Goal: Task Accomplishment & Management: Manage account settings

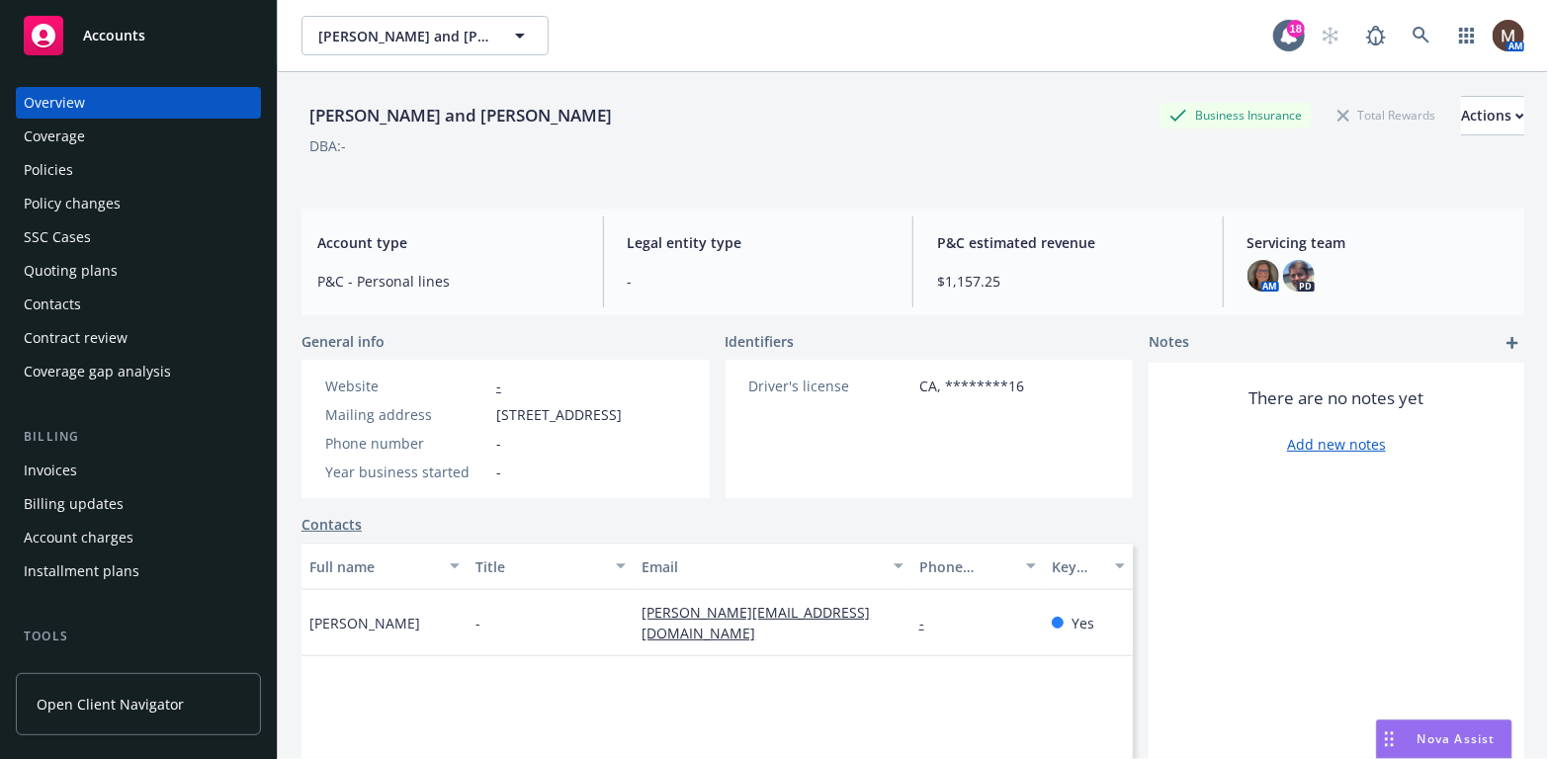
scroll to position [198, 0]
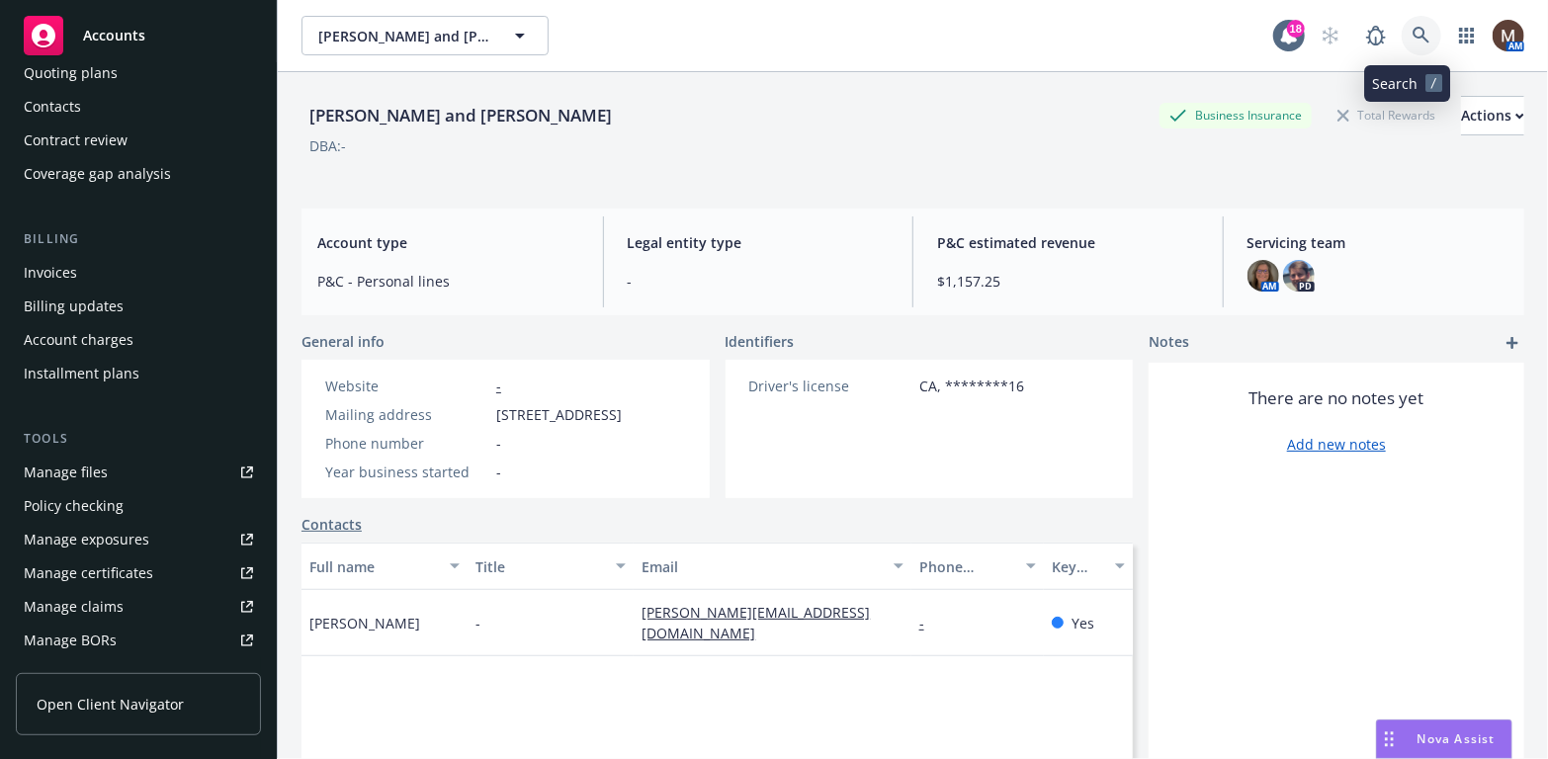
click at [1413, 29] on icon at bounding box center [1421, 35] width 17 height 17
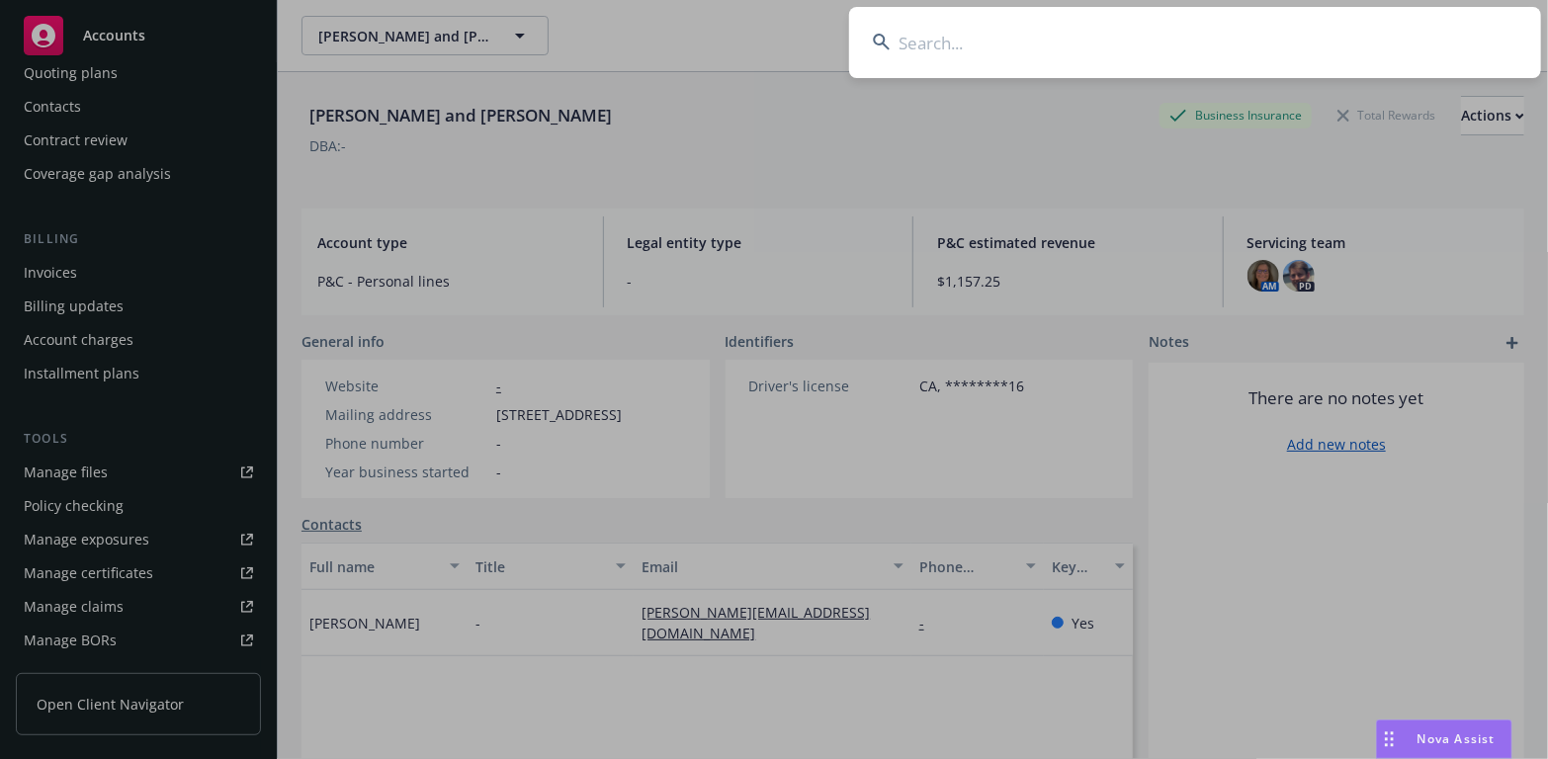
click at [927, 43] on input at bounding box center [1195, 42] width 692 height 71
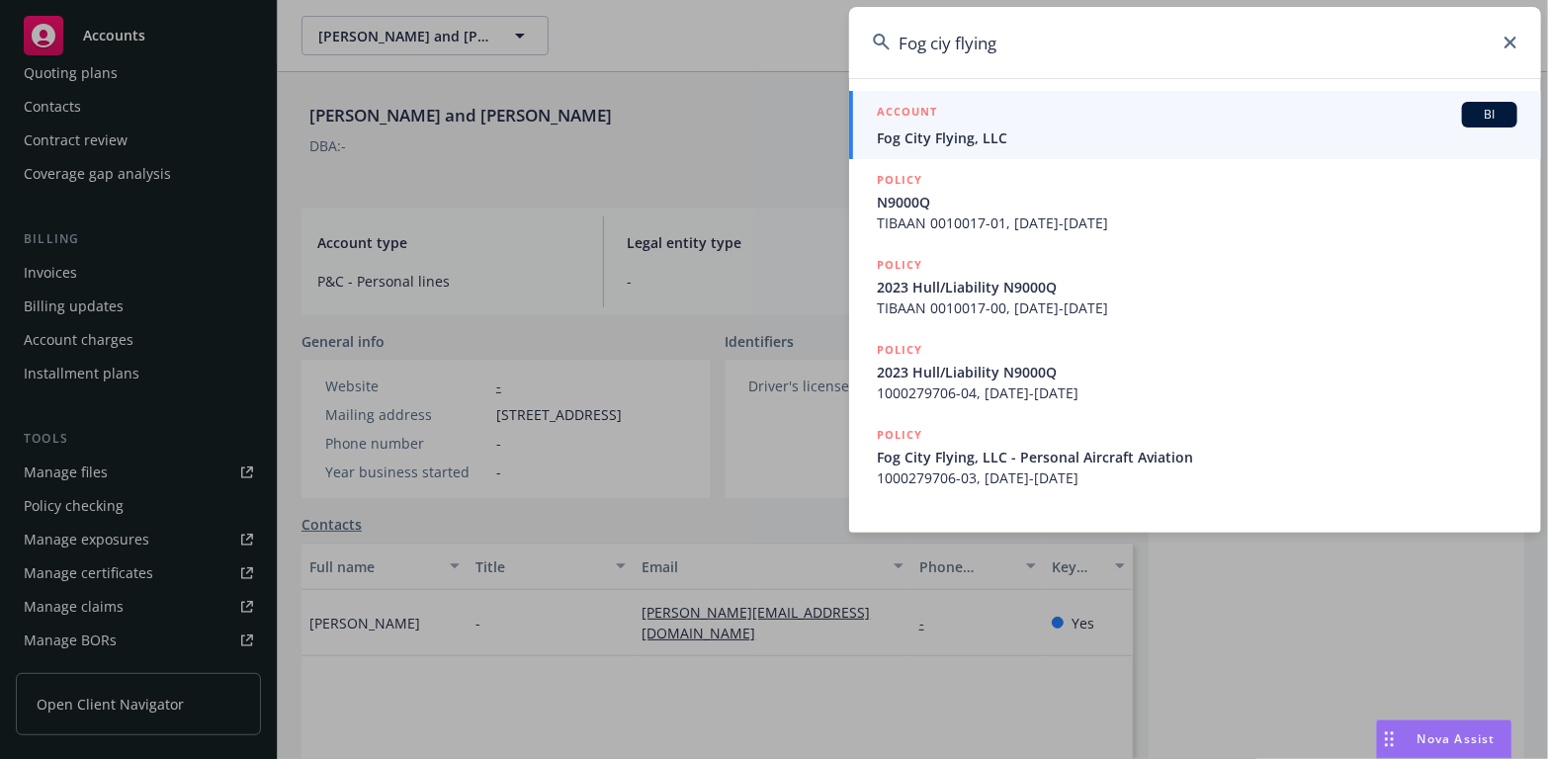
type input "Fog ciy flying"
click at [942, 133] on span "Fog City Flying, LLC" at bounding box center [1197, 138] width 641 height 21
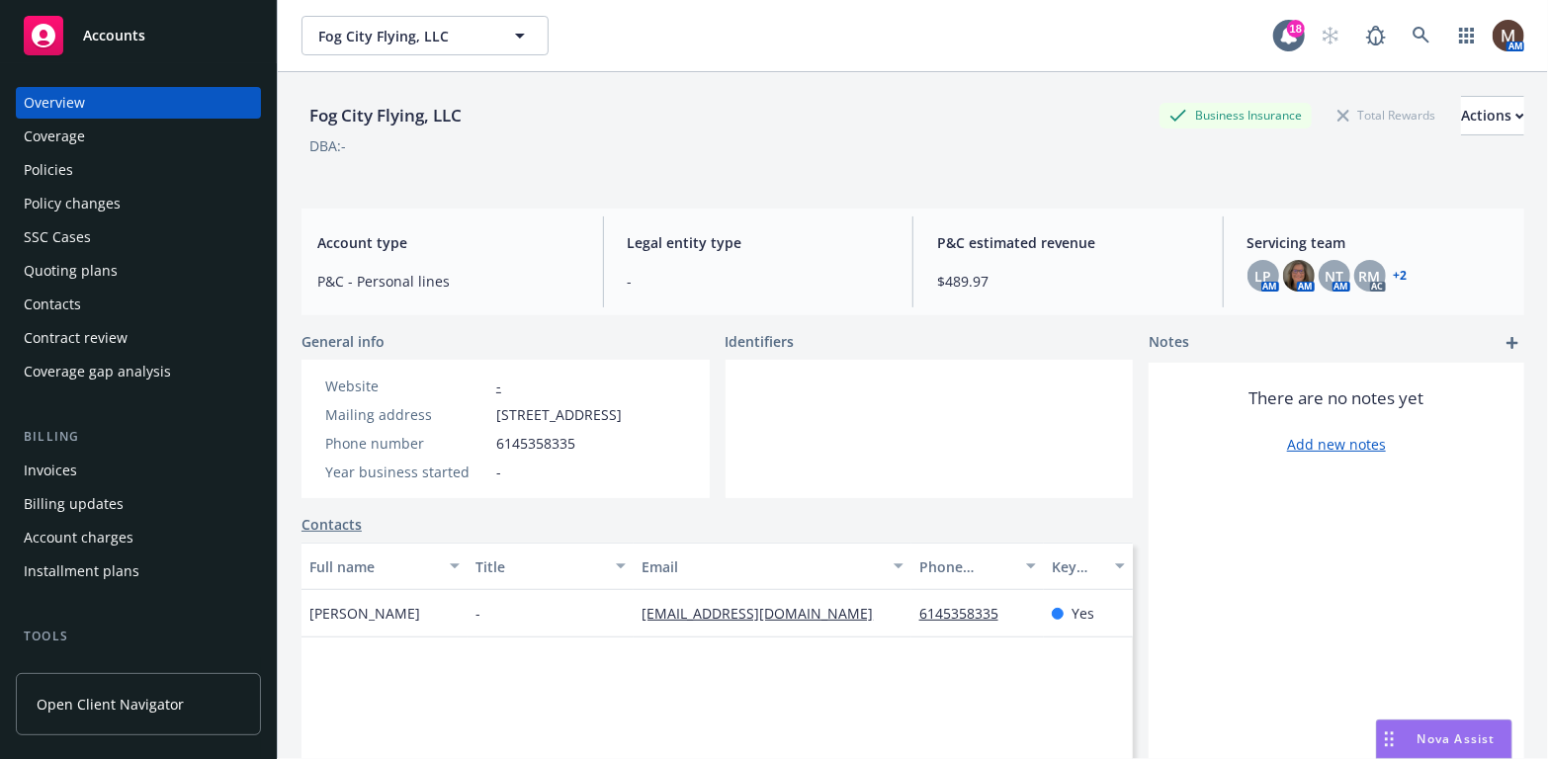
click at [77, 300] on div "Contacts" at bounding box center [52, 305] width 57 height 32
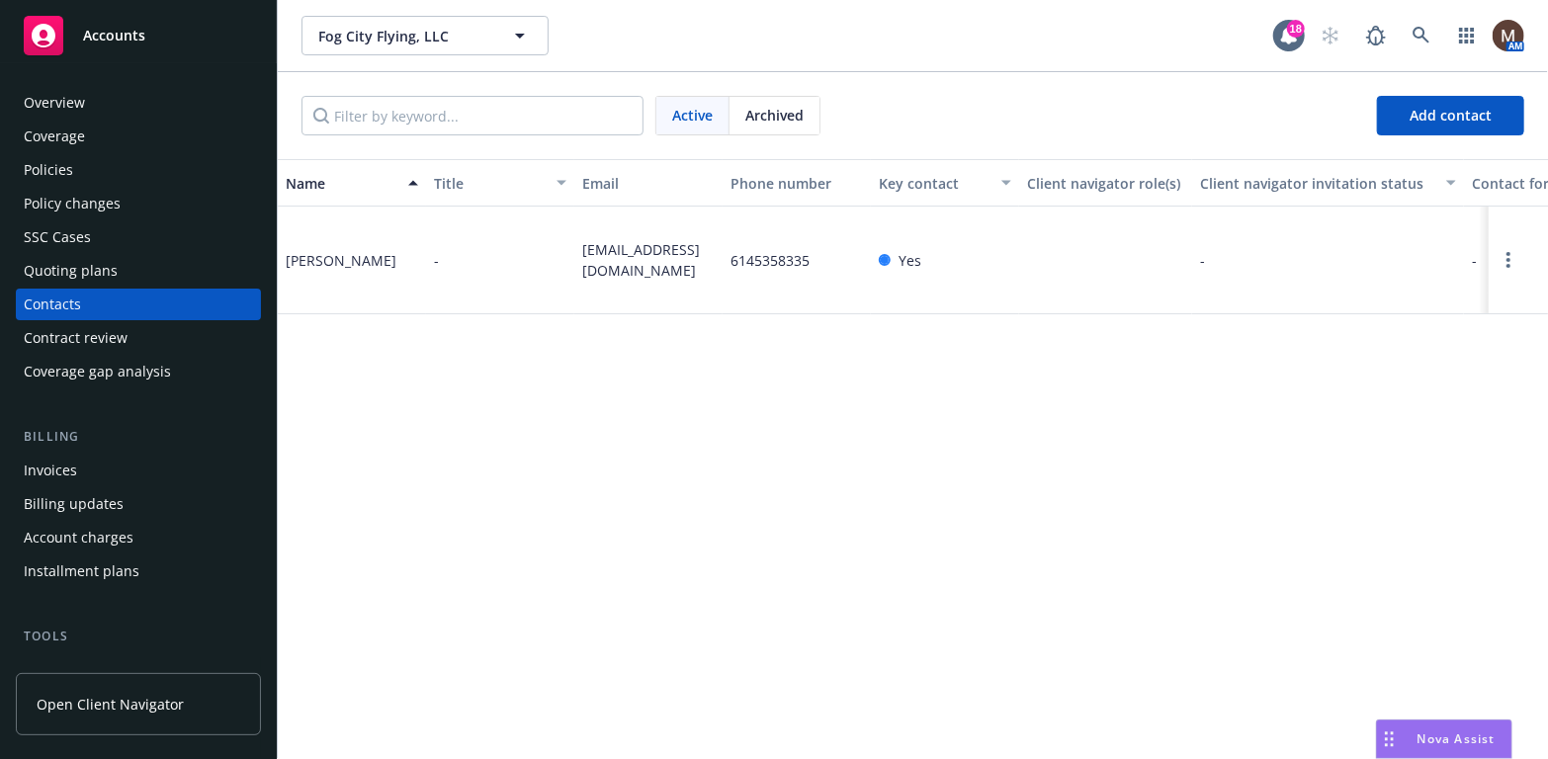
click at [61, 164] on div "Policies" at bounding box center [48, 170] width 49 height 32
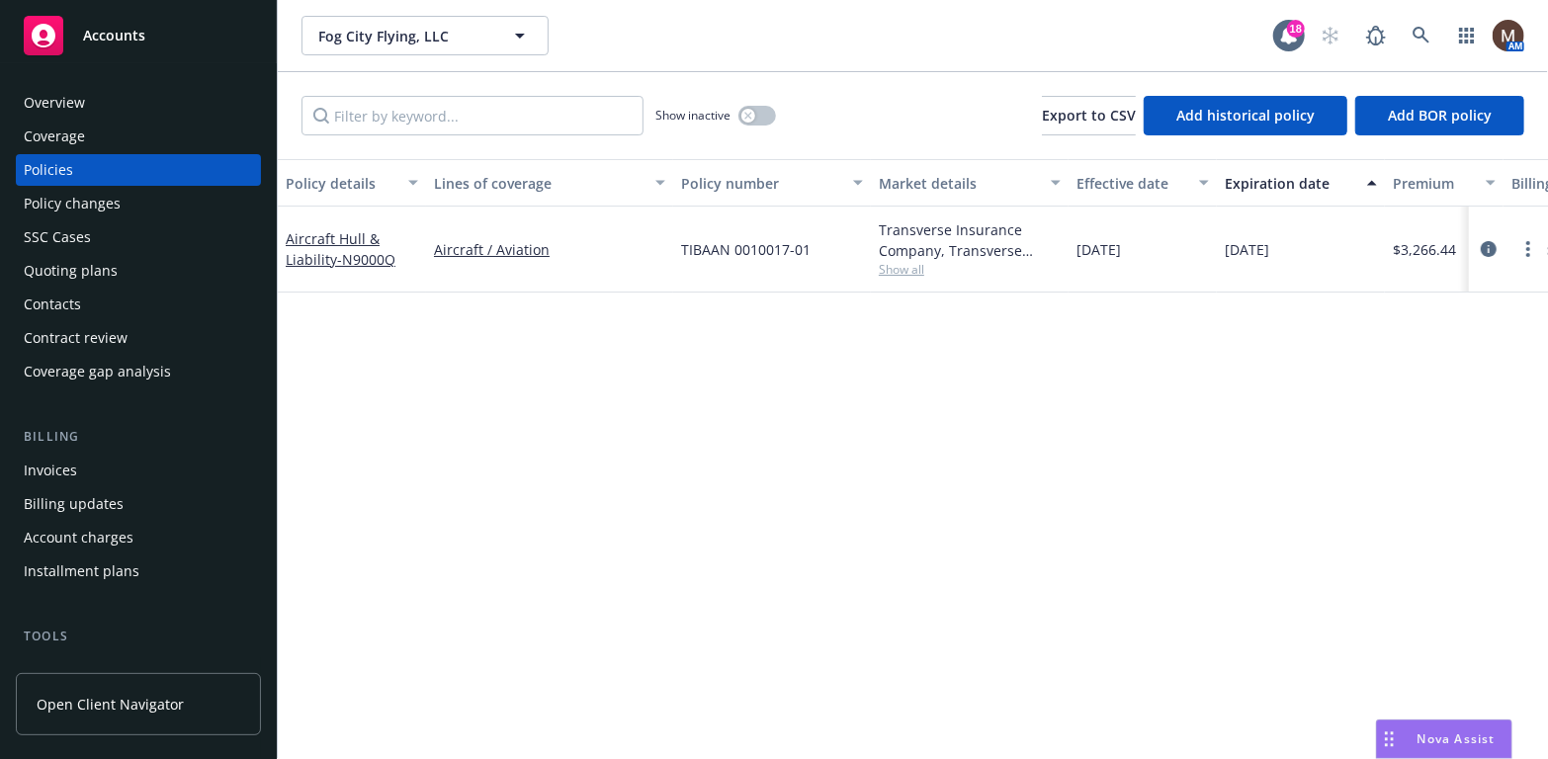
scroll to position [99, 0]
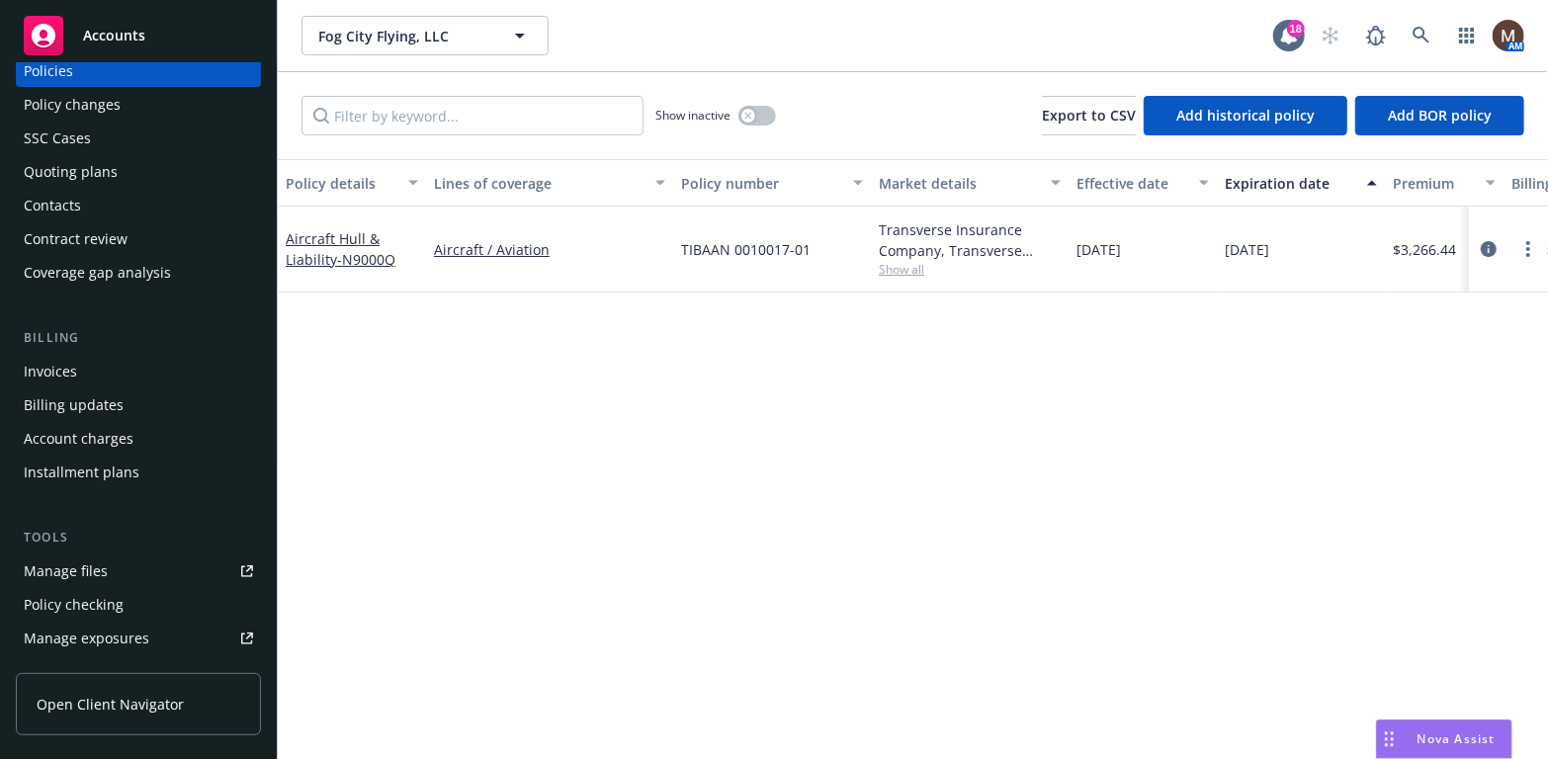
click at [105, 570] on link "Manage files" at bounding box center [138, 572] width 245 height 32
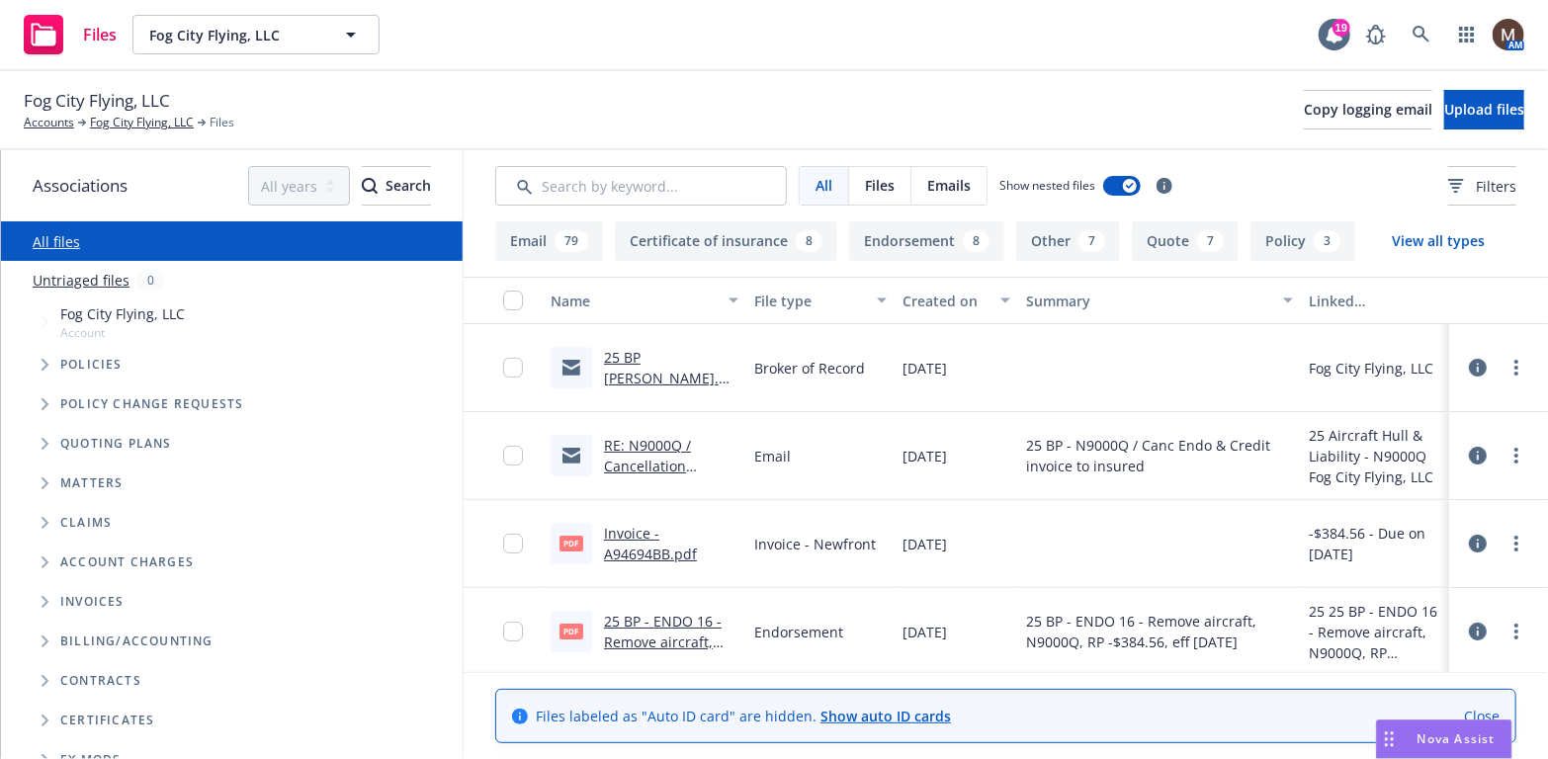
click at [689, 362] on link "25 BP BEA BOR.msg" at bounding box center [671, 378] width 134 height 60
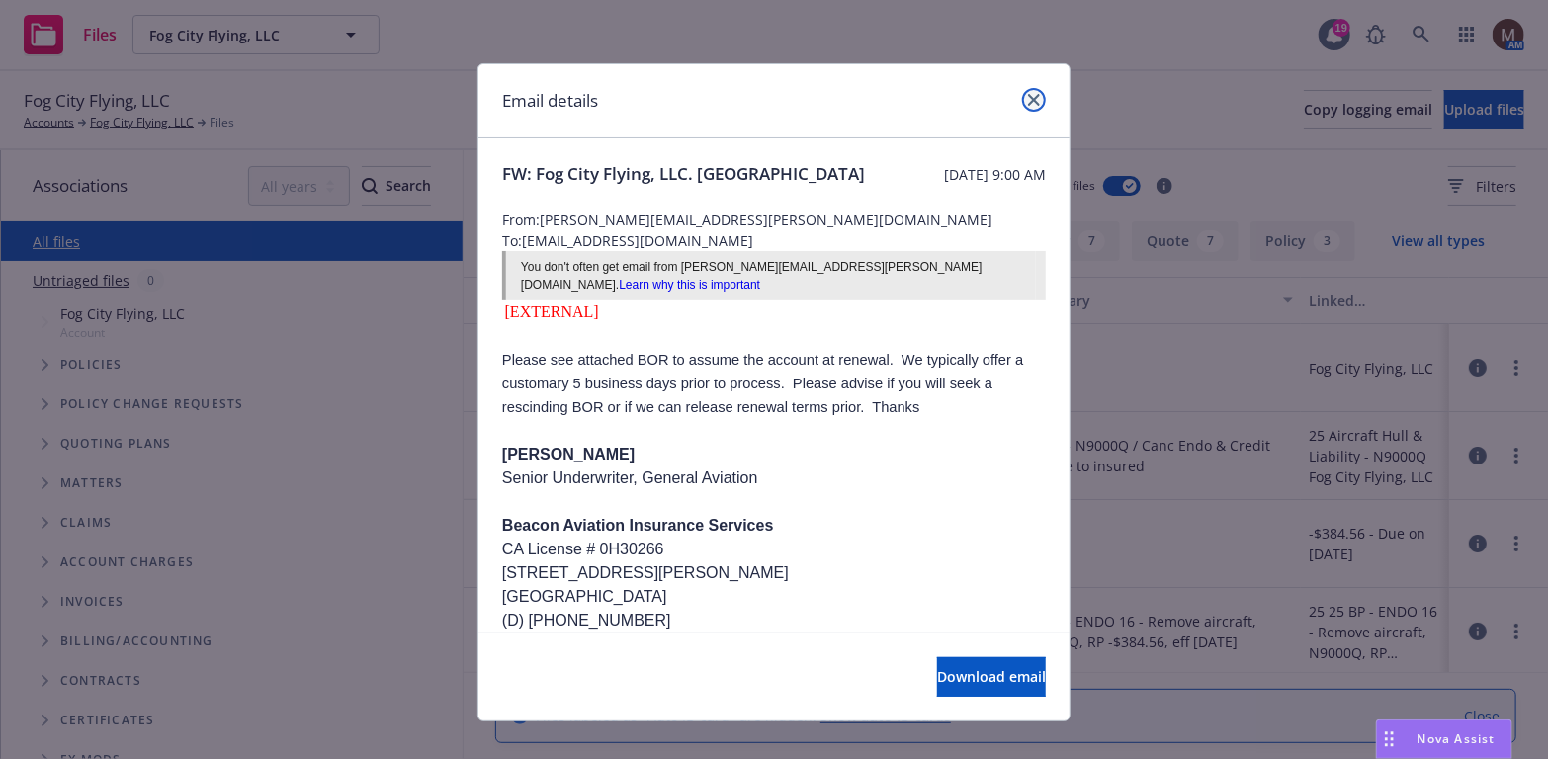
click at [1028, 97] on icon "close" at bounding box center [1034, 100] width 12 height 12
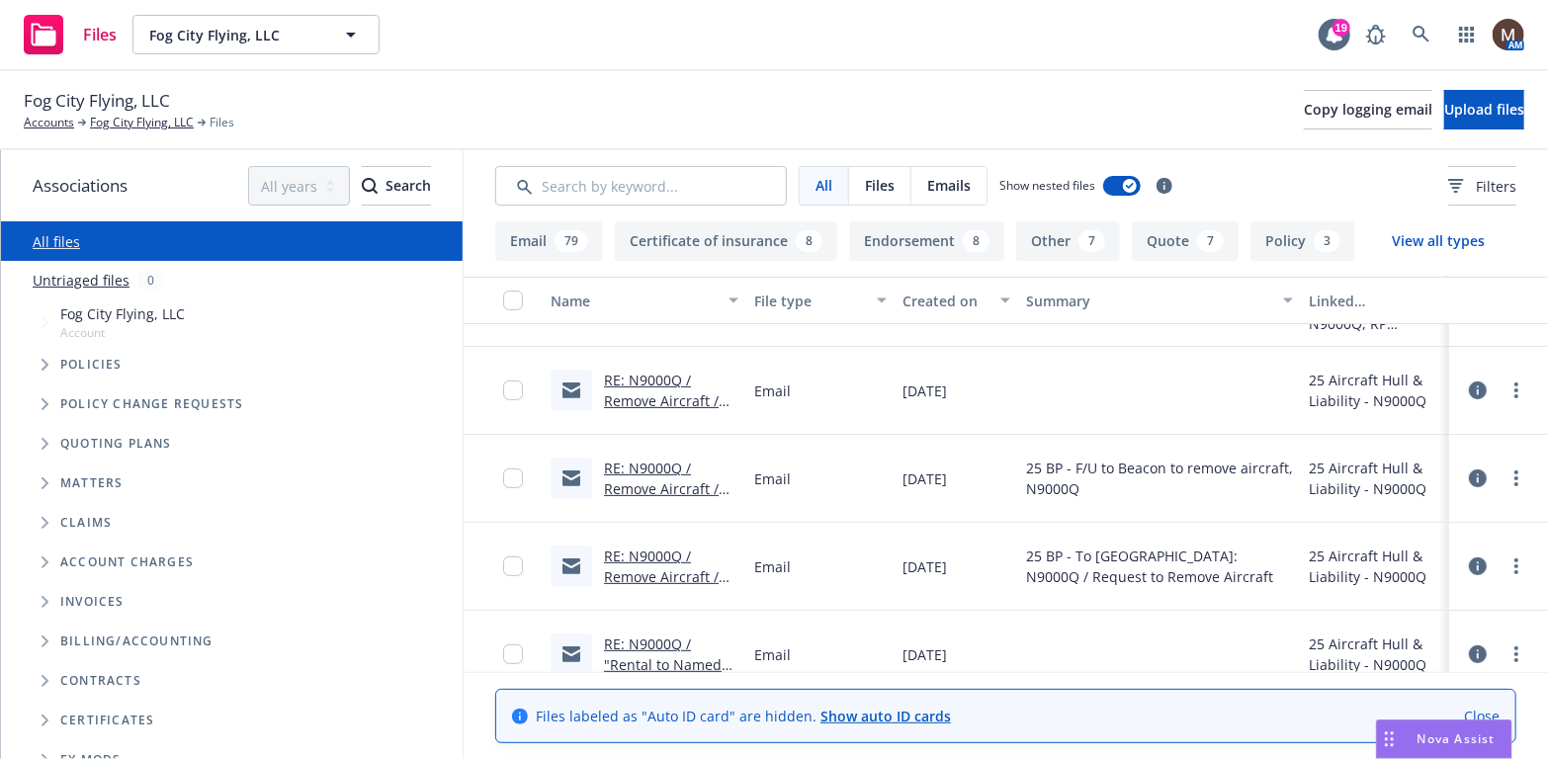
scroll to position [198, 0]
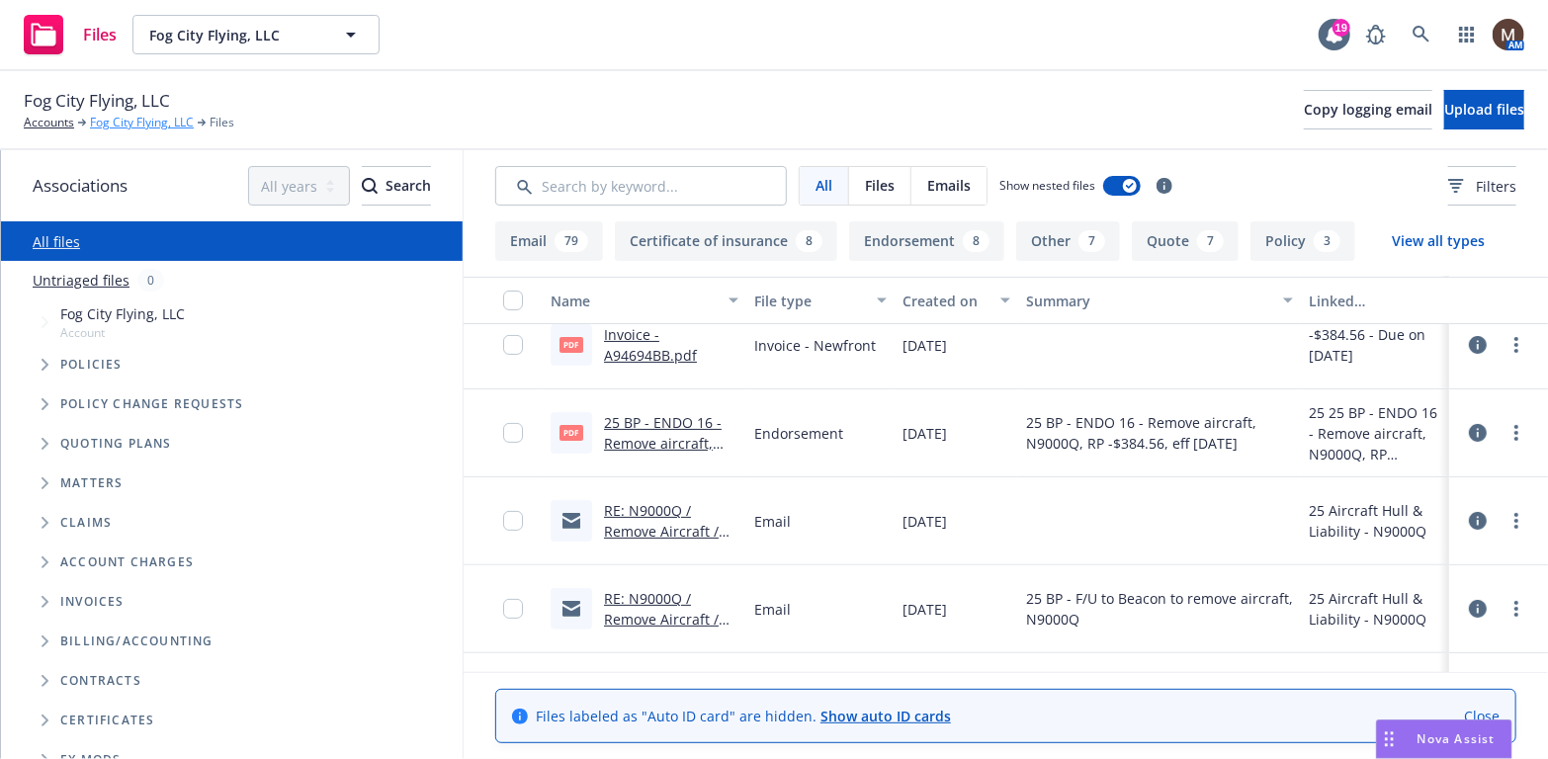
click at [143, 124] on link "Fog City Flying, LLC" at bounding box center [142, 123] width 104 height 18
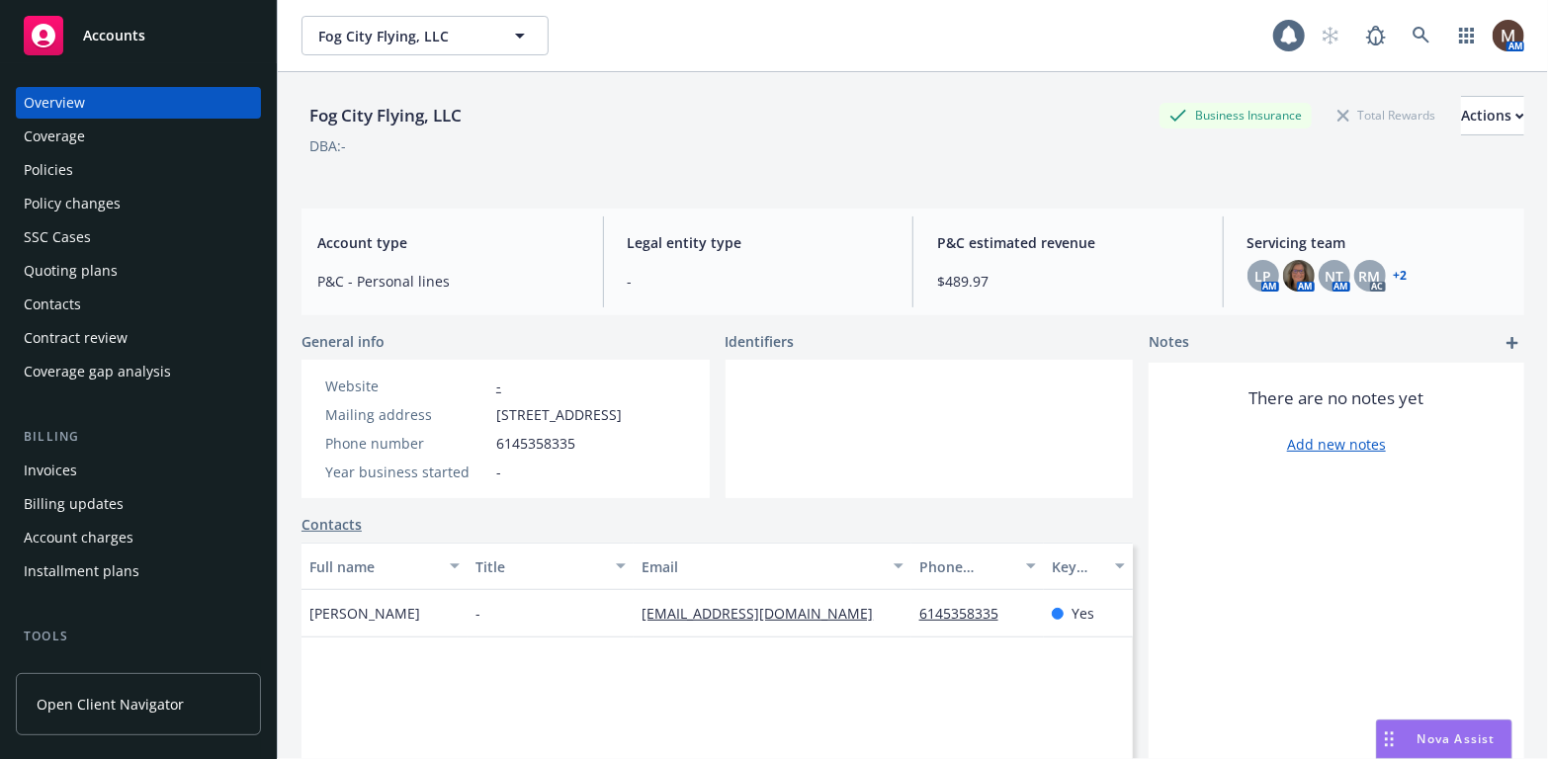
click at [58, 160] on div "Policies" at bounding box center [48, 170] width 49 height 32
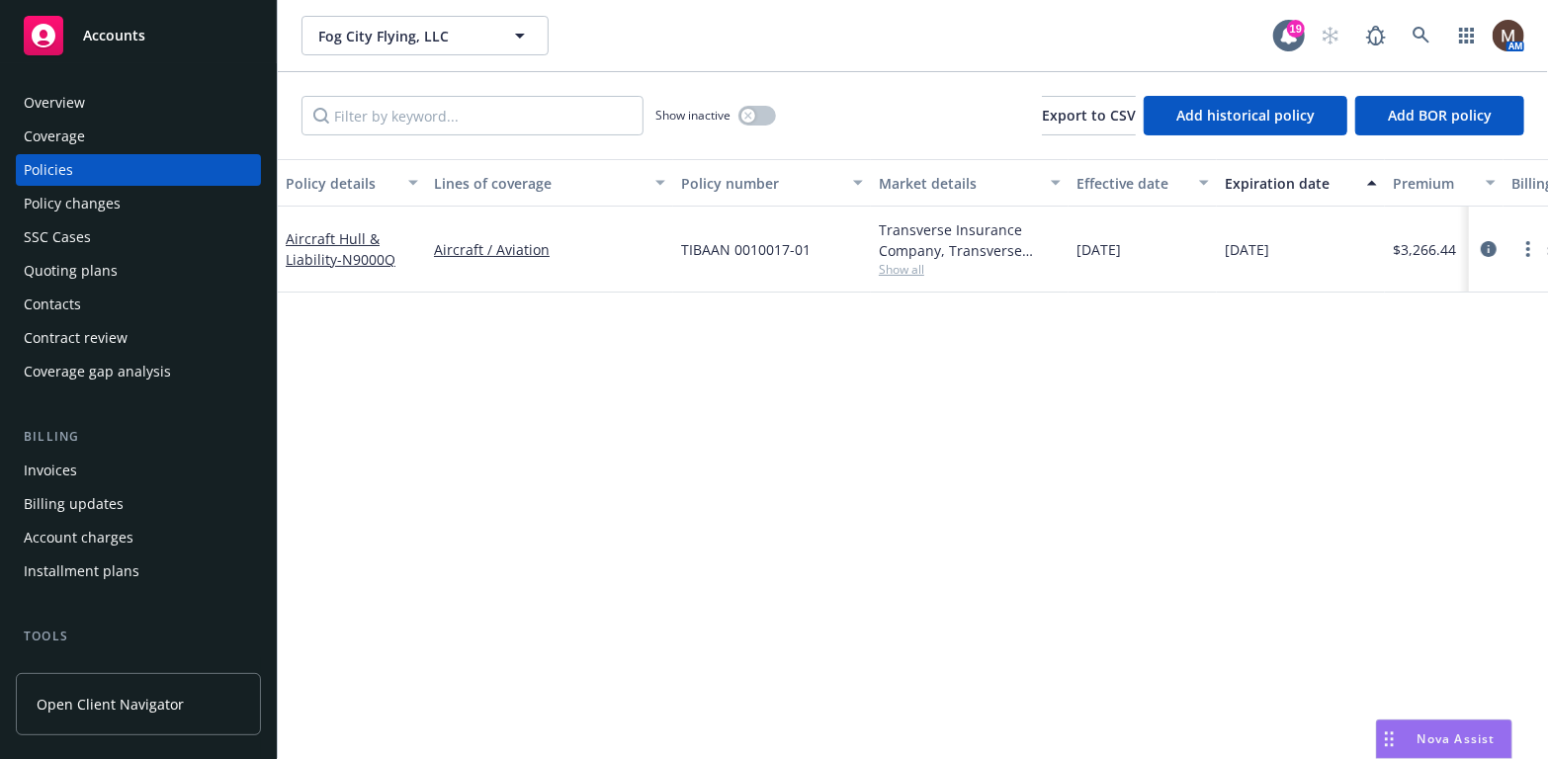
click at [61, 466] on div "Invoices" at bounding box center [50, 471] width 53 height 32
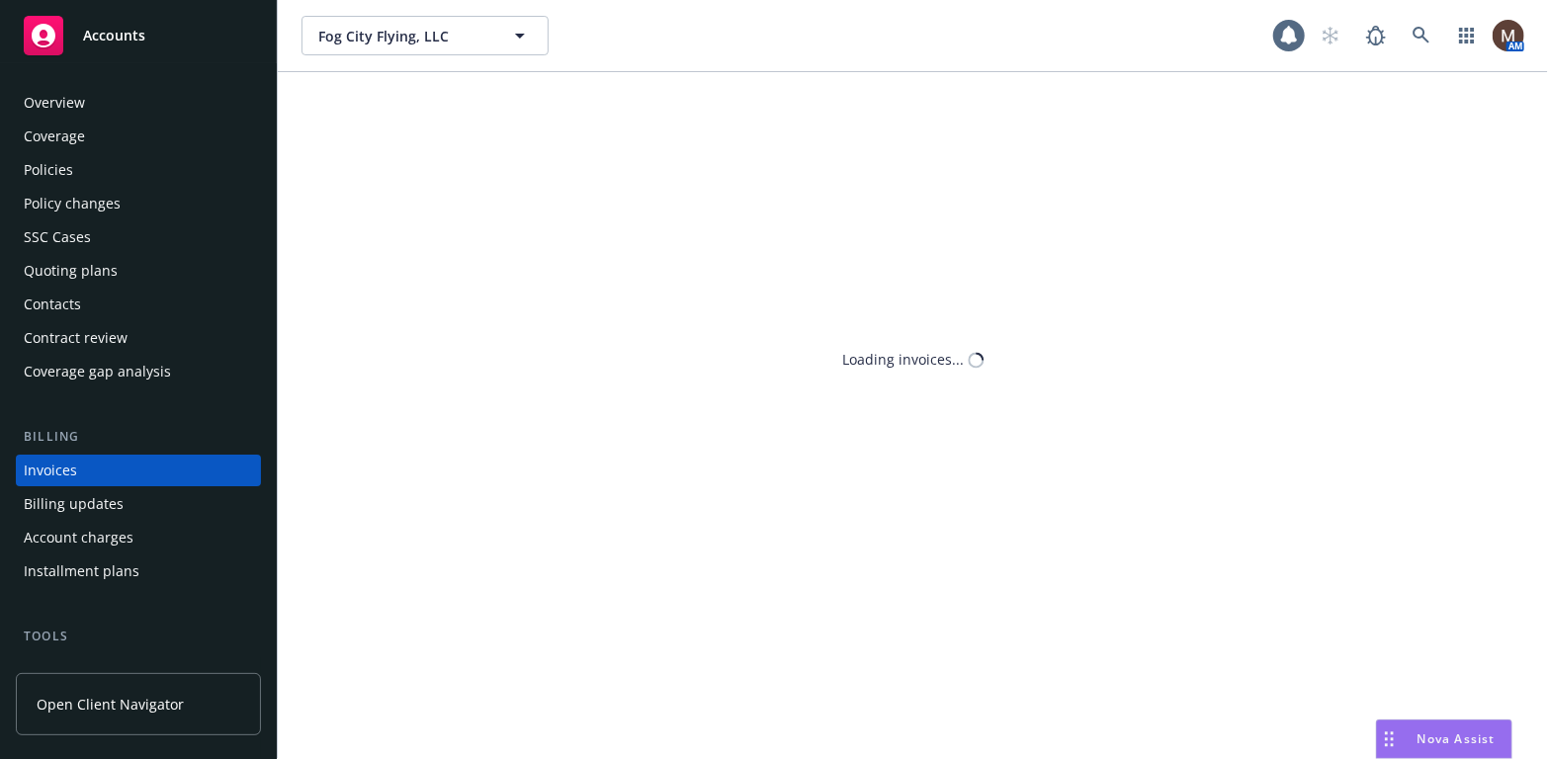
scroll to position [58, 0]
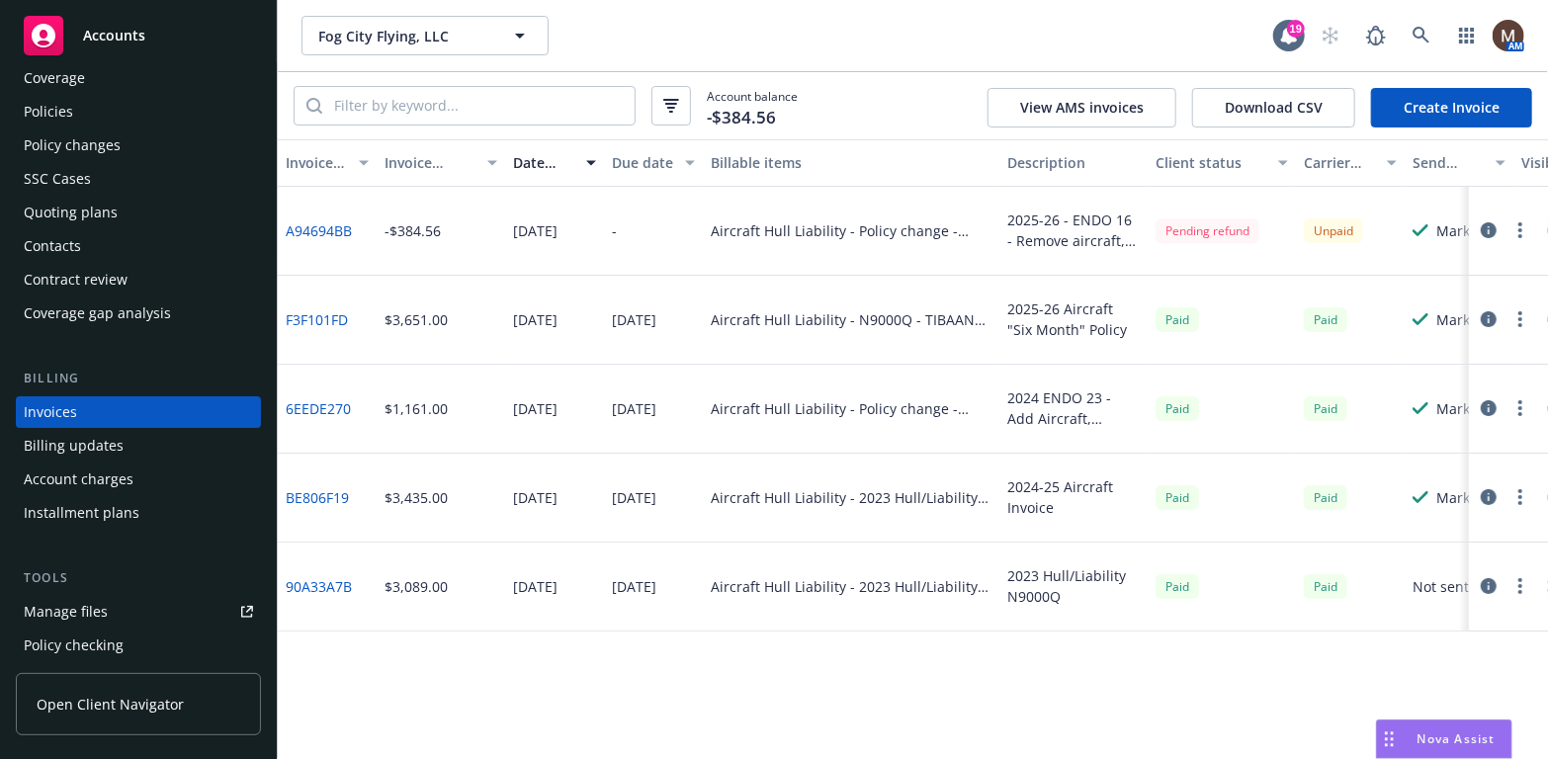
click at [54, 106] on div "Policies" at bounding box center [48, 112] width 49 height 32
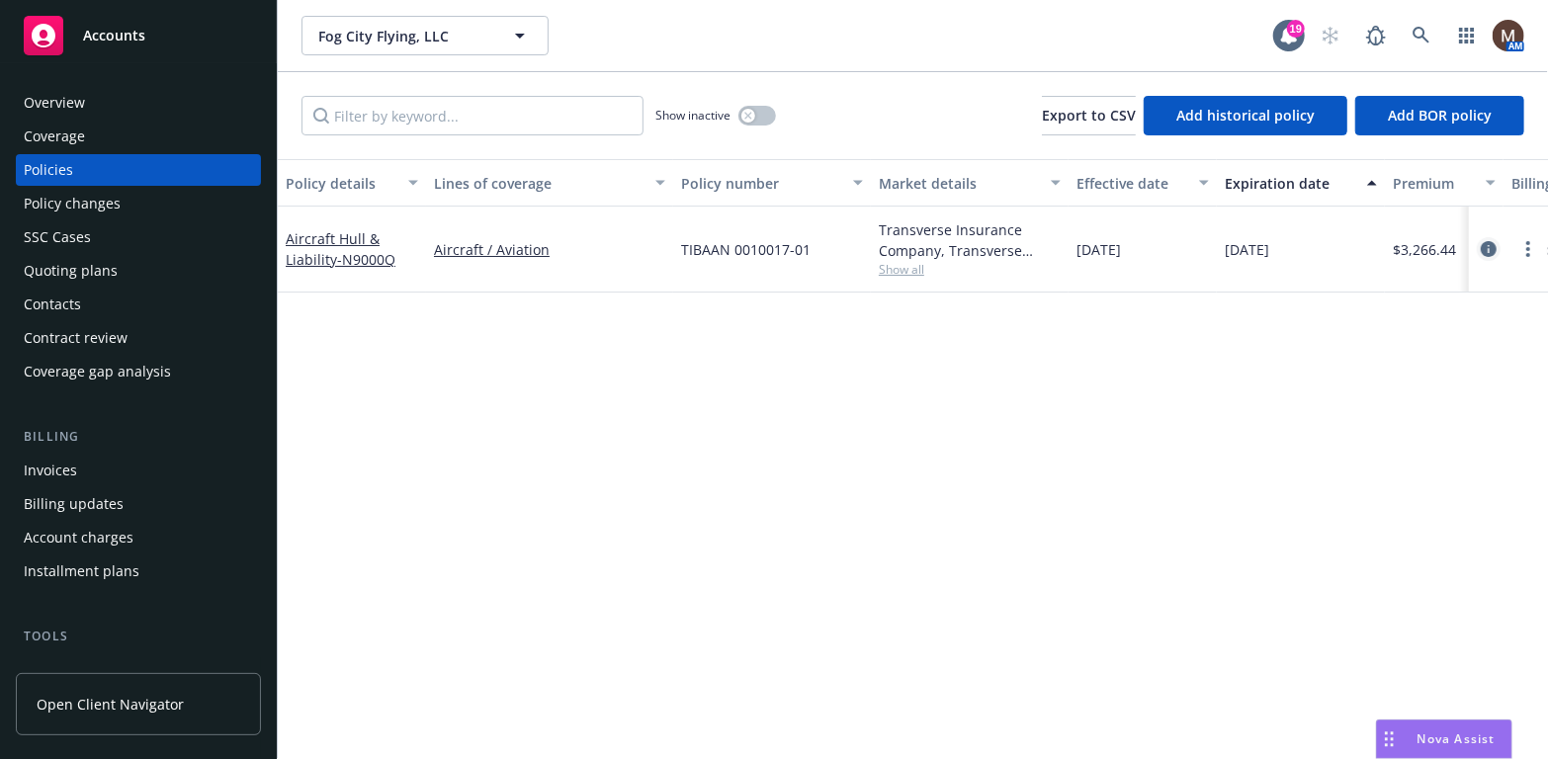
click at [1492, 241] on icon "circleInformation" at bounding box center [1489, 249] width 16 height 16
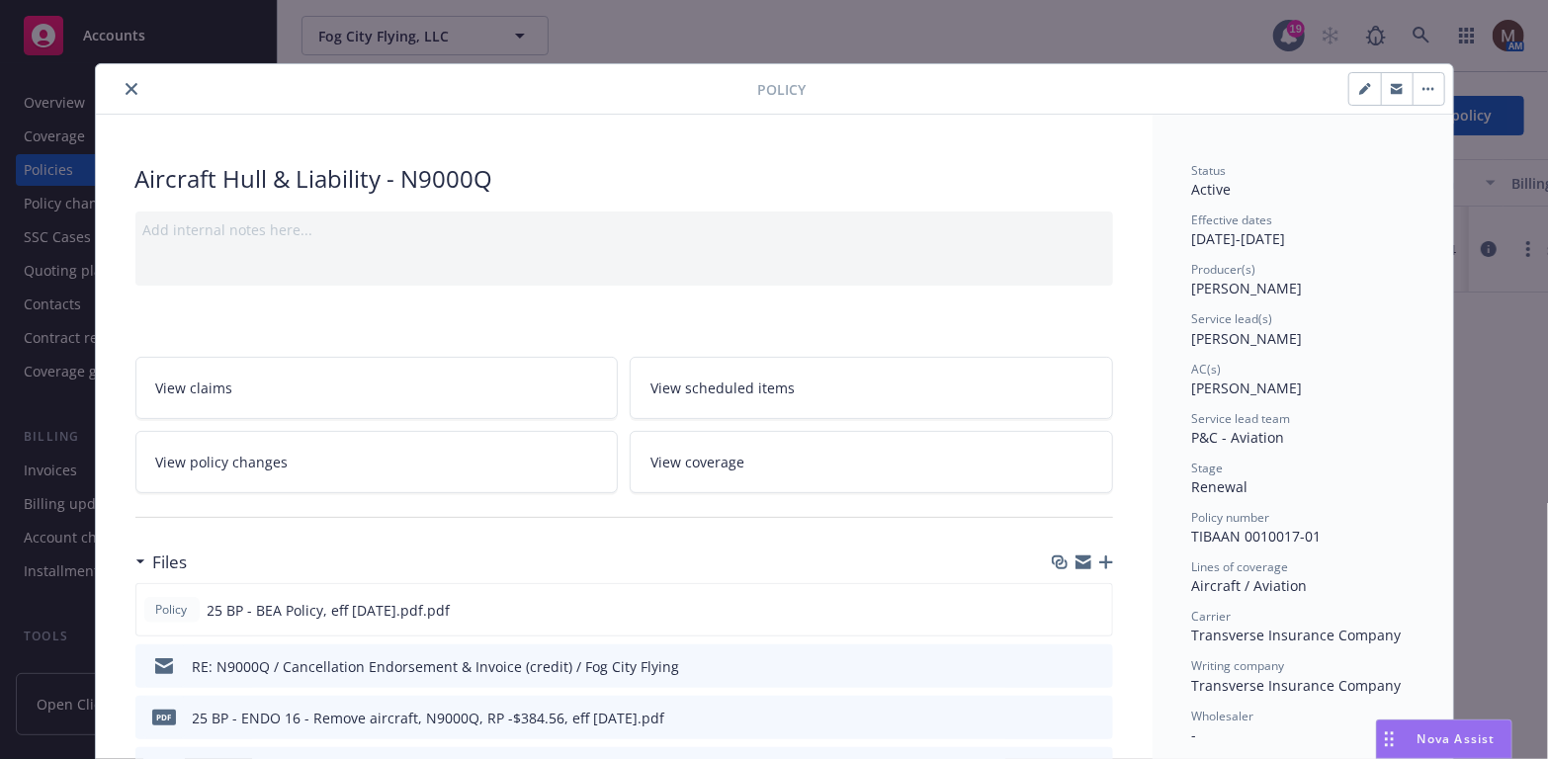
click at [120, 80] on button "close" at bounding box center [132, 89] width 24 height 24
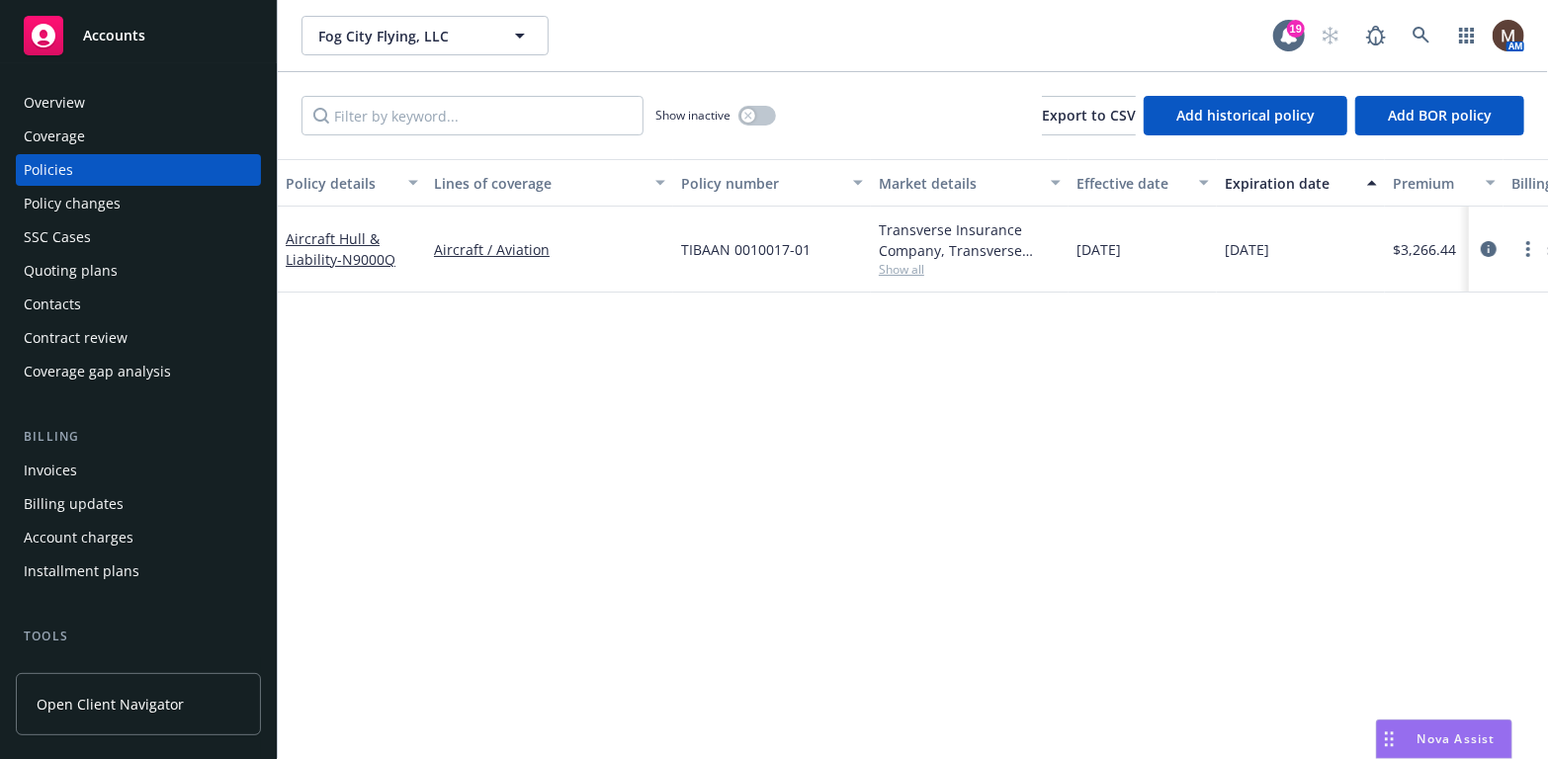
click at [64, 466] on div "Invoices" at bounding box center [50, 471] width 53 height 32
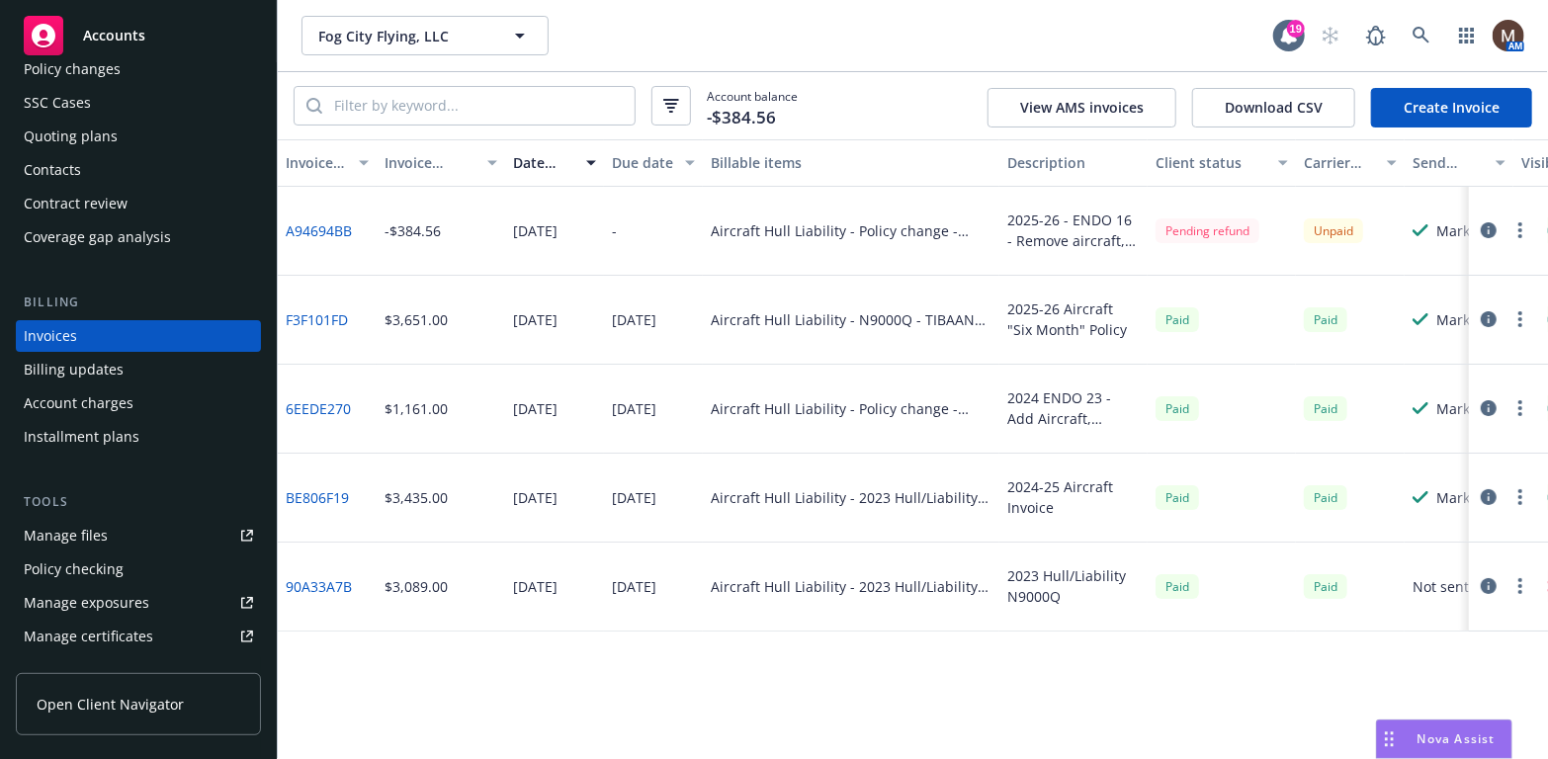
scroll to position [157, 0]
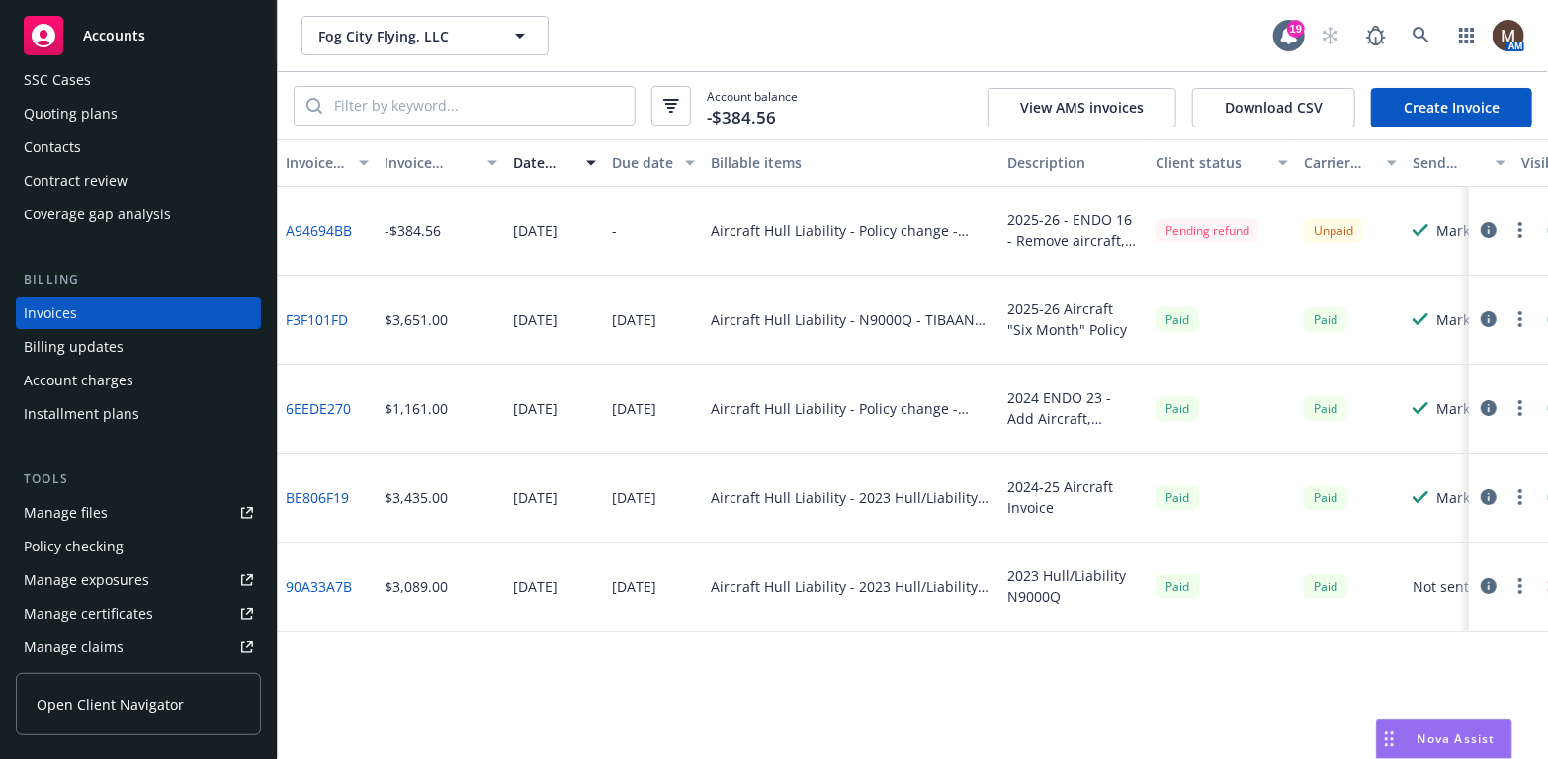
click at [100, 510] on div "Manage files" at bounding box center [66, 513] width 84 height 32
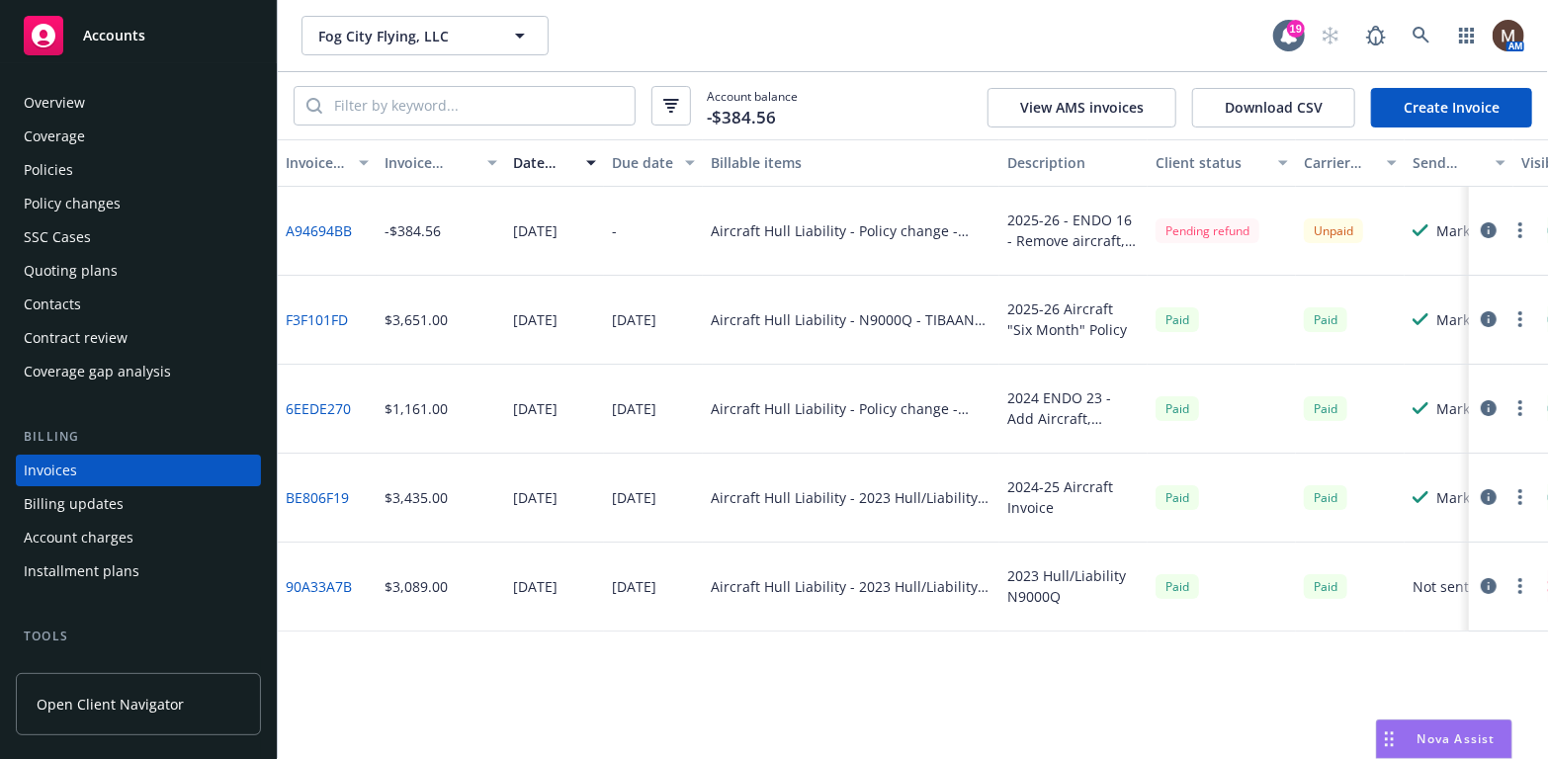
click at [67, 169] on div "Policies" at bounding box center [48, 170] width 49 height 32
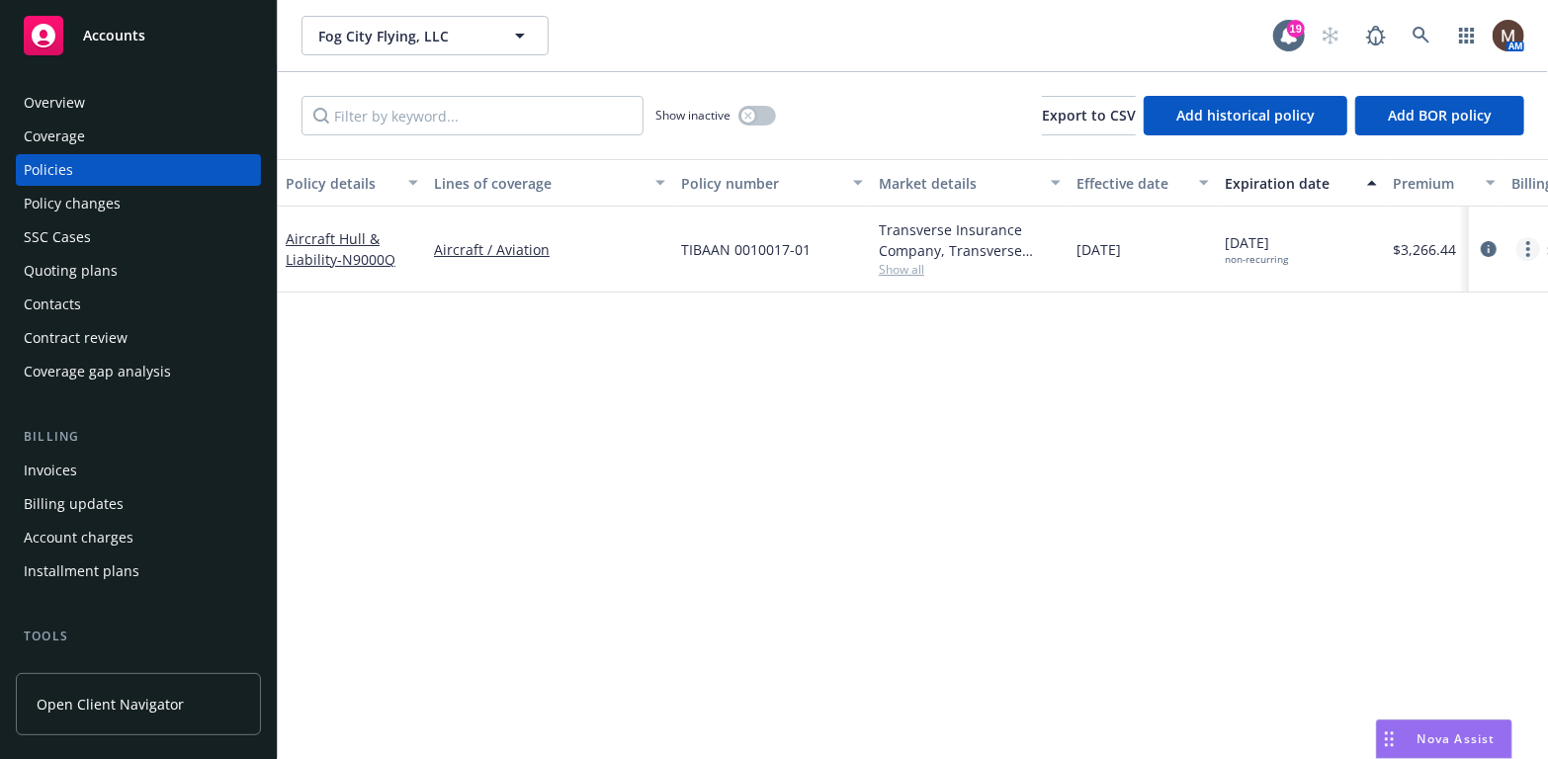
click at [1525, 245] on link "more" at bounding box center [1528, 249] width 24 height 24
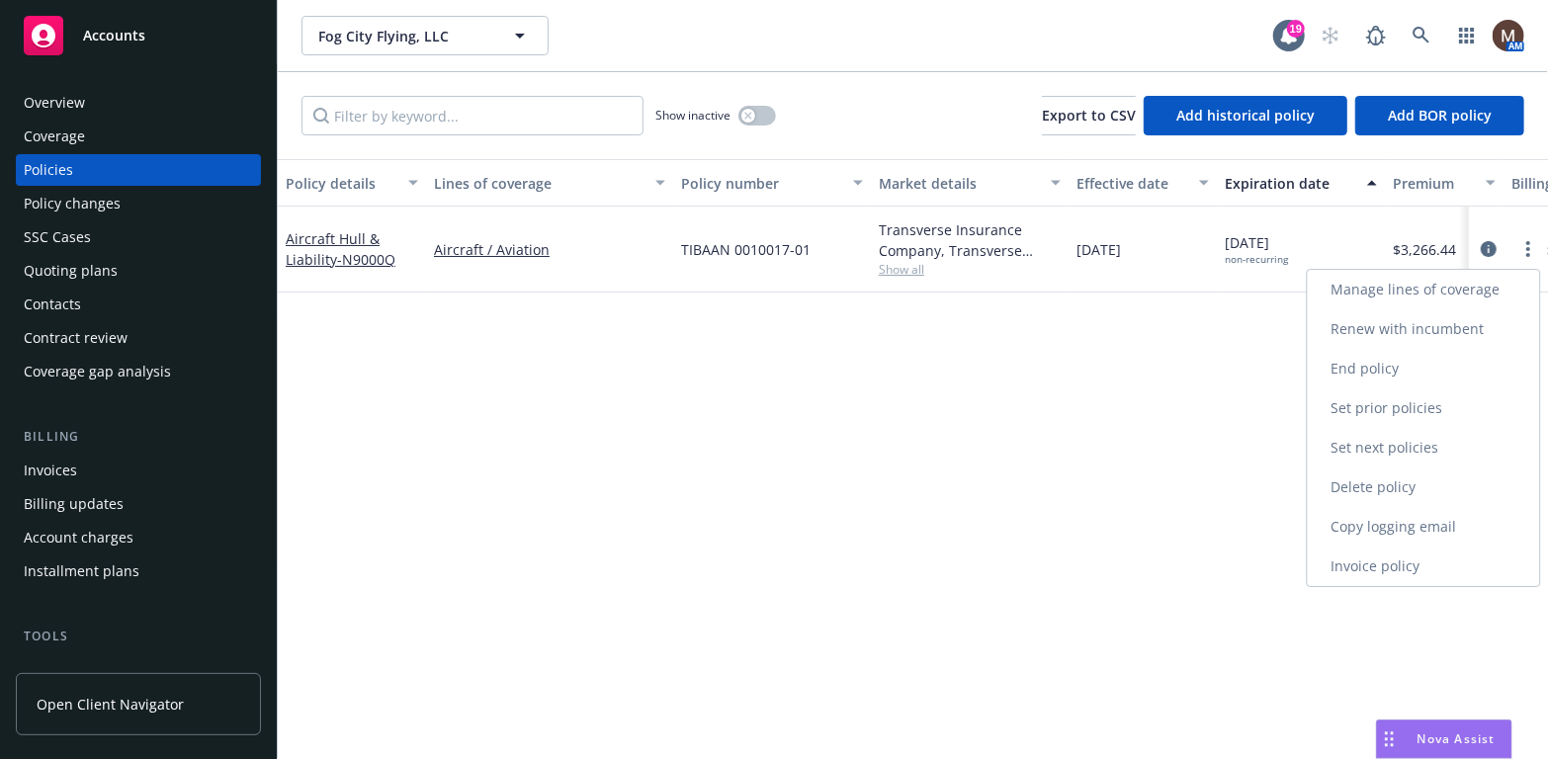
click at [1384, 521] on link "Copy logging email" at bounding box center [1424, 527] width 232 height 40
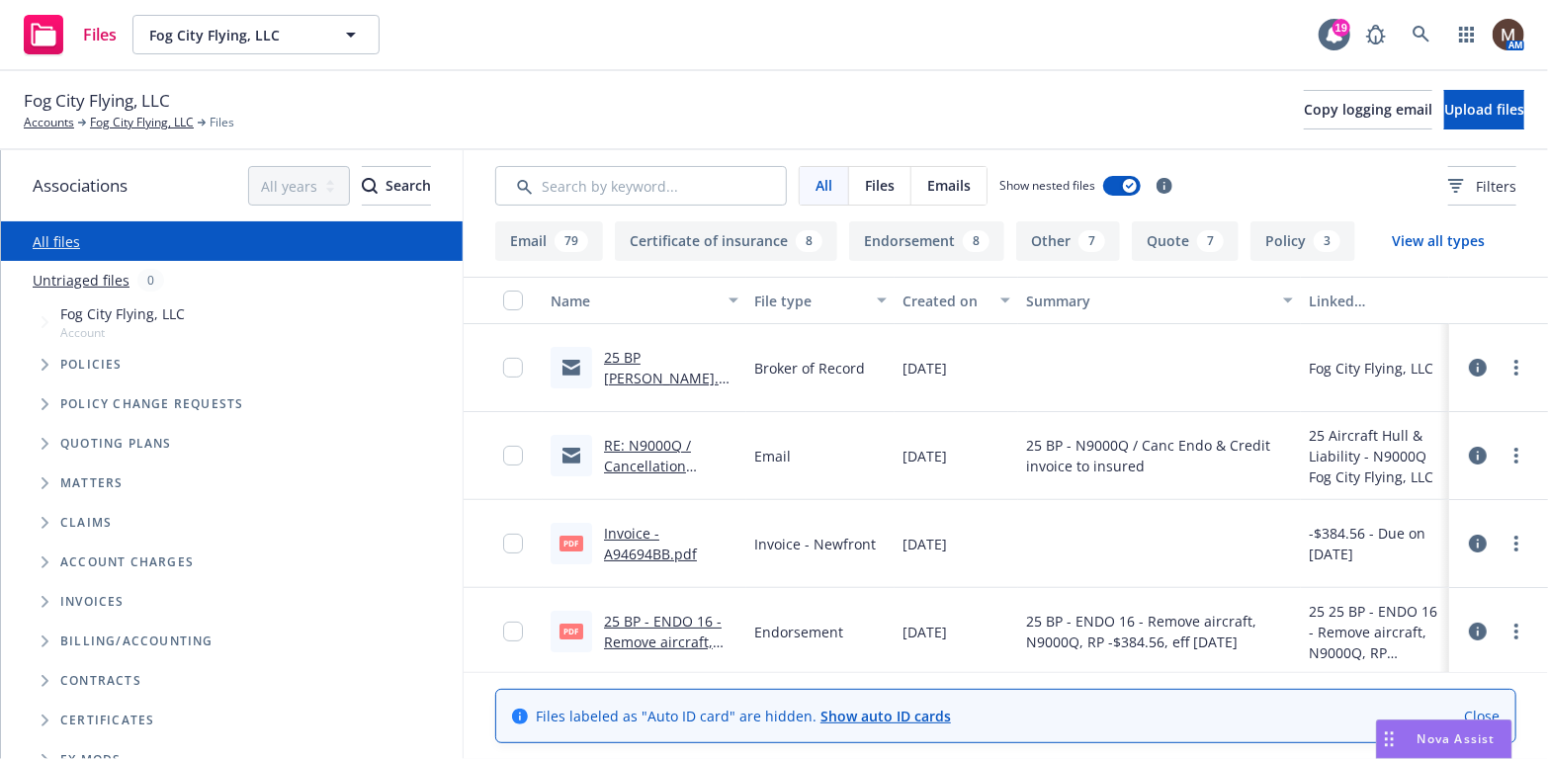
drag, startPoint x: 141, startPoint y: 122, endPoint x: 220, endPoint y: 135, distance: 80.3
click at [141, 122] on link "Fog City Flying, LLC" at bounding box center [142, 123] width 104 height 18
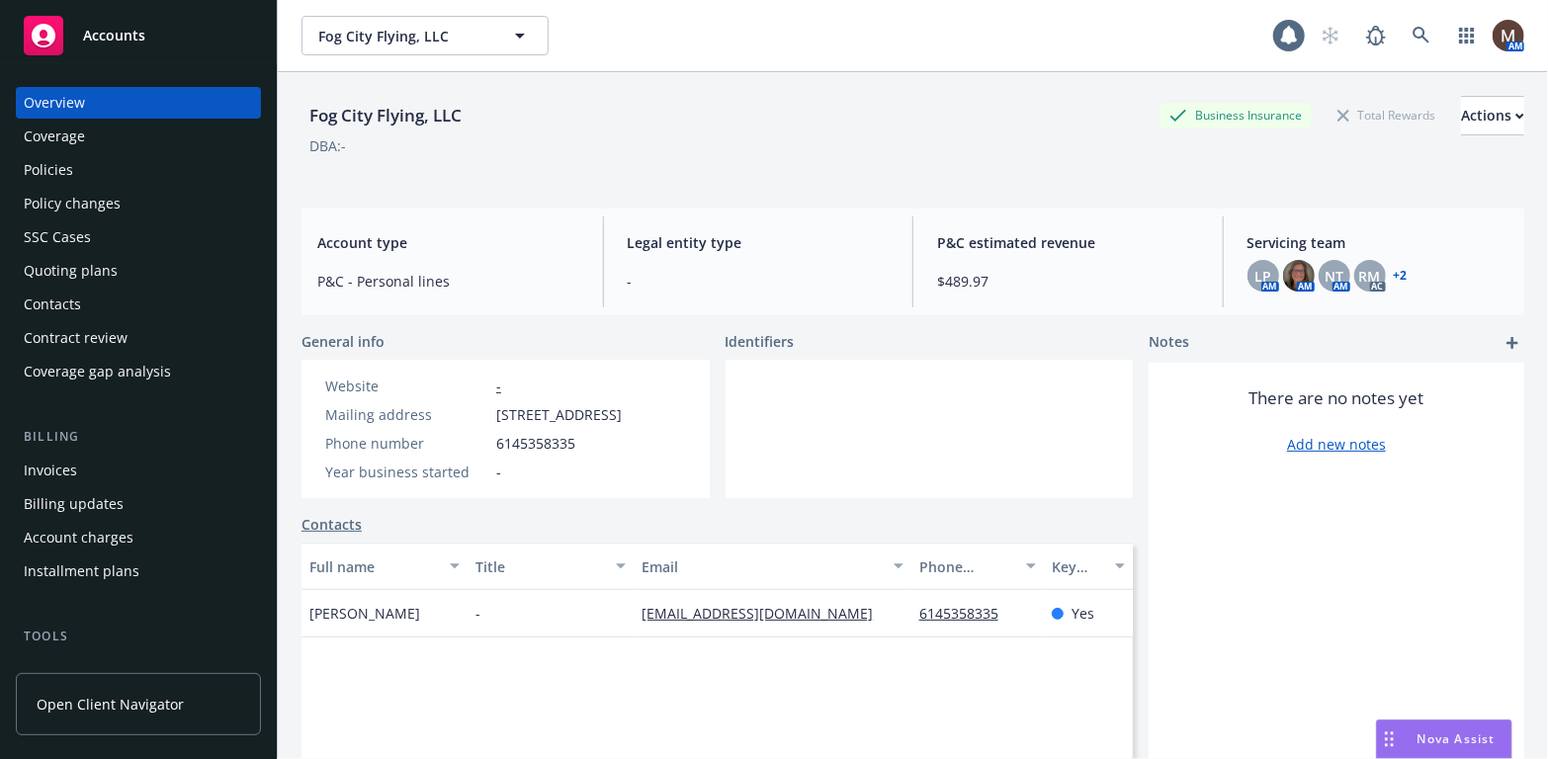
click at [84, 162] on div "Policies" at bounding box center [138, 170] width 229 height 32
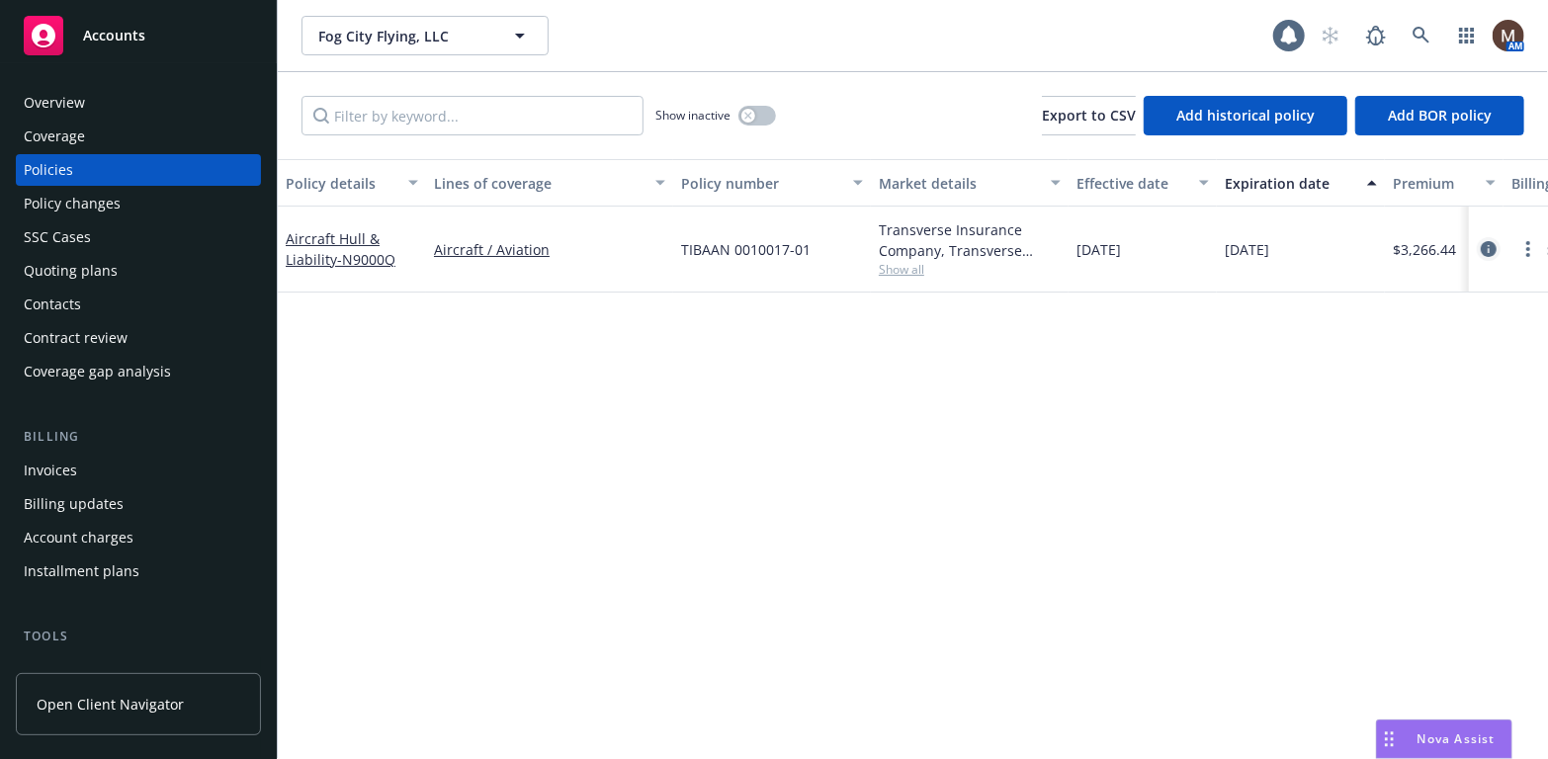
click at [1486, 245] on icon "circleInformation" at bounding box center [1489, 249] width 16 height 16
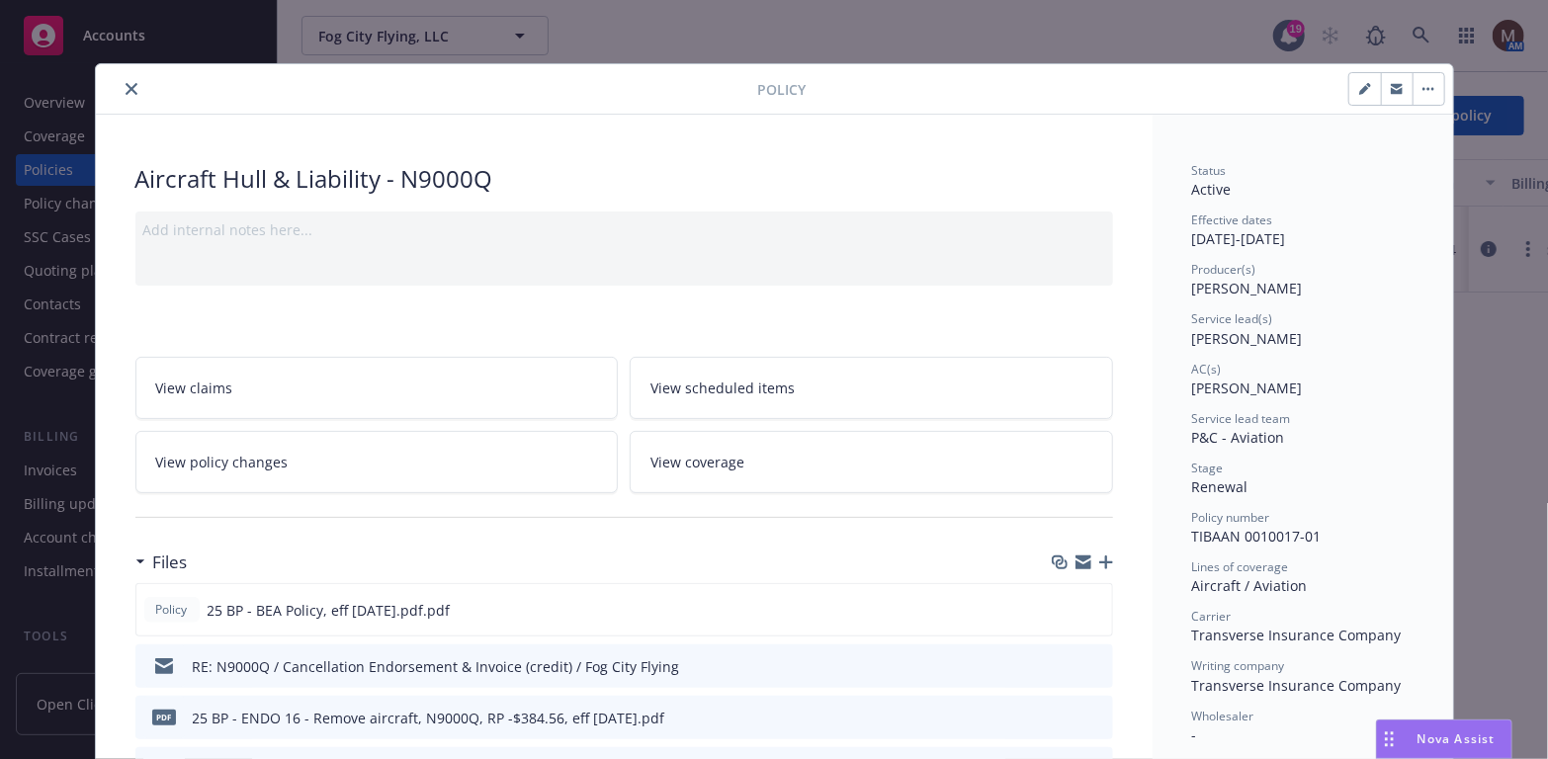
click at [1359, 84] on icon "button" at bounding box center [1365, 89] width 12 height 12
select select "RENEWAL"
select select "6"
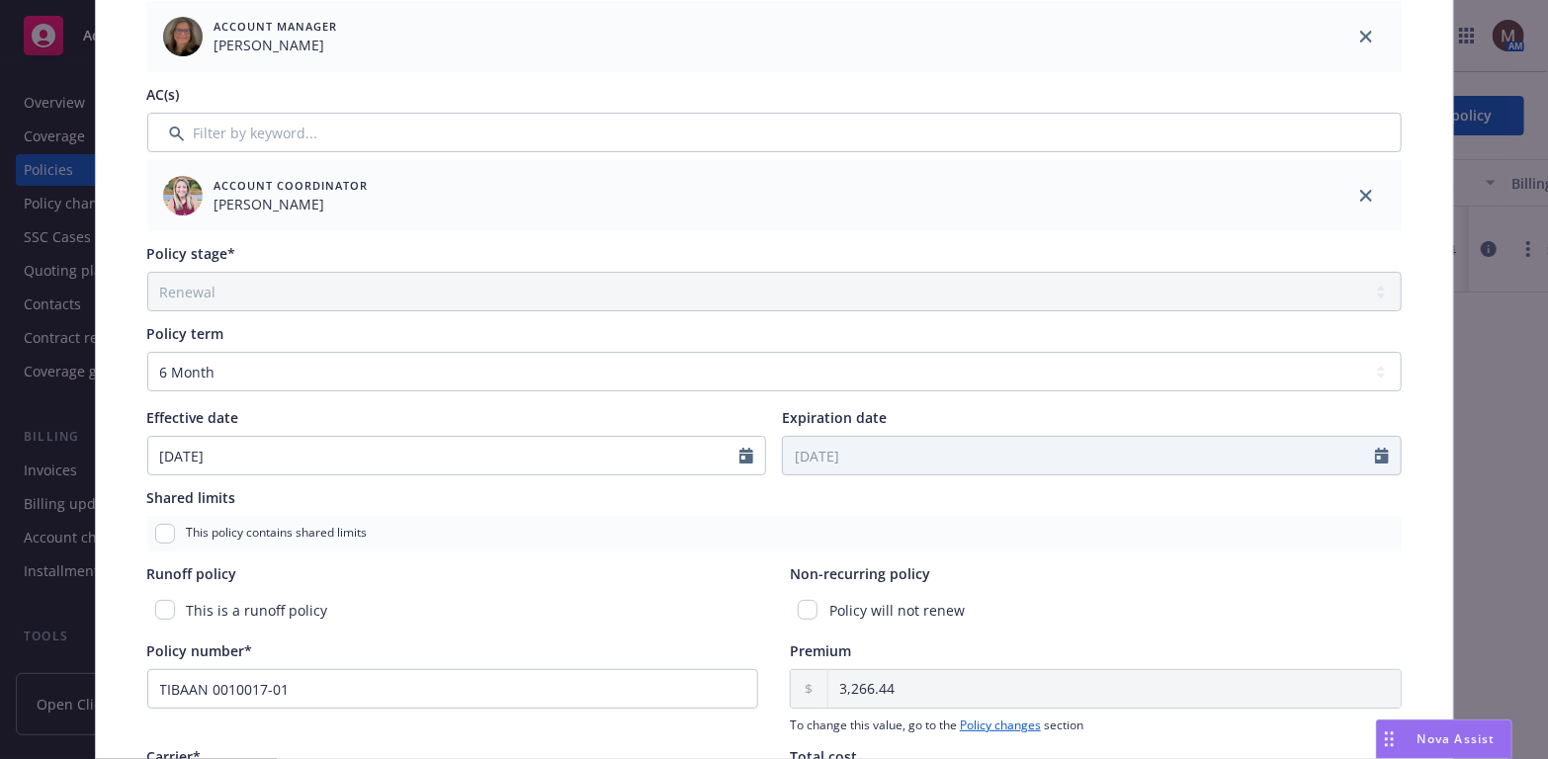
scroll to position [593, 0]
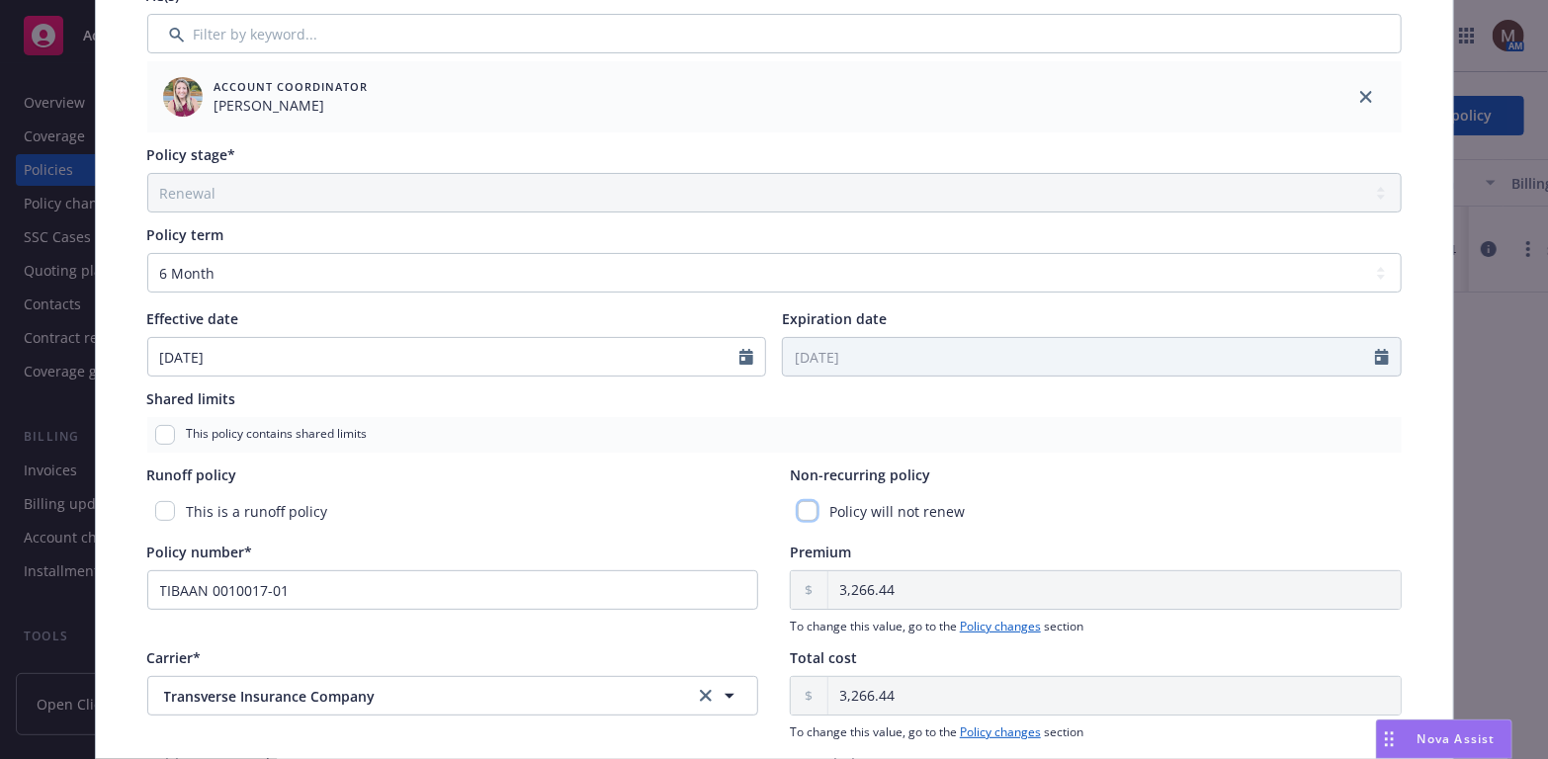
click at [801, 506] on input "checkbox" at bounding box center [808, 511] width 20 height 20
checkbox input "true"
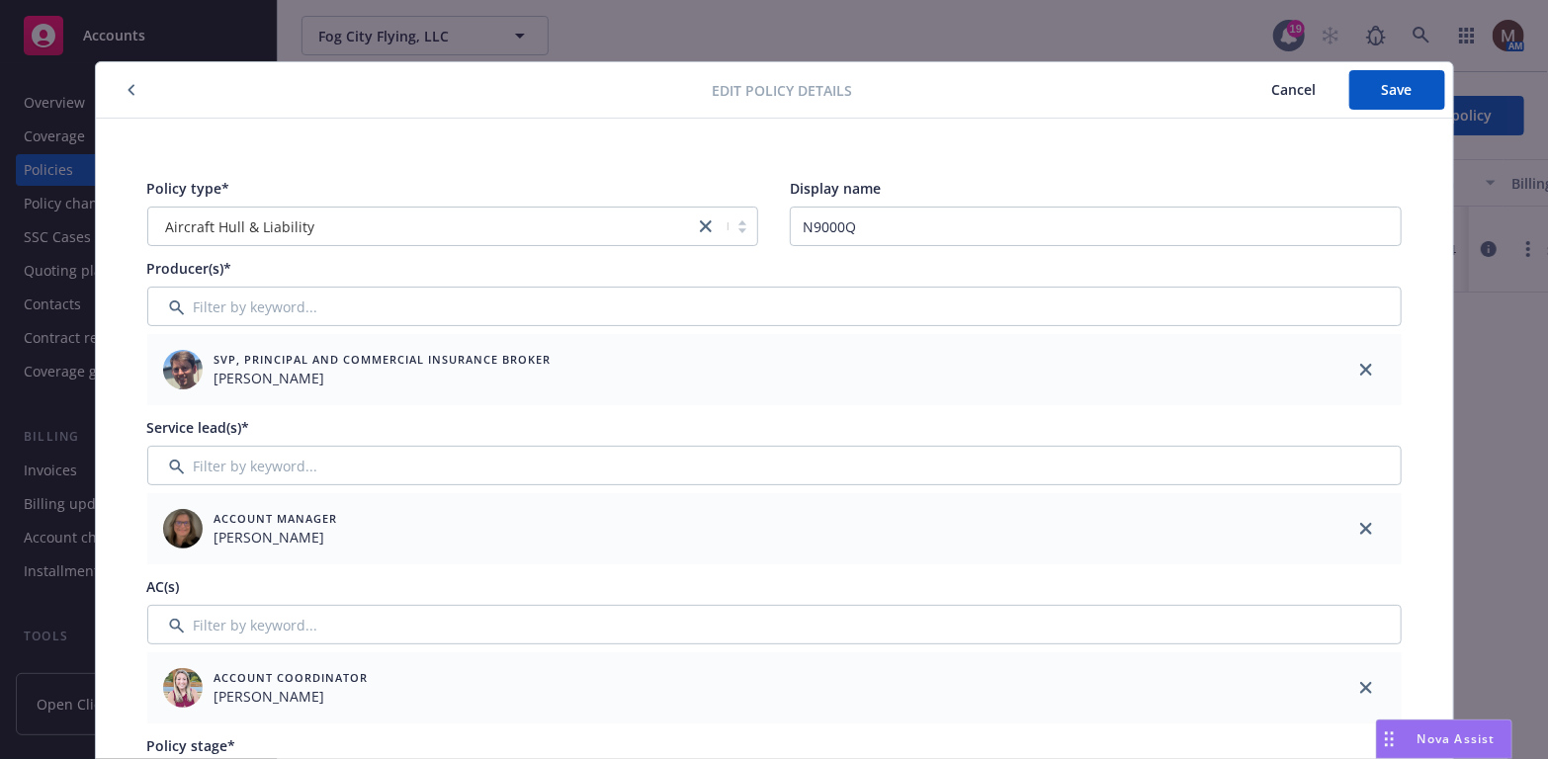
scroll to position [0, 0]
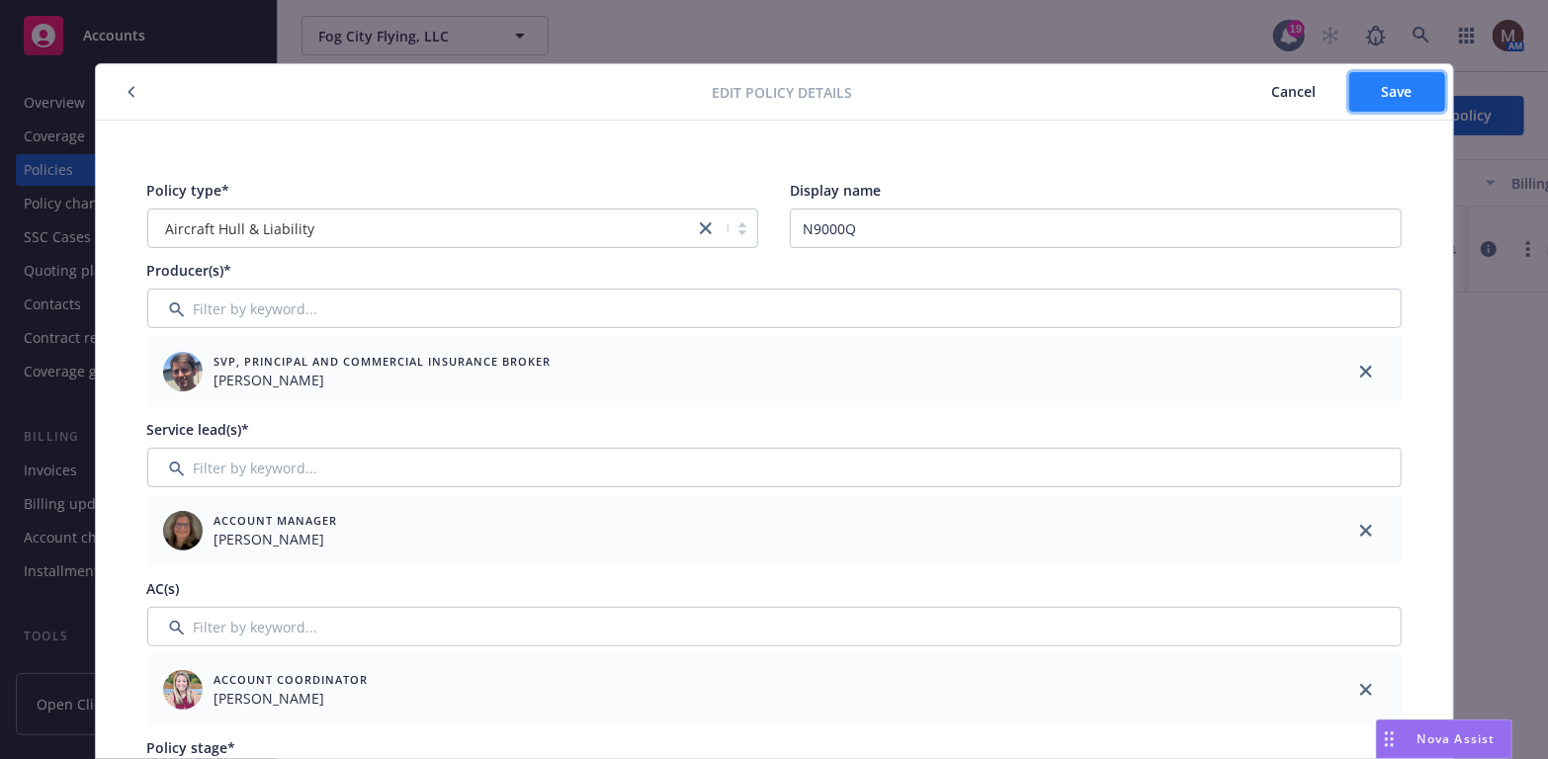
click at [1403, 98] on span "Save" at bounding box center [1397, 91] width 31 height 19
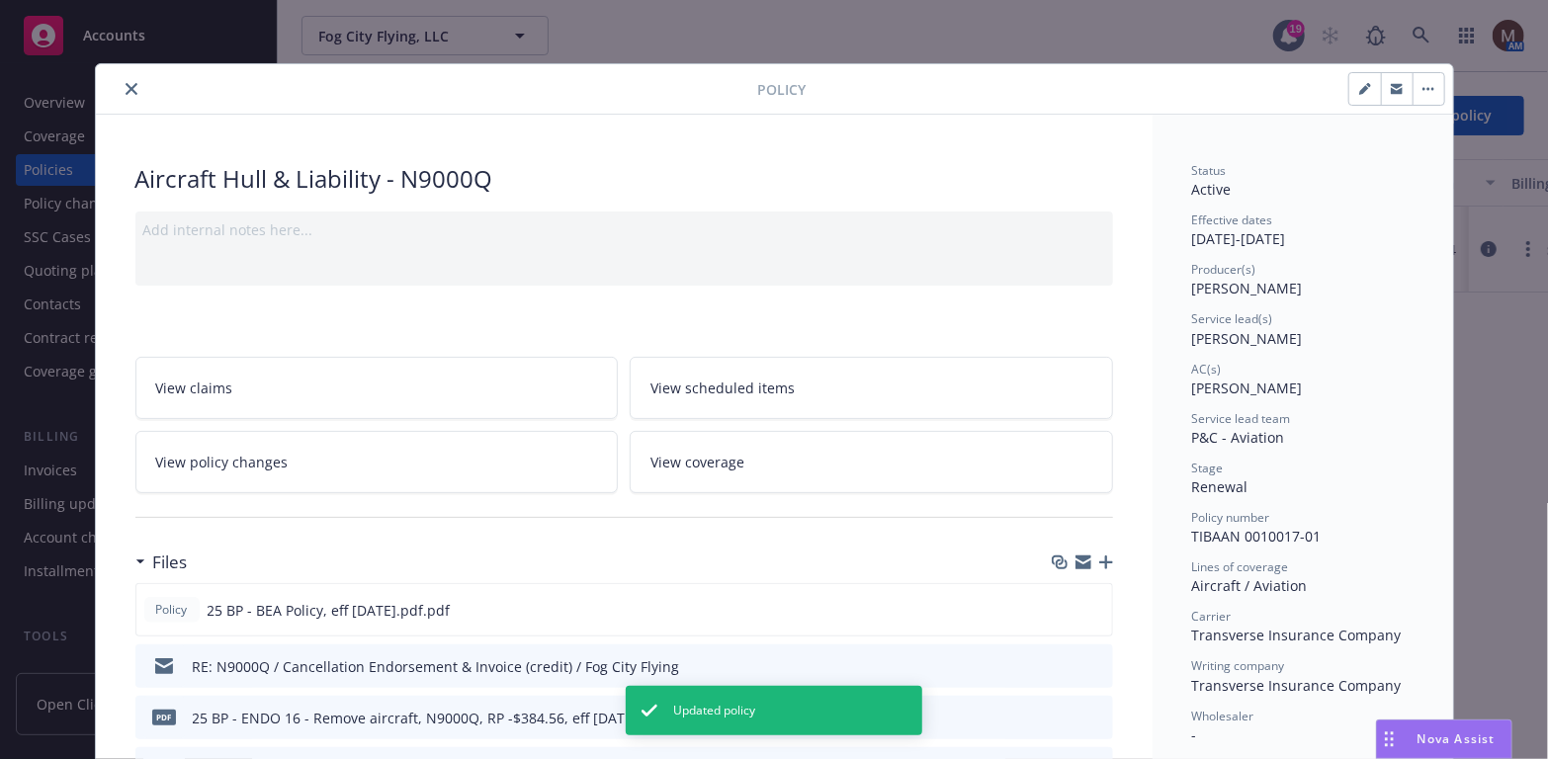
click at [126, 83] on icon "close" at bounding box center [132, 89] width 12 height 12
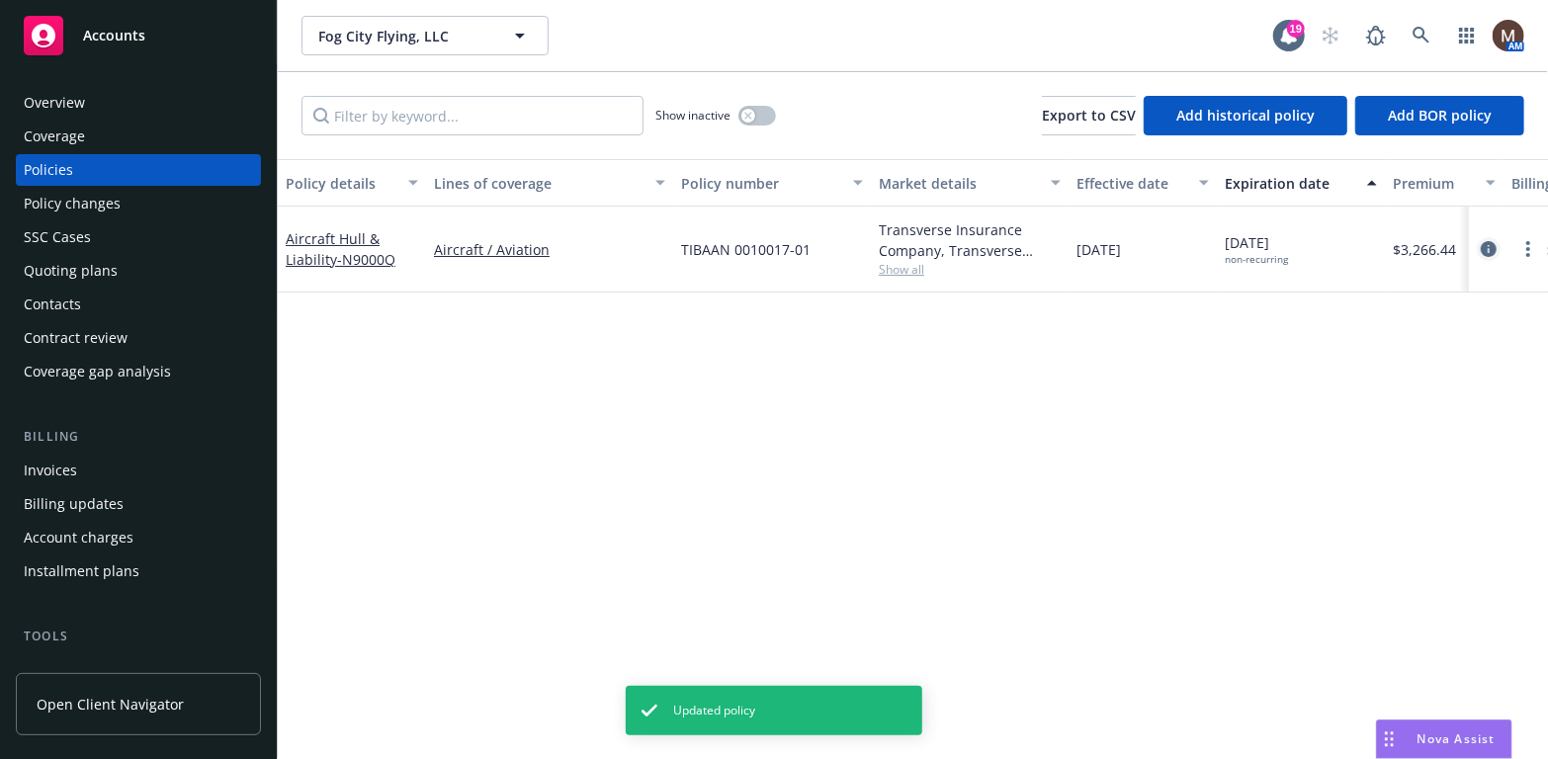
click at [1488, 247] on icon "circleInformation" at bounding box center [1489, 249] width 16 height 16
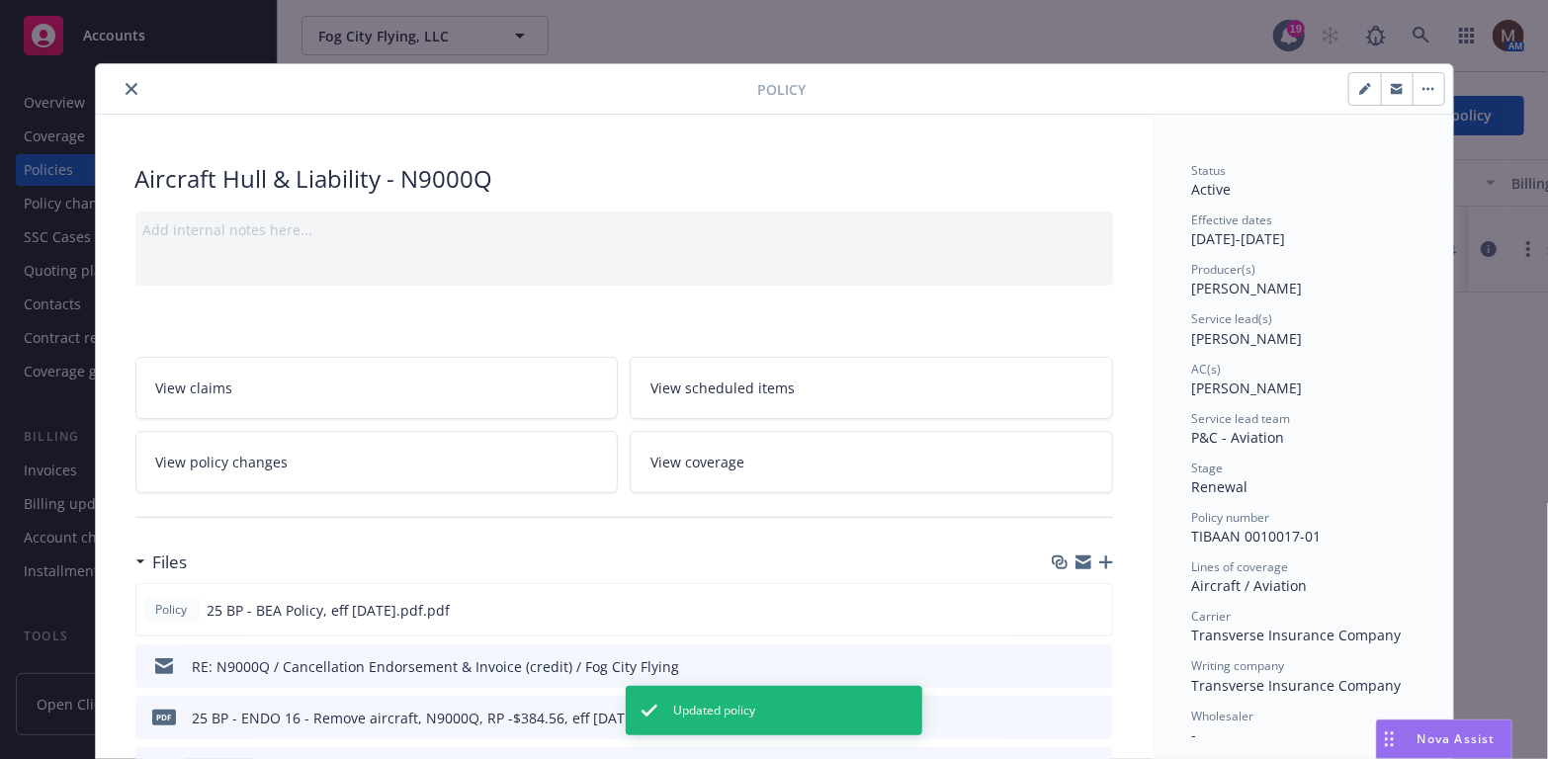
scroll to position [58, 0]
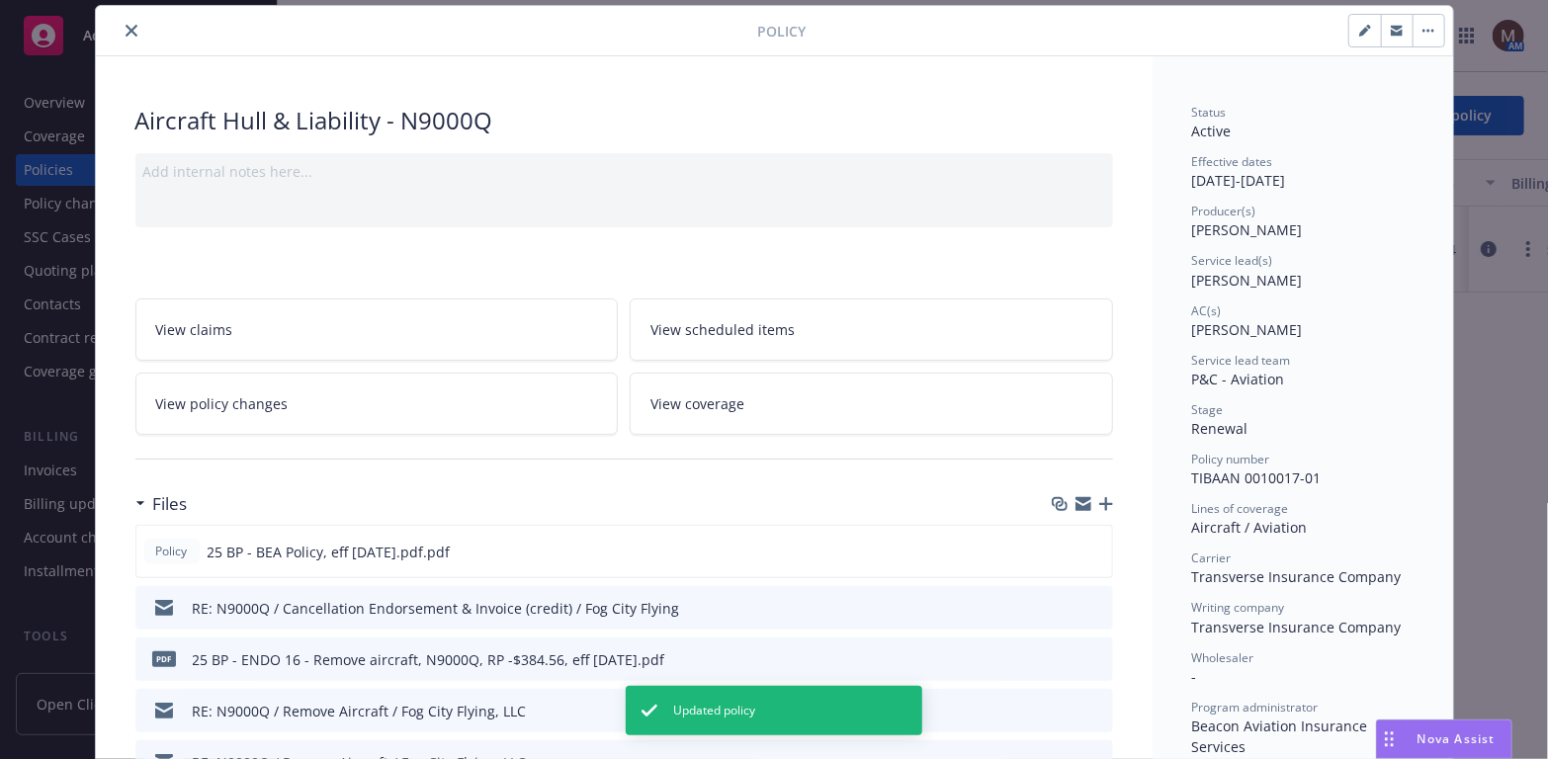
click at [1105, 497] on icon "button" at bounding box center [1106, 504] width 14 height 14
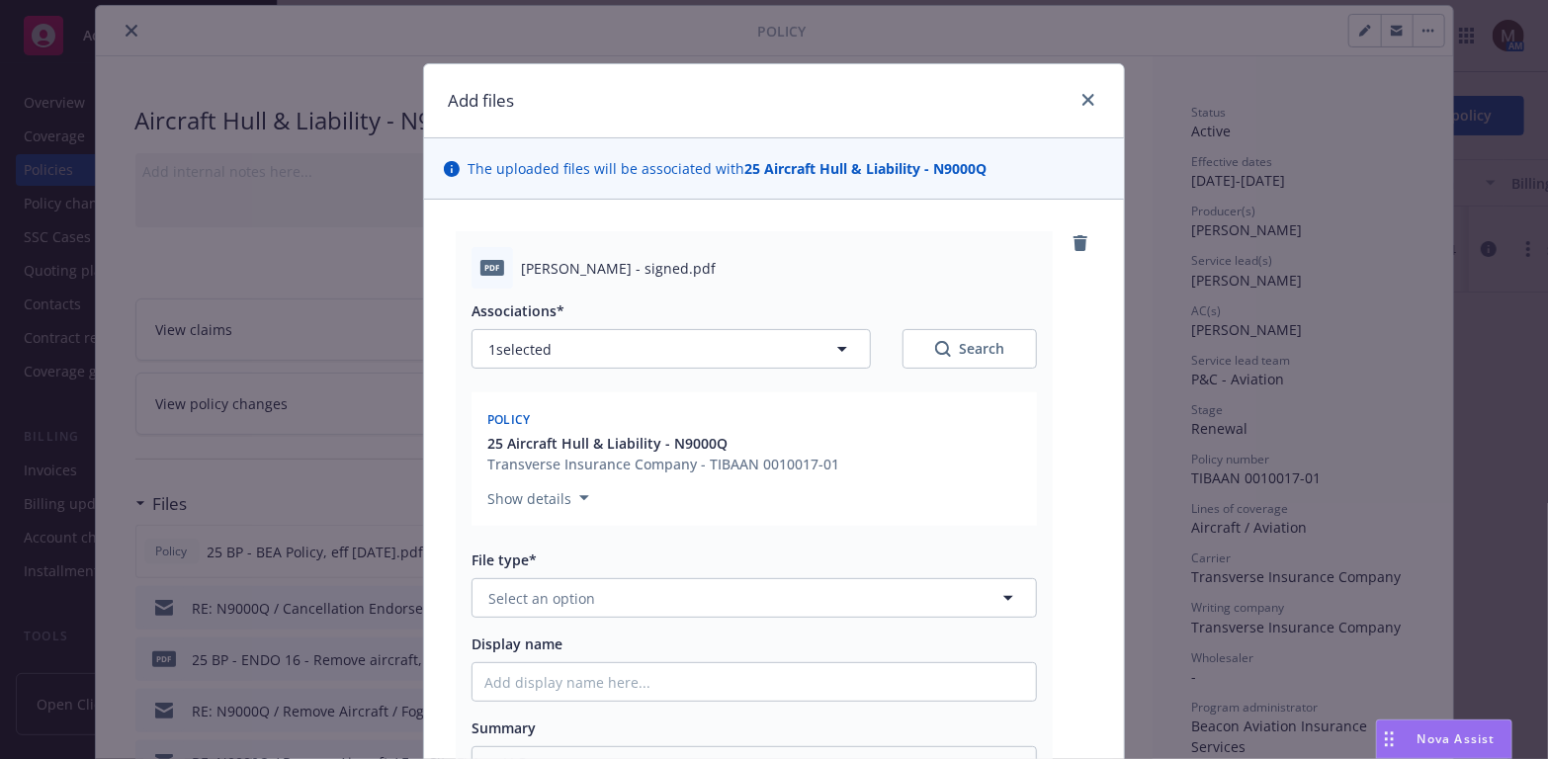
type textarea "x"
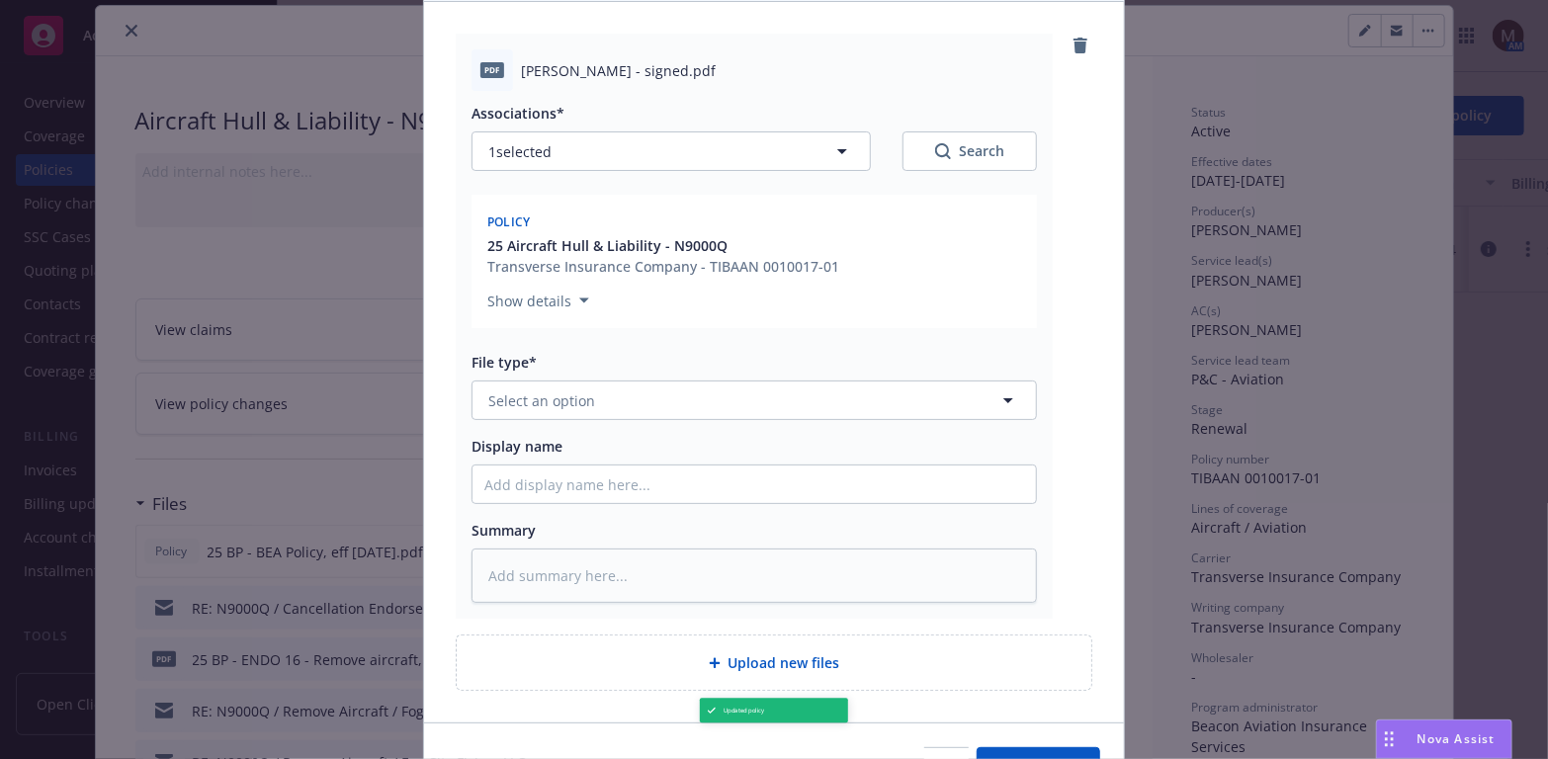
scroll to position [297, 0]
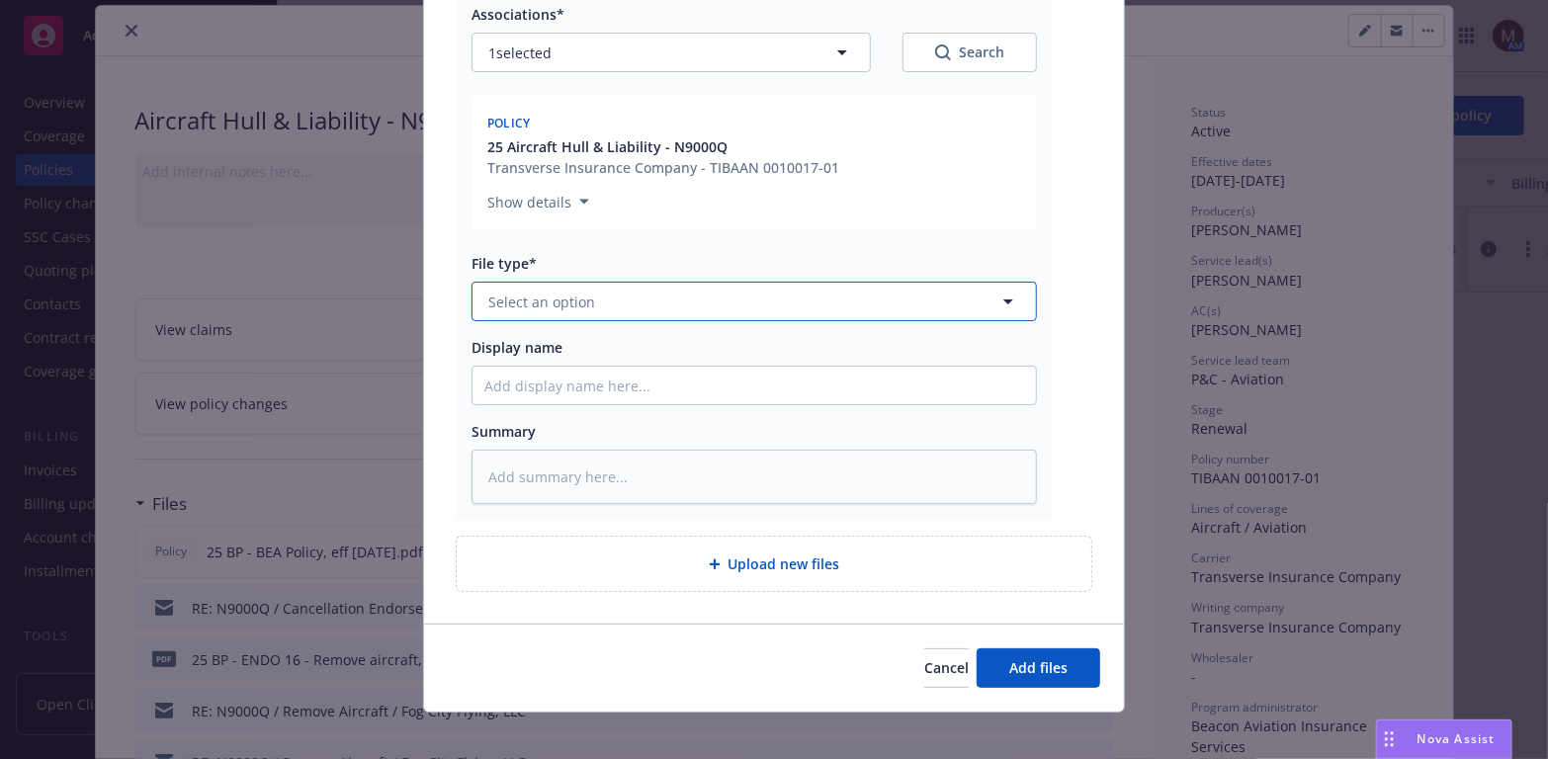
click at [997, 298] on icon "button" at bounding box center [1008, 302] width 24 height 24
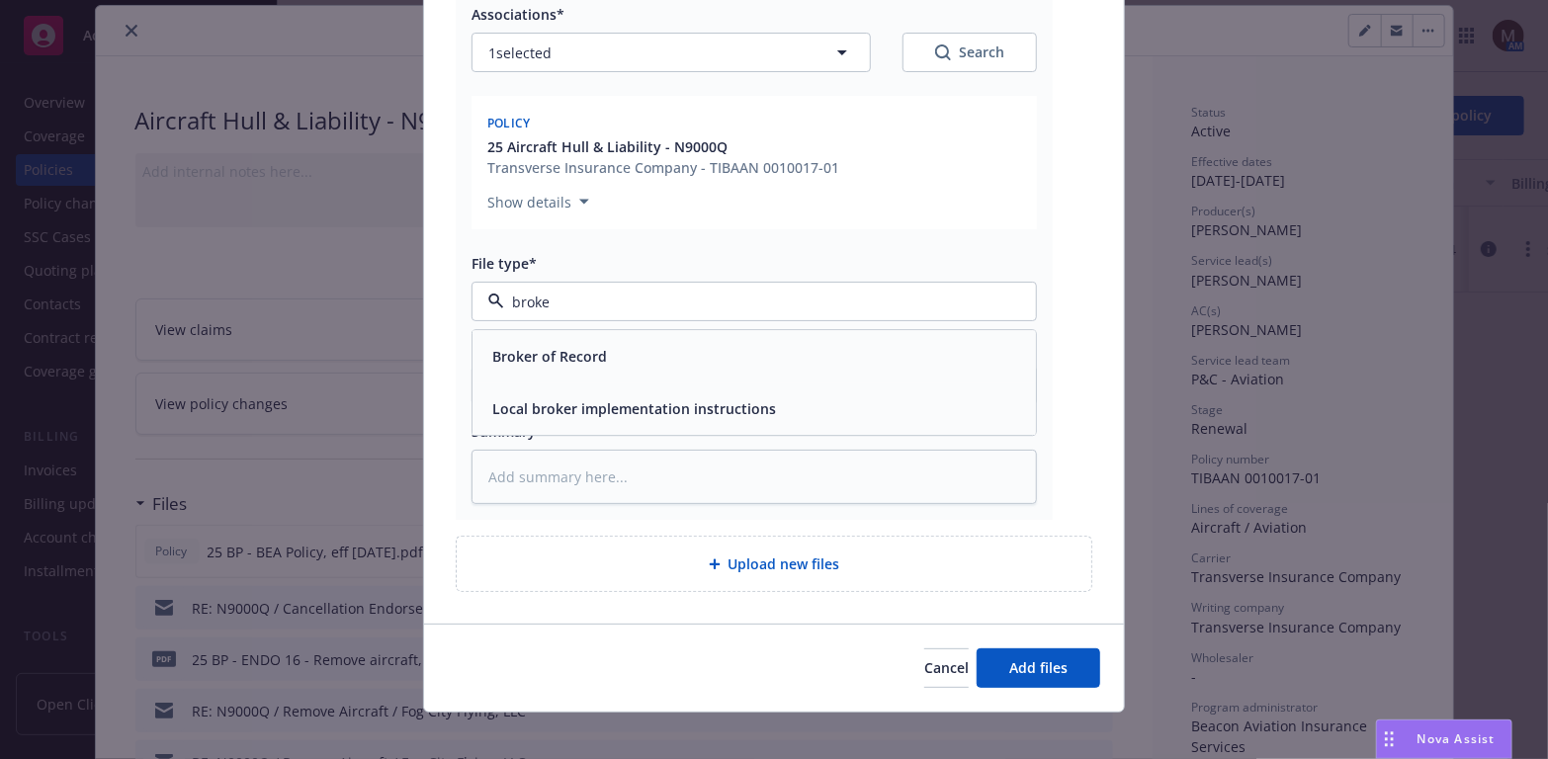
type input "broker"
click at [669, 357] on div "Broker of Record" at bounding box center [754, 357] width 540 height 29
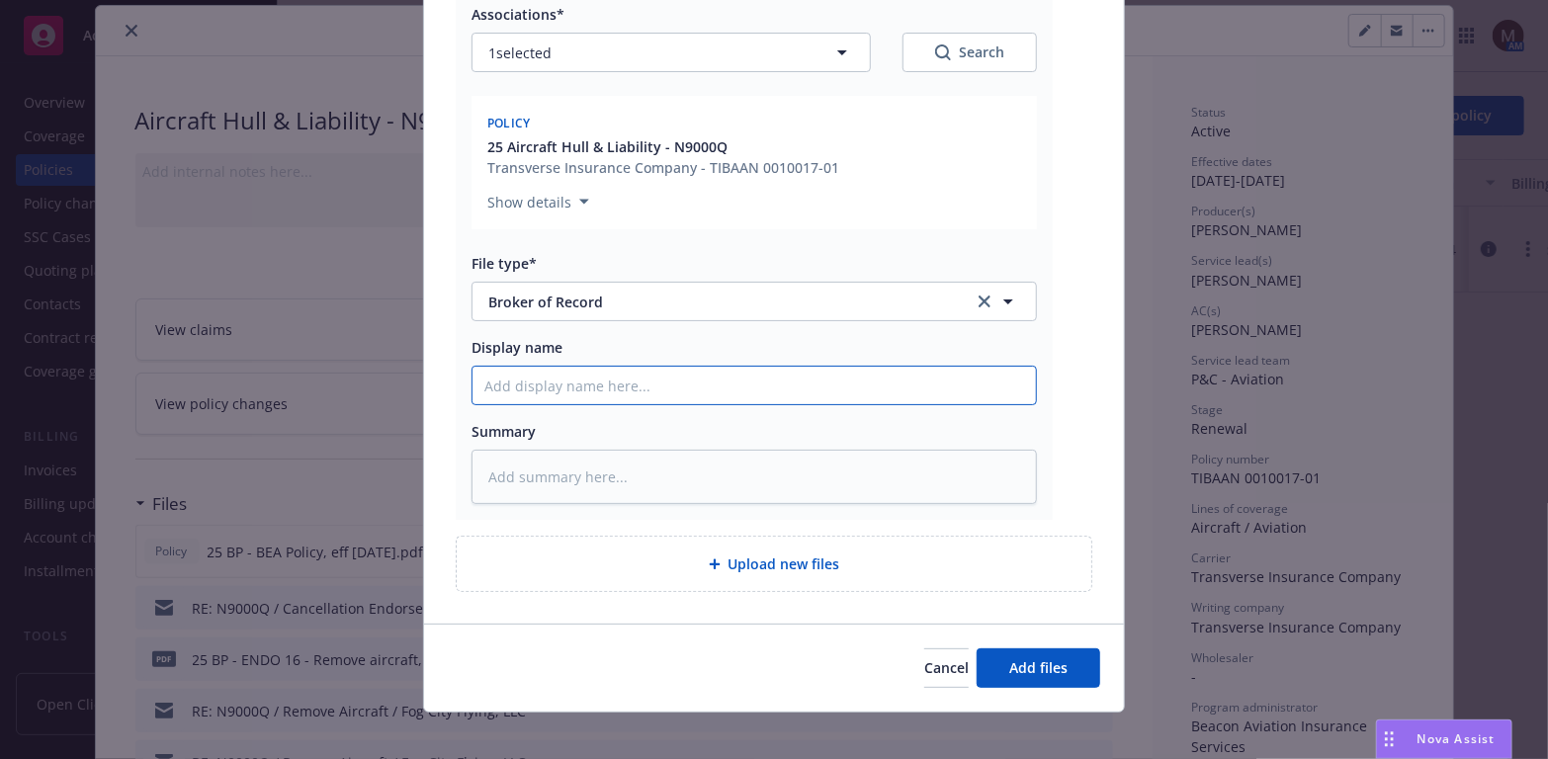
click at [512, 385] on input "Display name" at bounding box center [754, 386] width 563 height 38
type textarea "x"
type input "2"
type textarea "x"
type input "25"
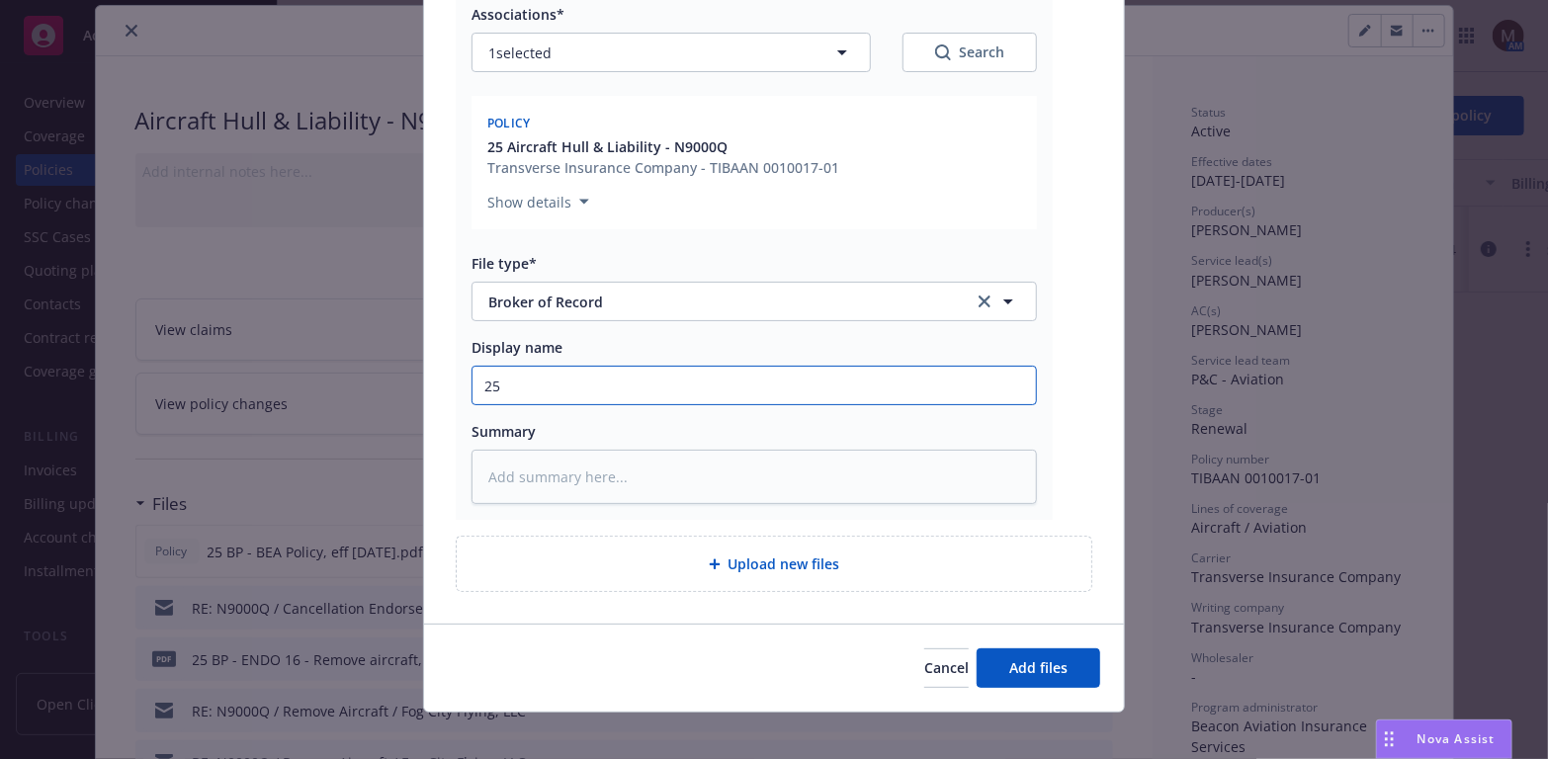
type textarea "x"
type input "25"
type textarea "x"
type input "25 B"
type textarea "x"
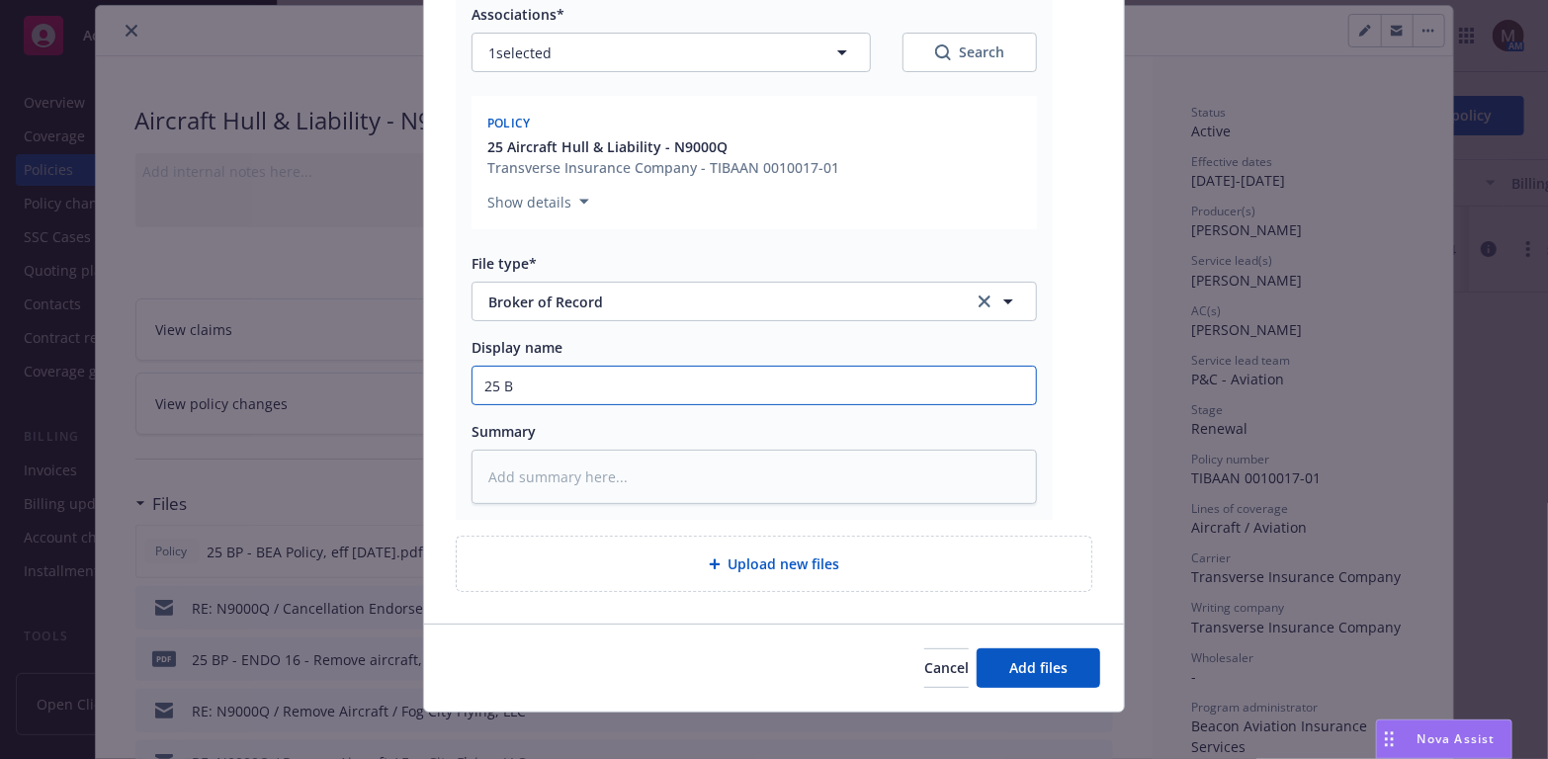
type input "25 BP"
type textarea "x"
type input "25 BP"
type textarea "x"
type input "25 BP -"
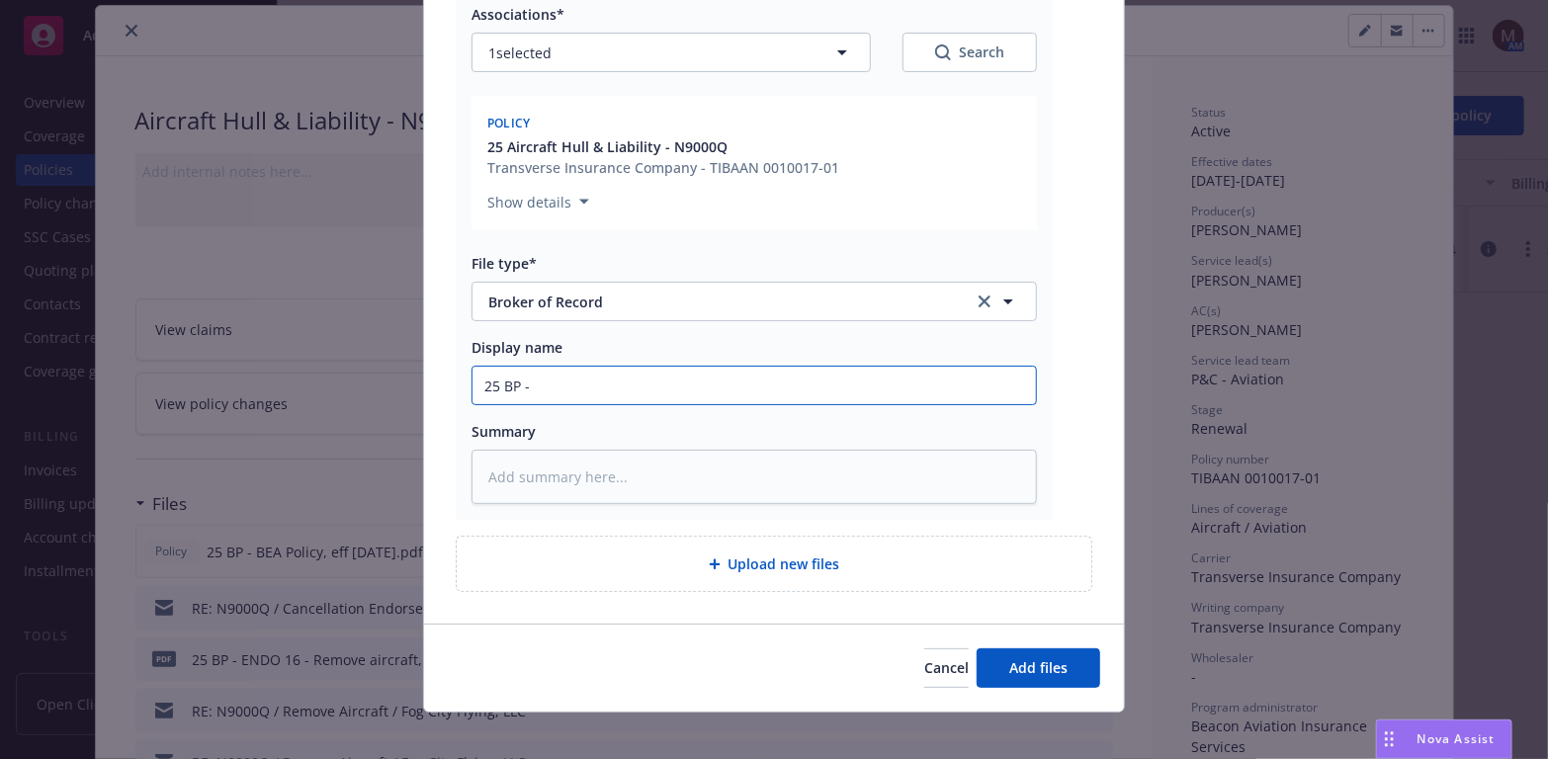
type textarea "x"
type input "25 BP -"
type textarea "x"
type input "25 BP - B"
type textarea "x"
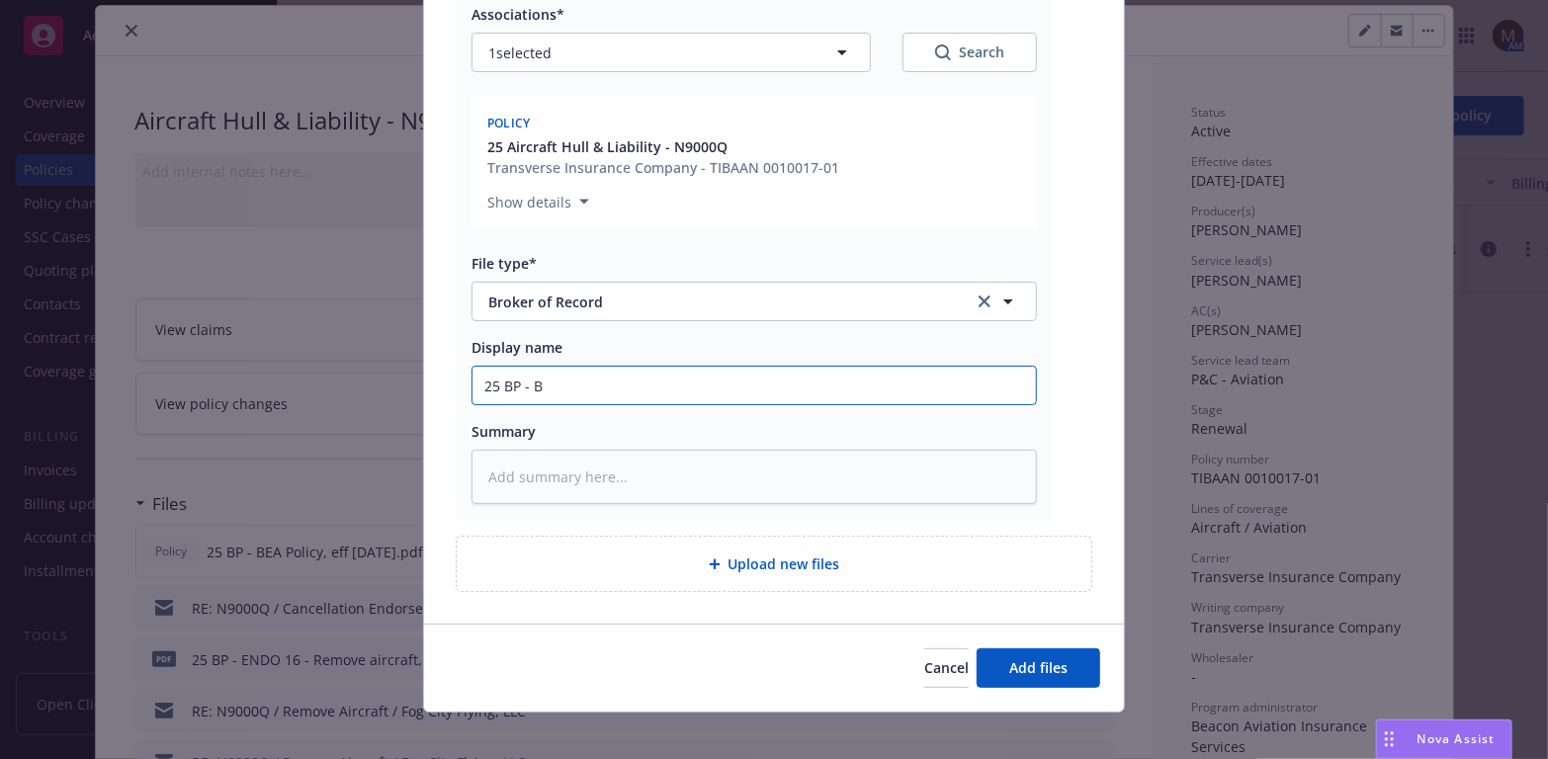
type input "25 BP - Br"
type textarea "x"
type input "25 BP - B"
type textarea "x"
type input "25 BP - BO"
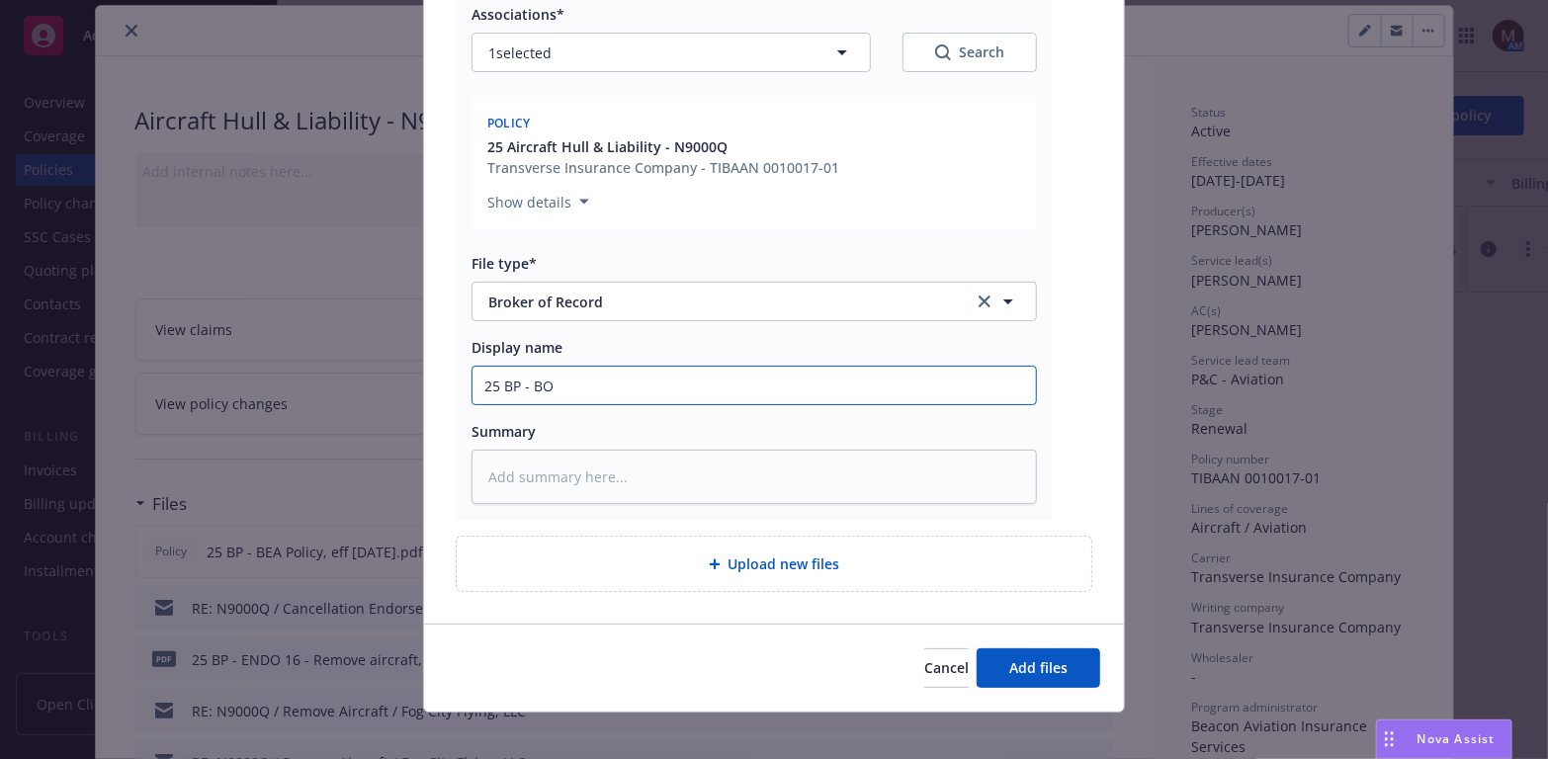
type textarea "x"
type input "25 BP - BOR"
type textarea "x"
type input "25 BP - BOR"
type textarea "x"
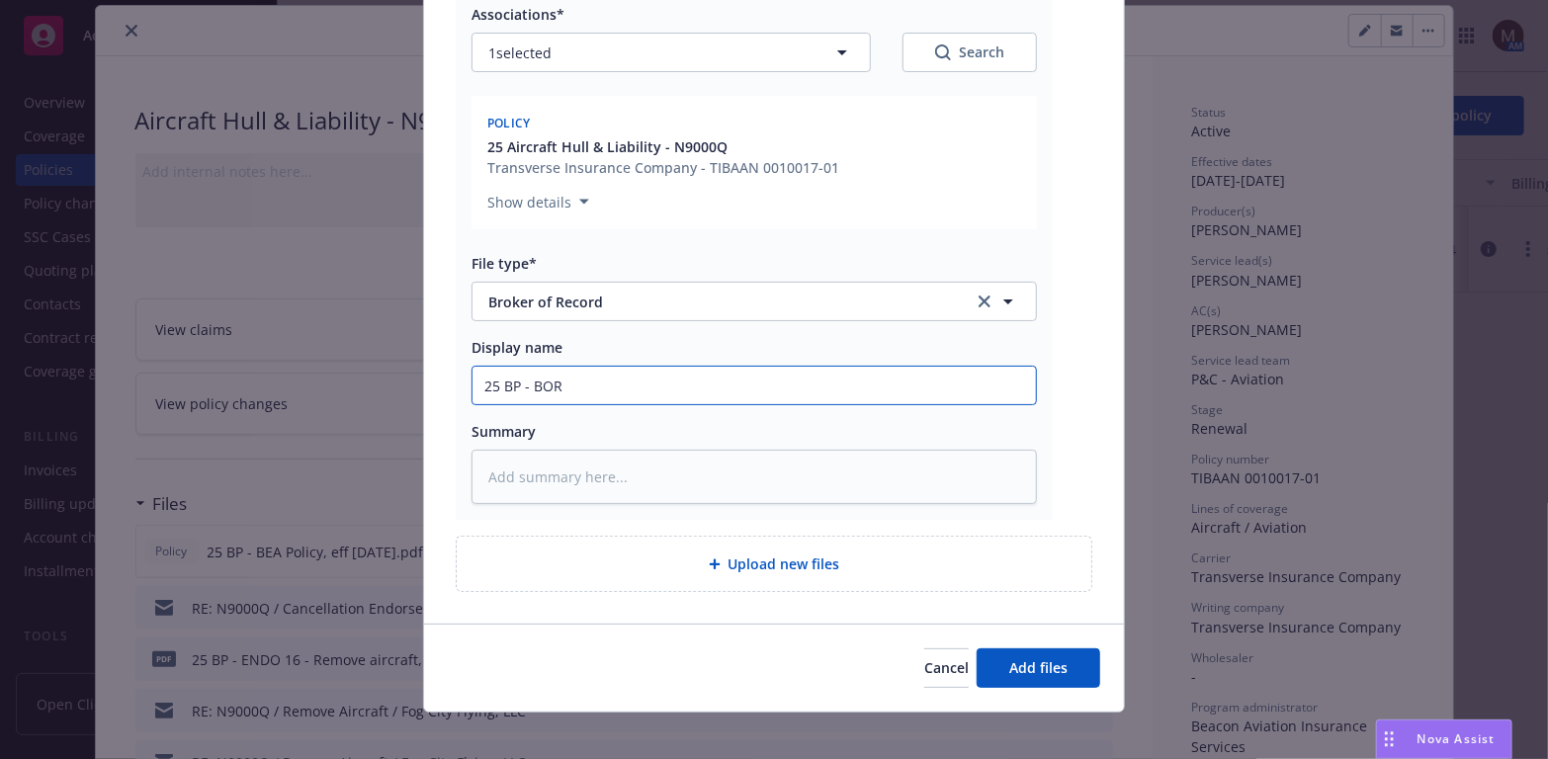
type input "25 BP - BOR -"
type textarea "x"
type input "25 BP - BOR -"
type textarea "x"
type input "25 BP - BOR - B"
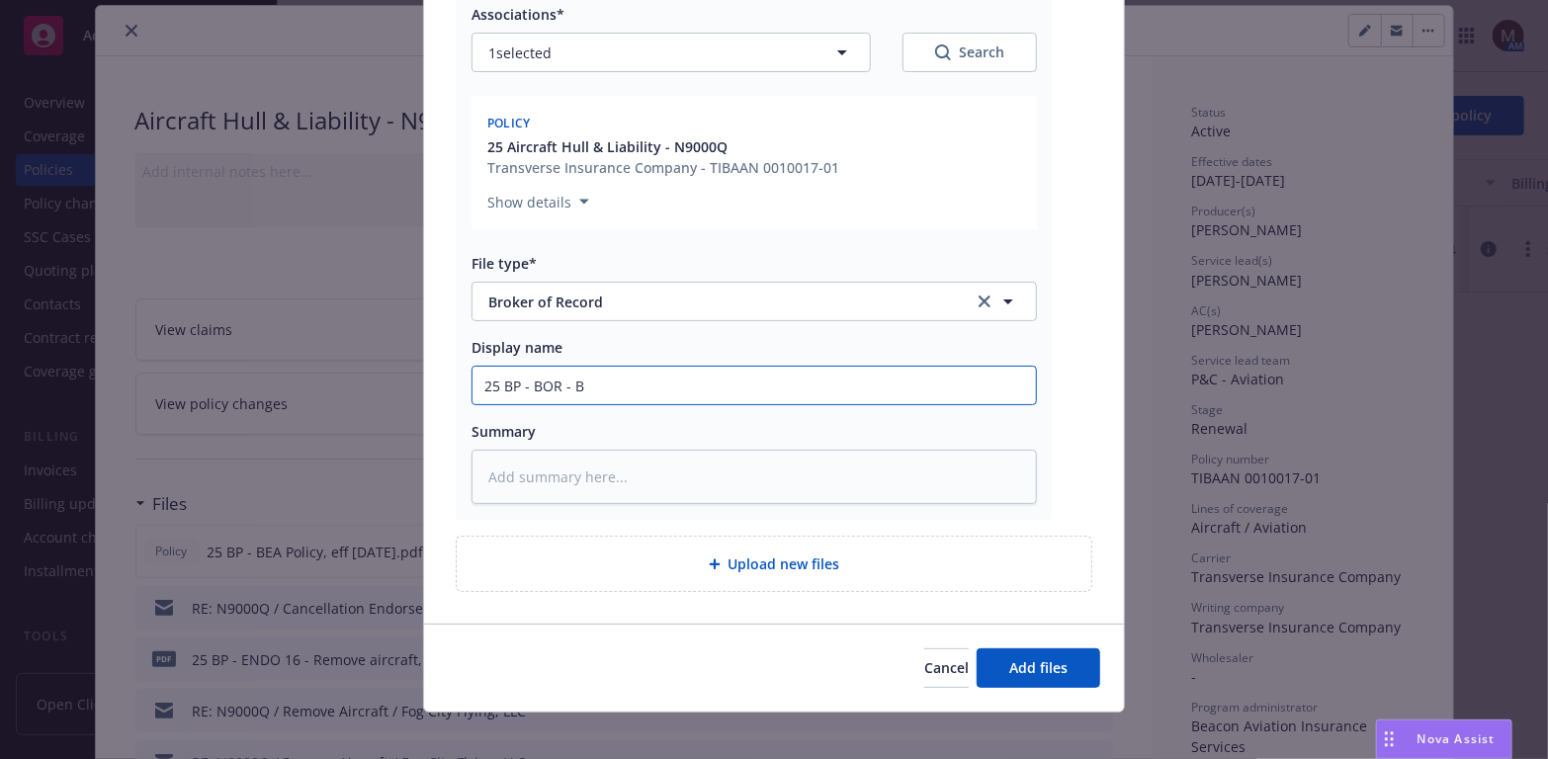
type textarea "x"
type input "25 BP - BOR - Br"
type textarea "x"
type input "25 BP - BOR - Bro"
type textarea "x"
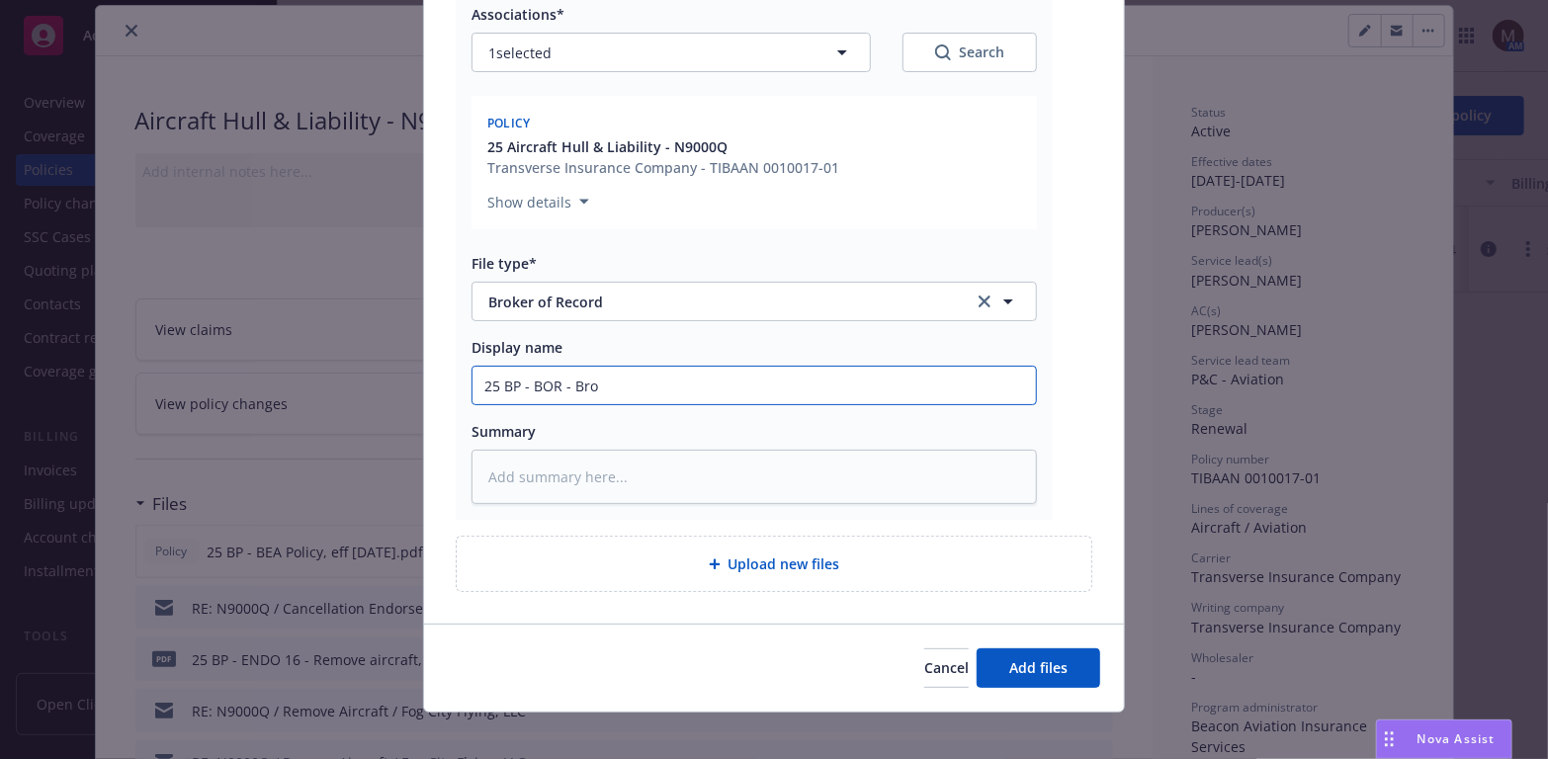
type input "25 BP - BOR - Brok"
type textarea "x"
type input "25 BP - BOR - Broke"
type textarea "x"
type input "25 BP - BOR - Broke"
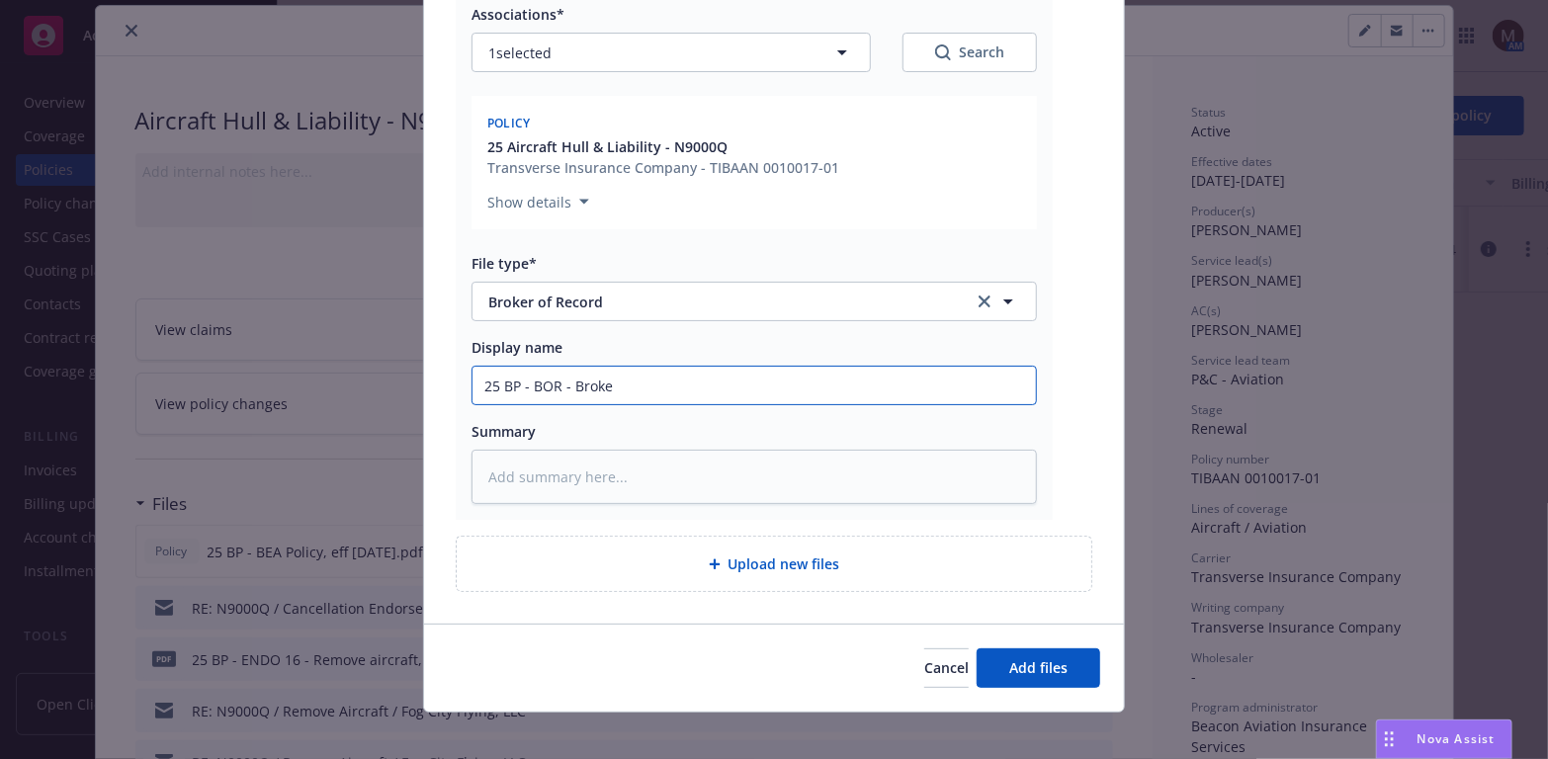
type textarea "x"
type input "25 BP - BOR - Broke"
type textarea "x"
type input "25 BP - BOR - Broker"
type textarea "x"
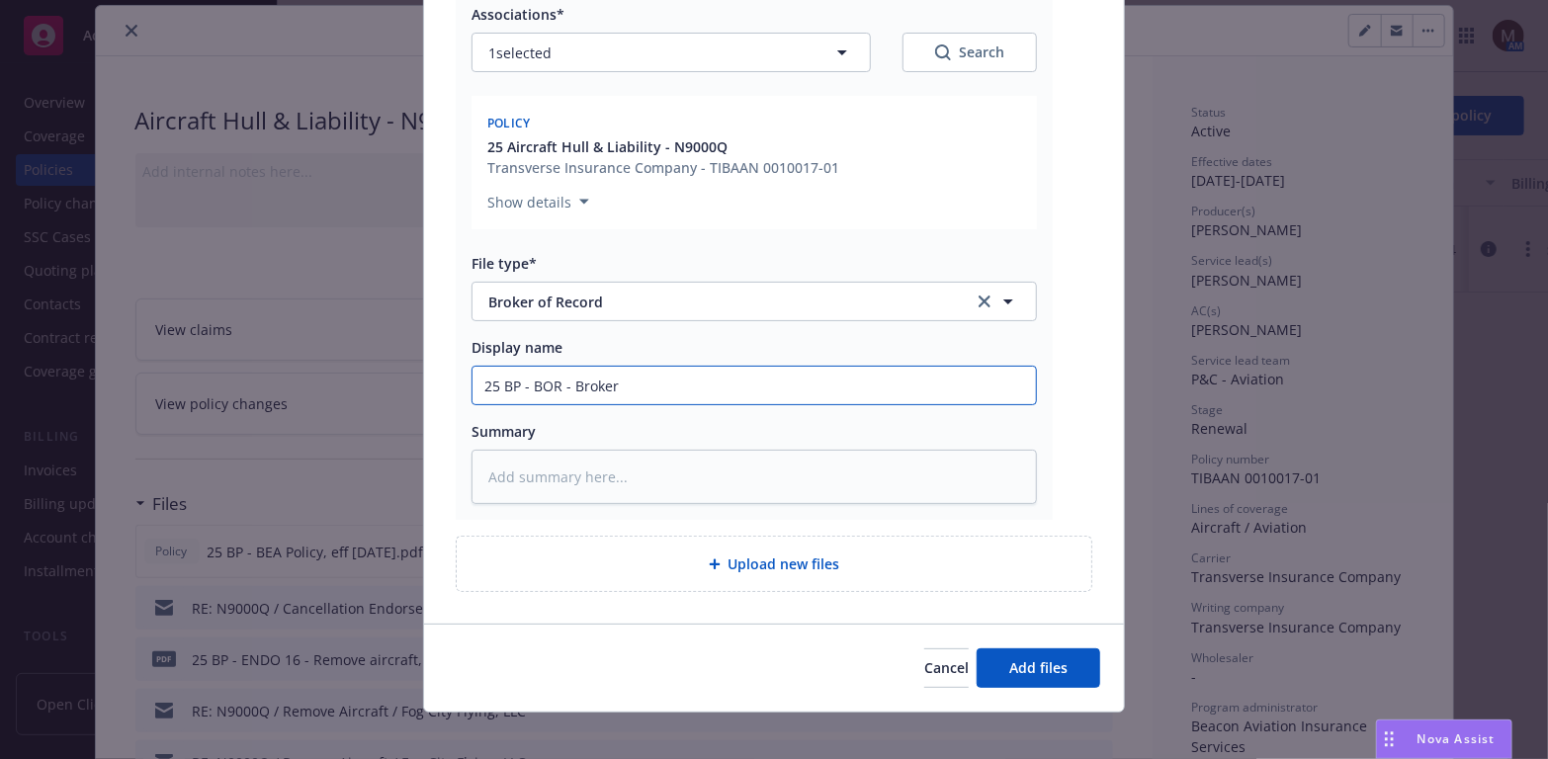
type input "25 BP - BOR - Broker"
type textarea "x"
type input "25 BP - BOR - Broker o"
type textarea "x"
type input "25 BP - BOR - Broker of"
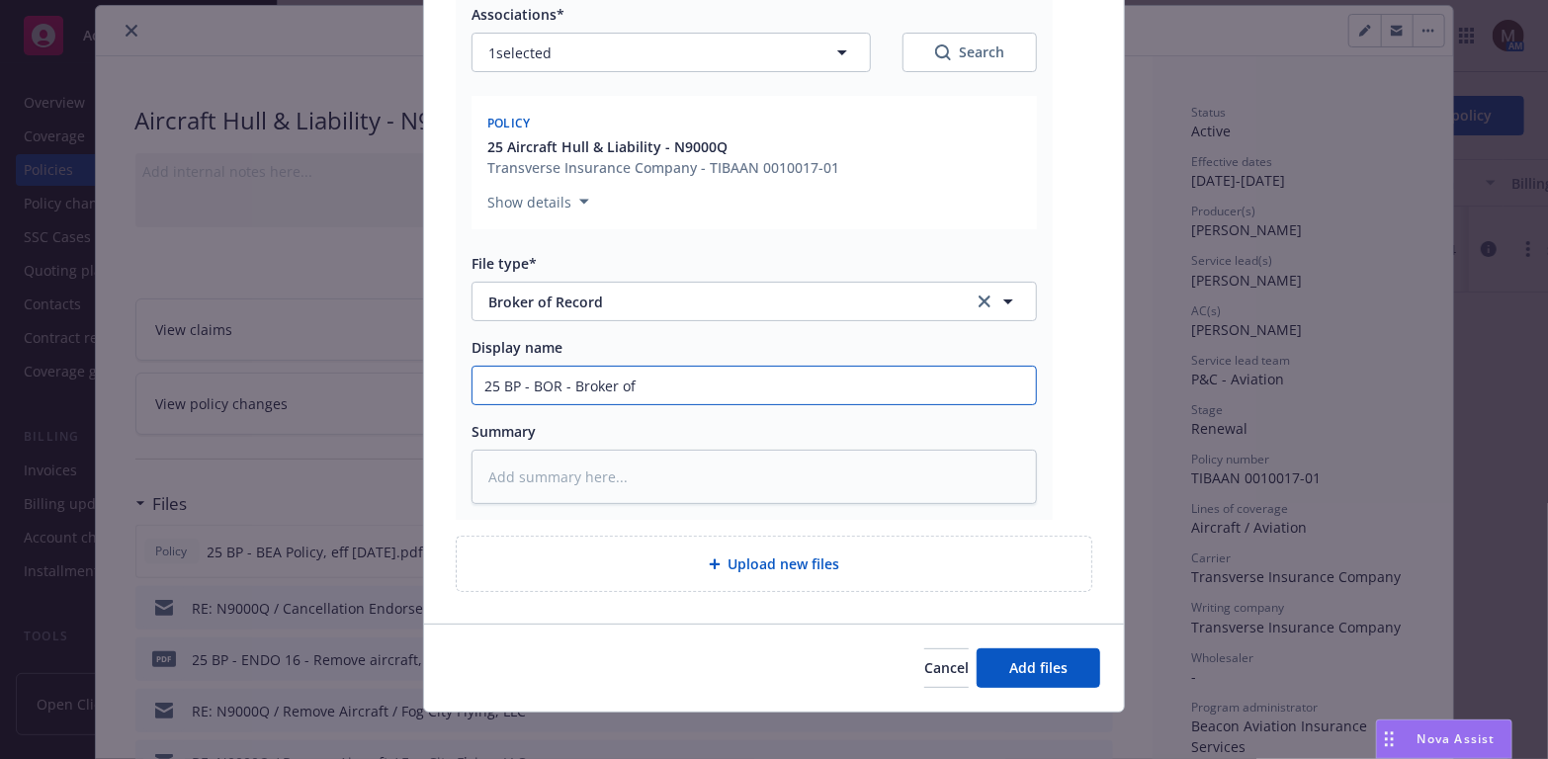
type textarea "x"
type input "25 BP - BOR - Broker of"
type textarea "x"
type input "25 BP - BOR - Broker of R"
type textarea "x"
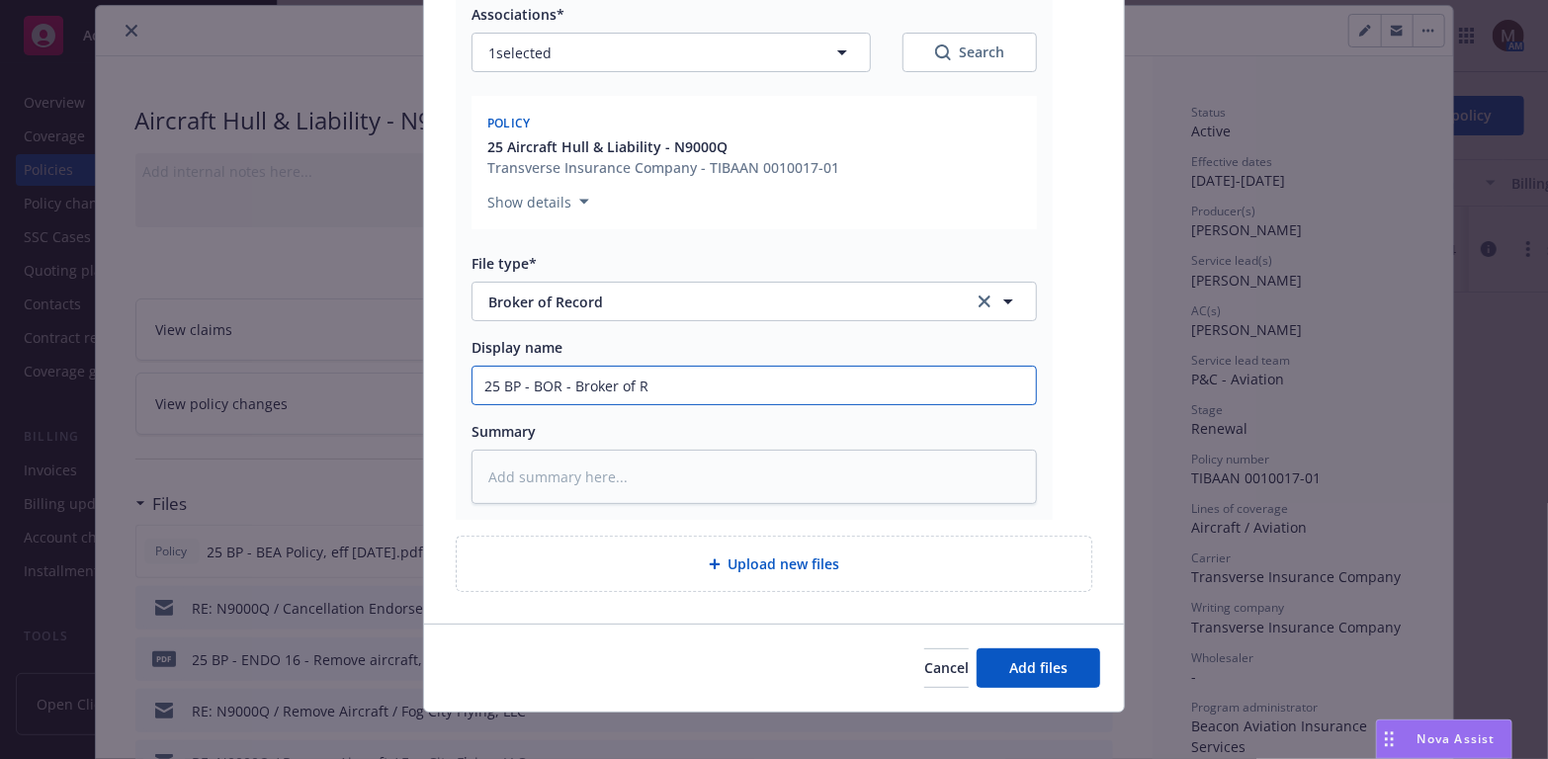
type input "25 BP - BOR - Broker of Re"
type textarea "x"
type input "25 BP - BOR - Broker of Rec"
type textarea "x"
type input "25 BP - BOR - Broker of Reco"
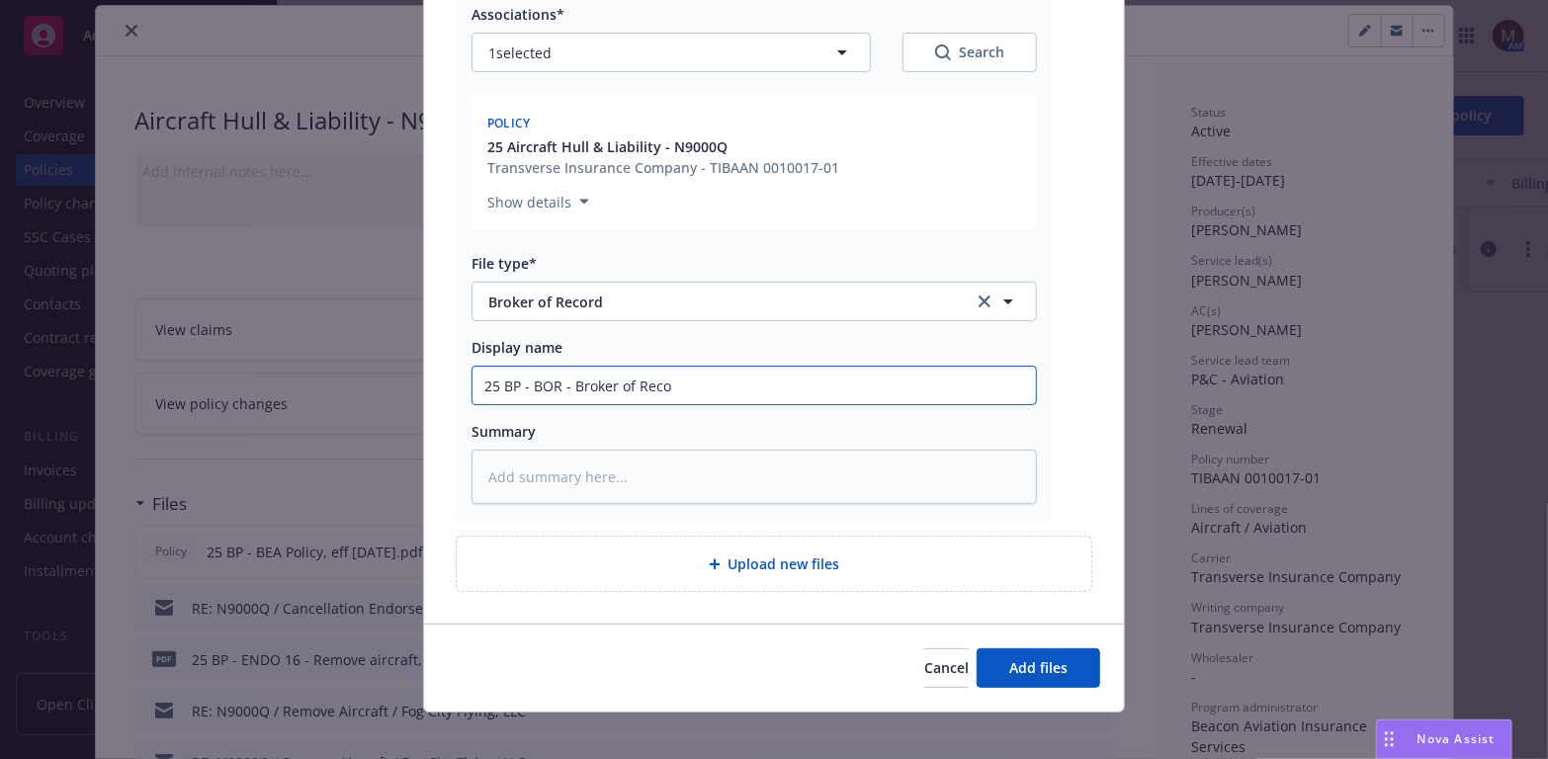
type textarea "x"
type input "25 BP - BOR - Broker of Recor"
type textarea "x"
type input "25 BP - BOR - Broker of [PERSON_NAME]"
type textarea "x"
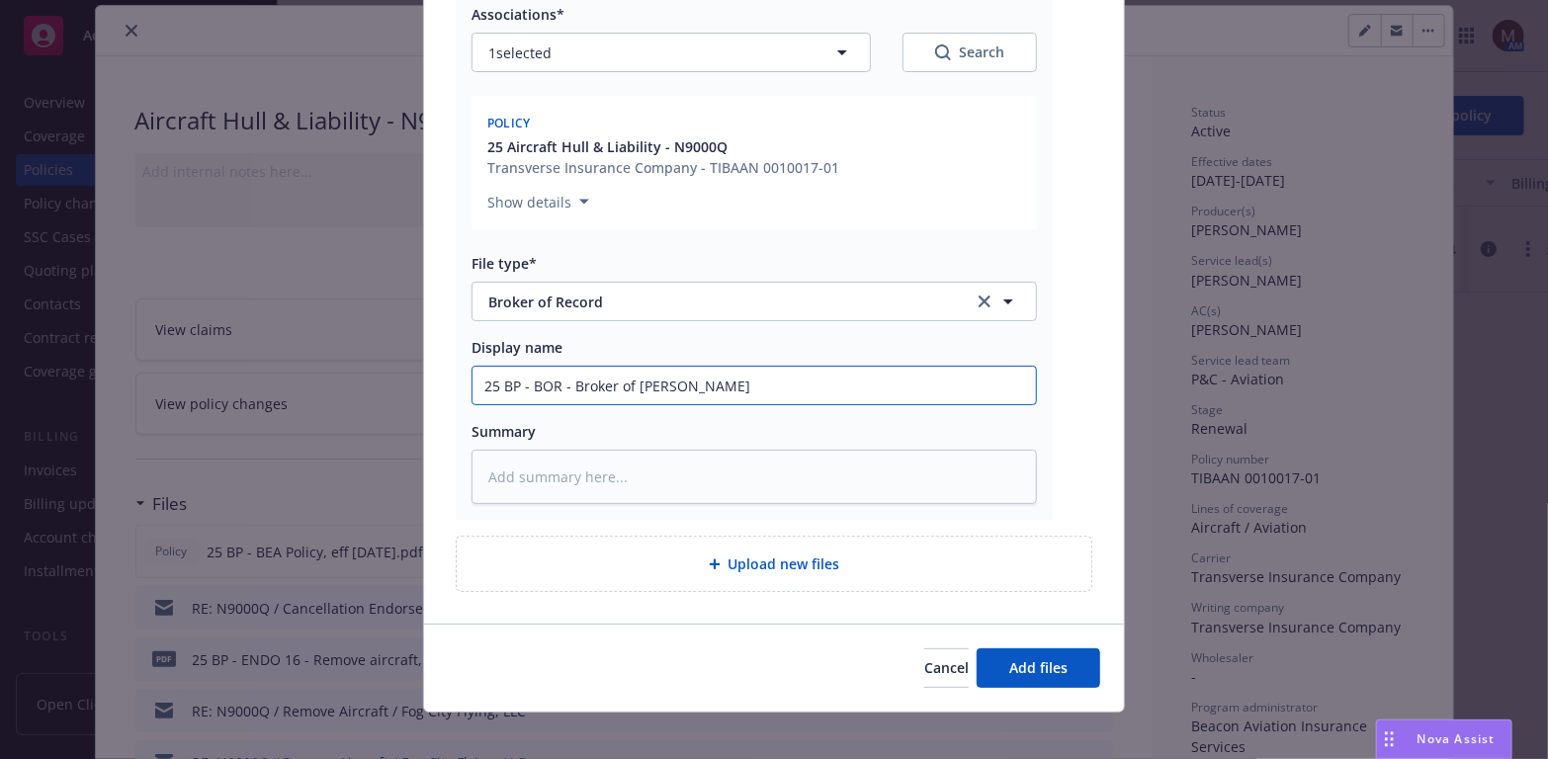
type input "25 BP - BOR - Broker of Recored"
type textarea "x"
type input "25 BP - BOR - Broker of Recored"
type textarea "x"
type input "25 BP - BOR - Broker of Recored"
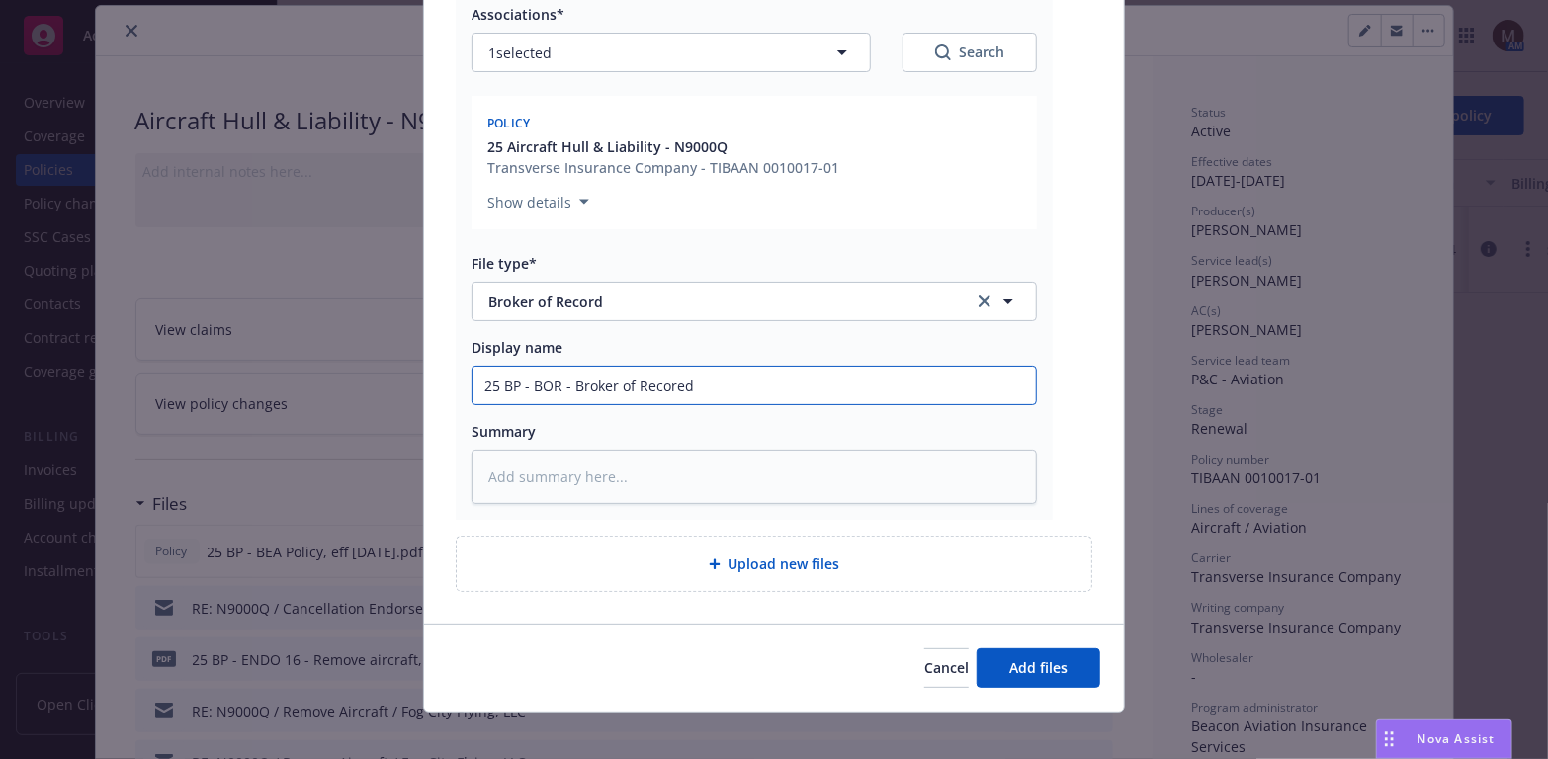
type textarea "x"
type input "25 BP - BOR - Broker of [PERSON_NAME]"
type textarea "x"
type input "25 BP - BOR - Broker of Recor"
type textarea "x"
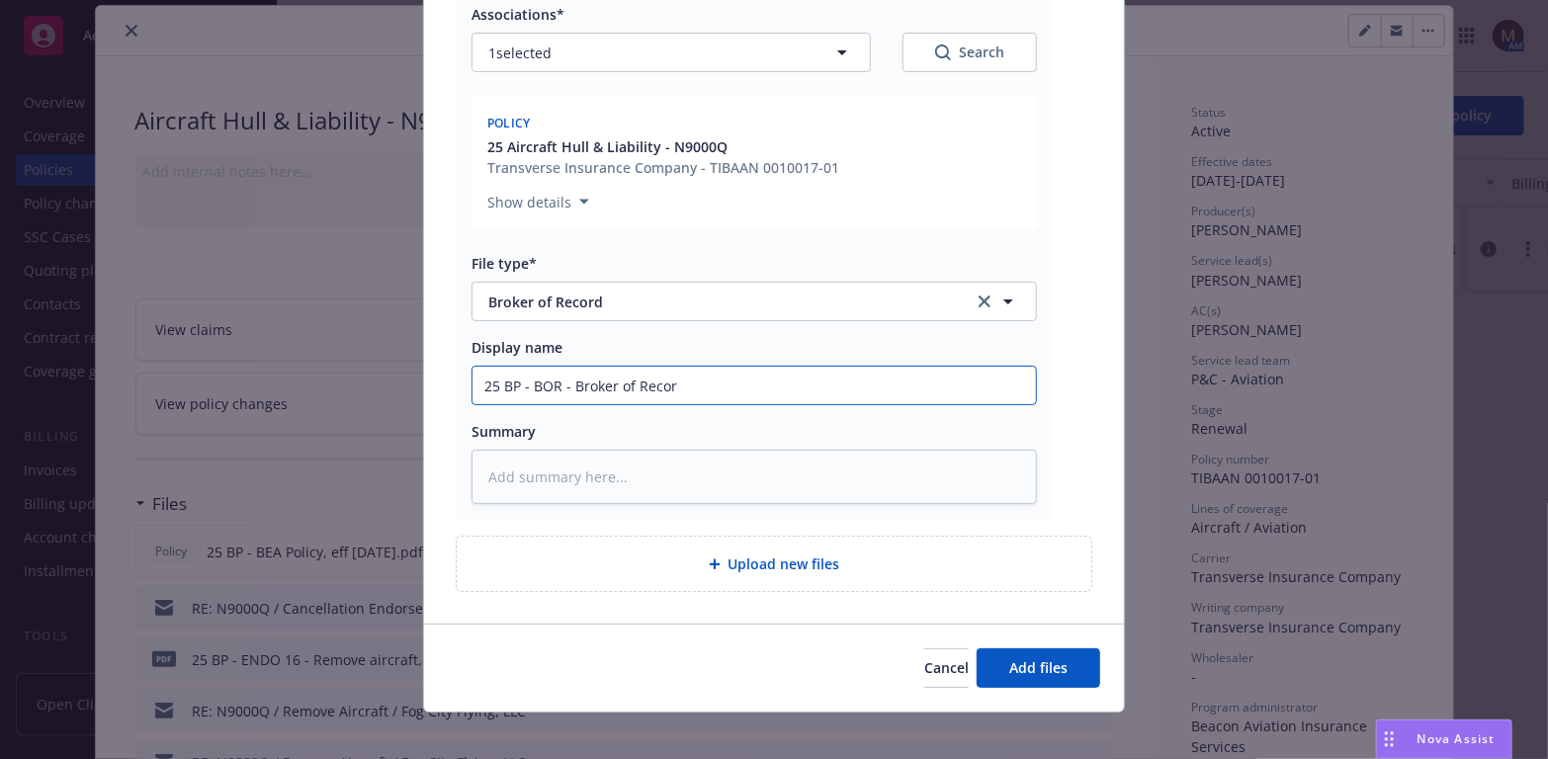
type input "25 BP - BOR - Broker of Recor"
type textarea "x"
type input "25 BP - BOR - Broker of Recor"
type textarea "x"
type input "25 BP - BOR - Broker of Record"
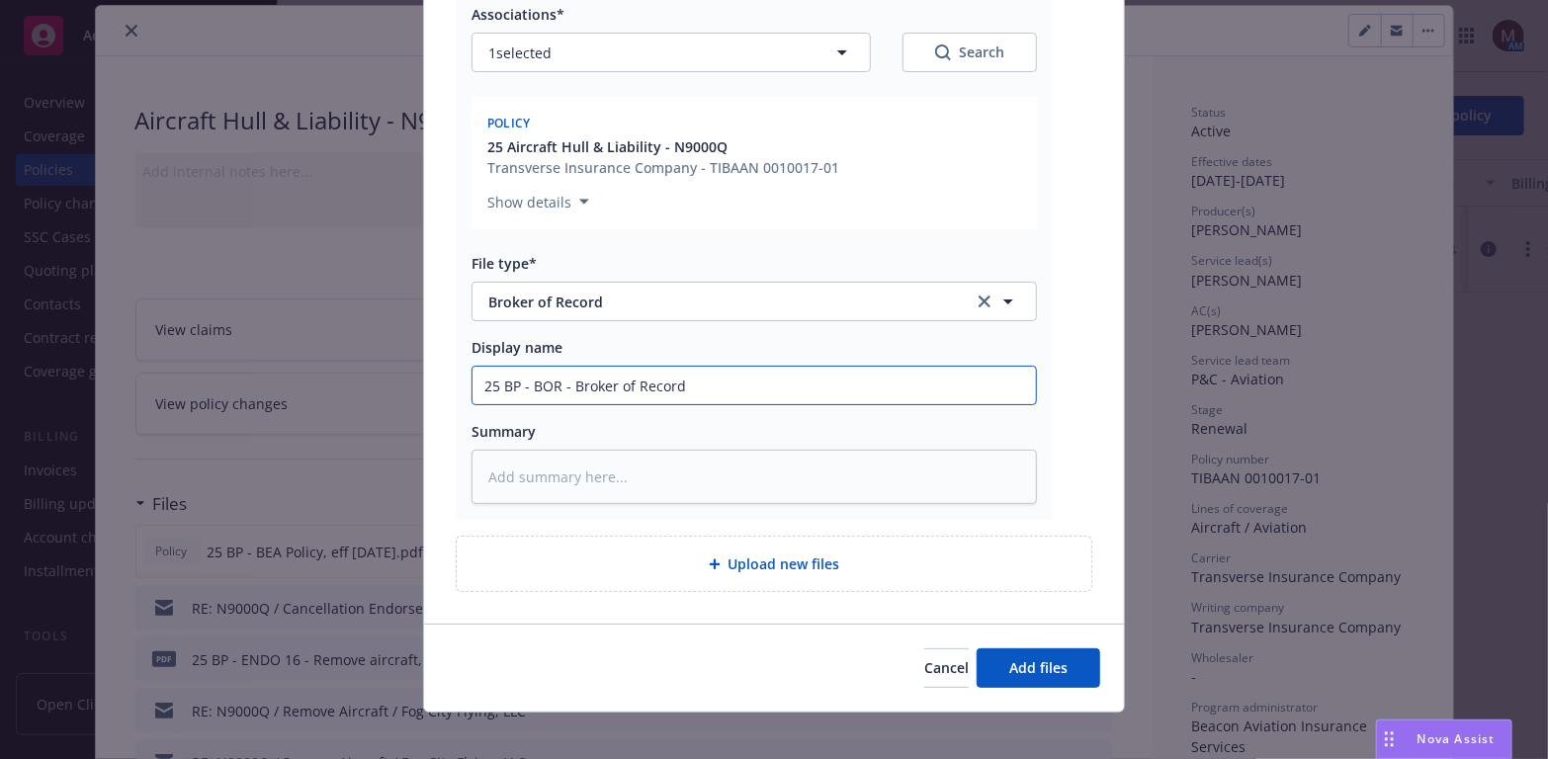
type textarea "x"
type input "25 BP - BOR - Broker of Record"
type textarea "x"
type input "25 BP - BOR - Broker of Record R"
type textarea "x"
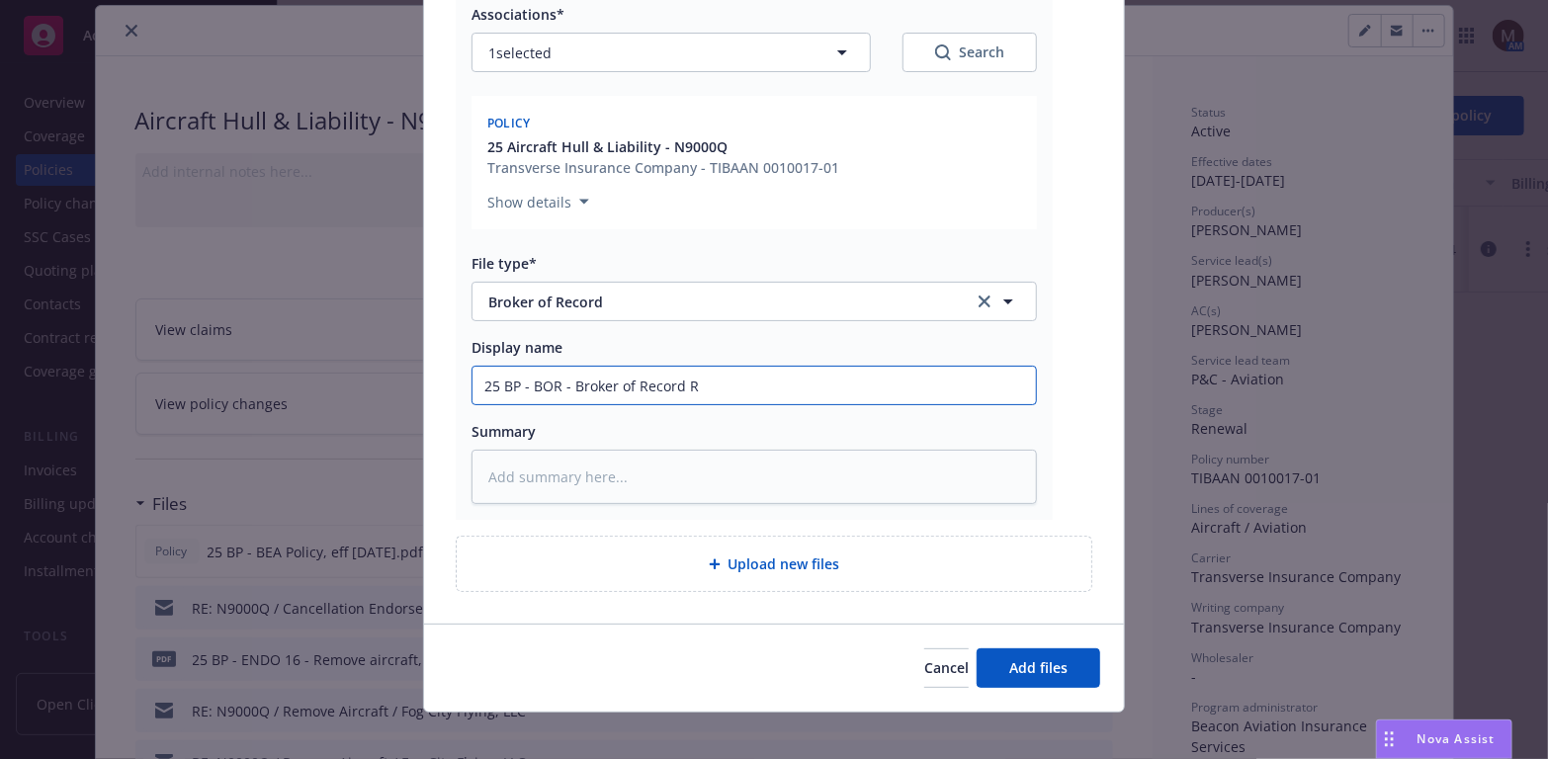
type input "25 BP - BOR - Broker of Record"
type textarea "x"
type input "25 BP - BOR - Broker of Record ("
type textarea "x"
type input "25 BP - BOR - Broker of Record (c"
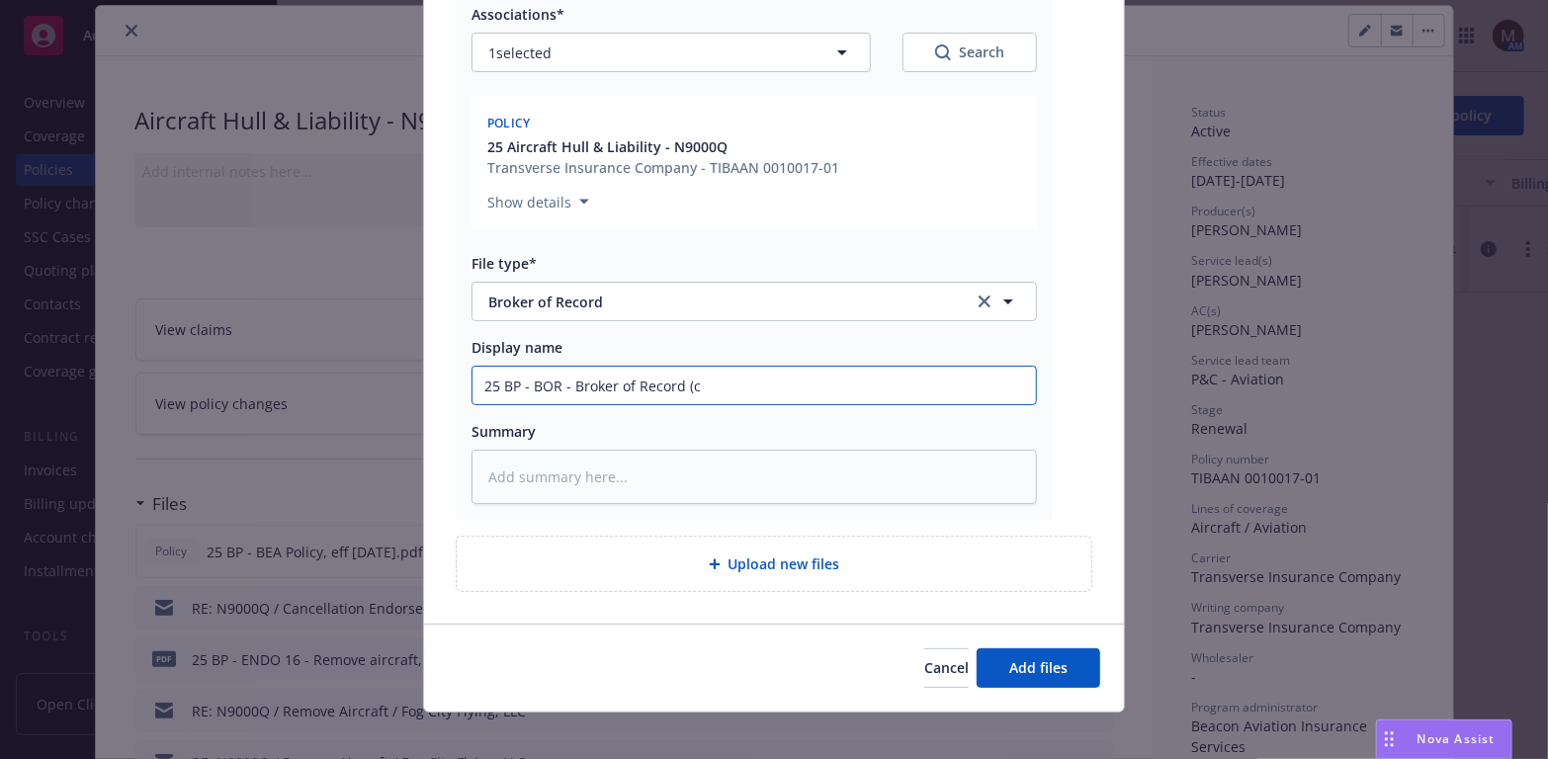
type textarea "x"
type input "25 BP - BOR - Broker of Record (ch"
type textarea "x"
type input "25 BP - BOR - Broker of Record (cha"
type textarea "x"
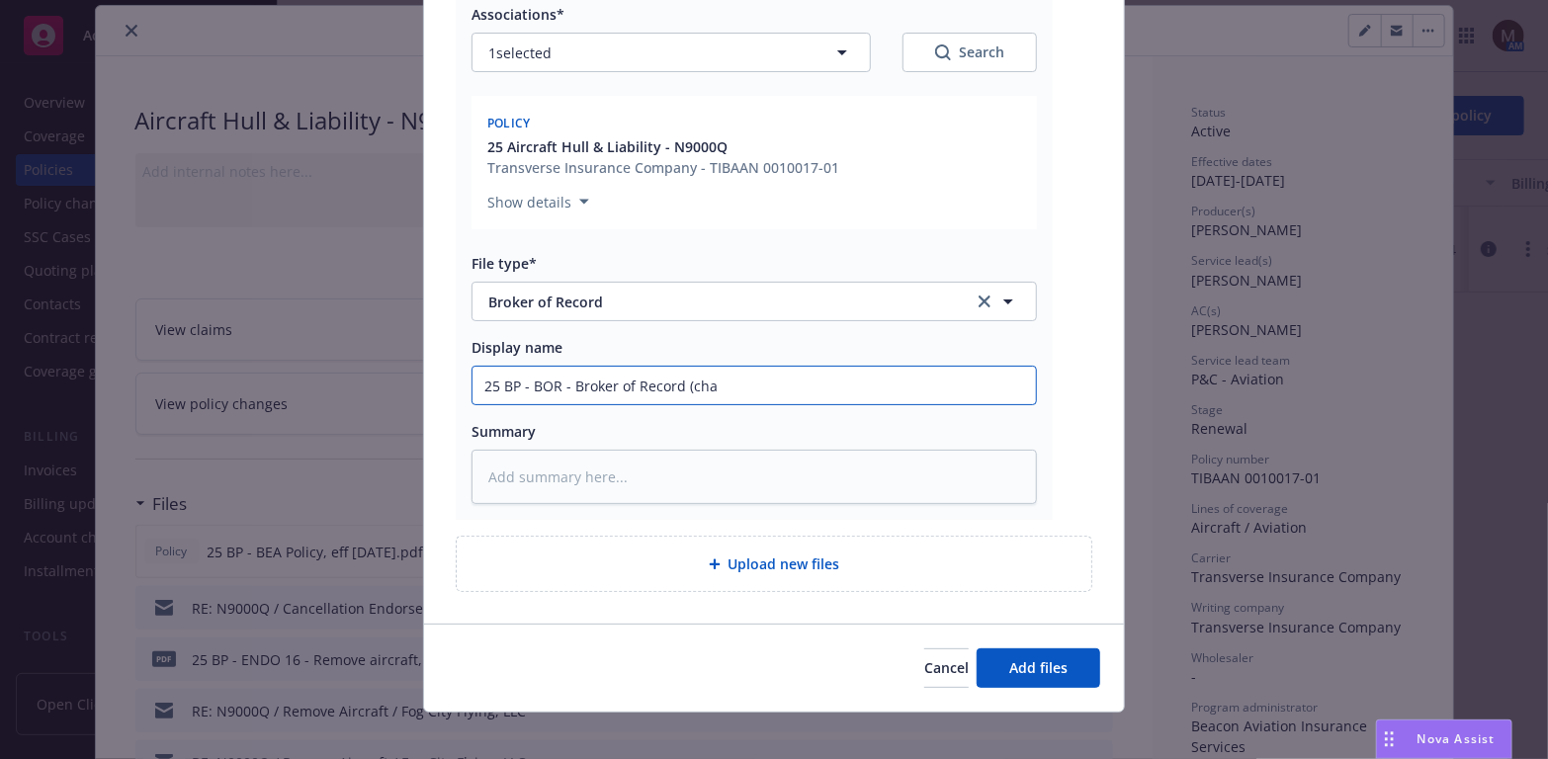
type input "25 BP - BOR - Broker of Record (chan"
type textarea "x"
type input "25 BP - BOR - Broker of Record ([PERSON_NAME]"
type textarea "x"
type input "25 BP - BOR - Broker of Record (change"
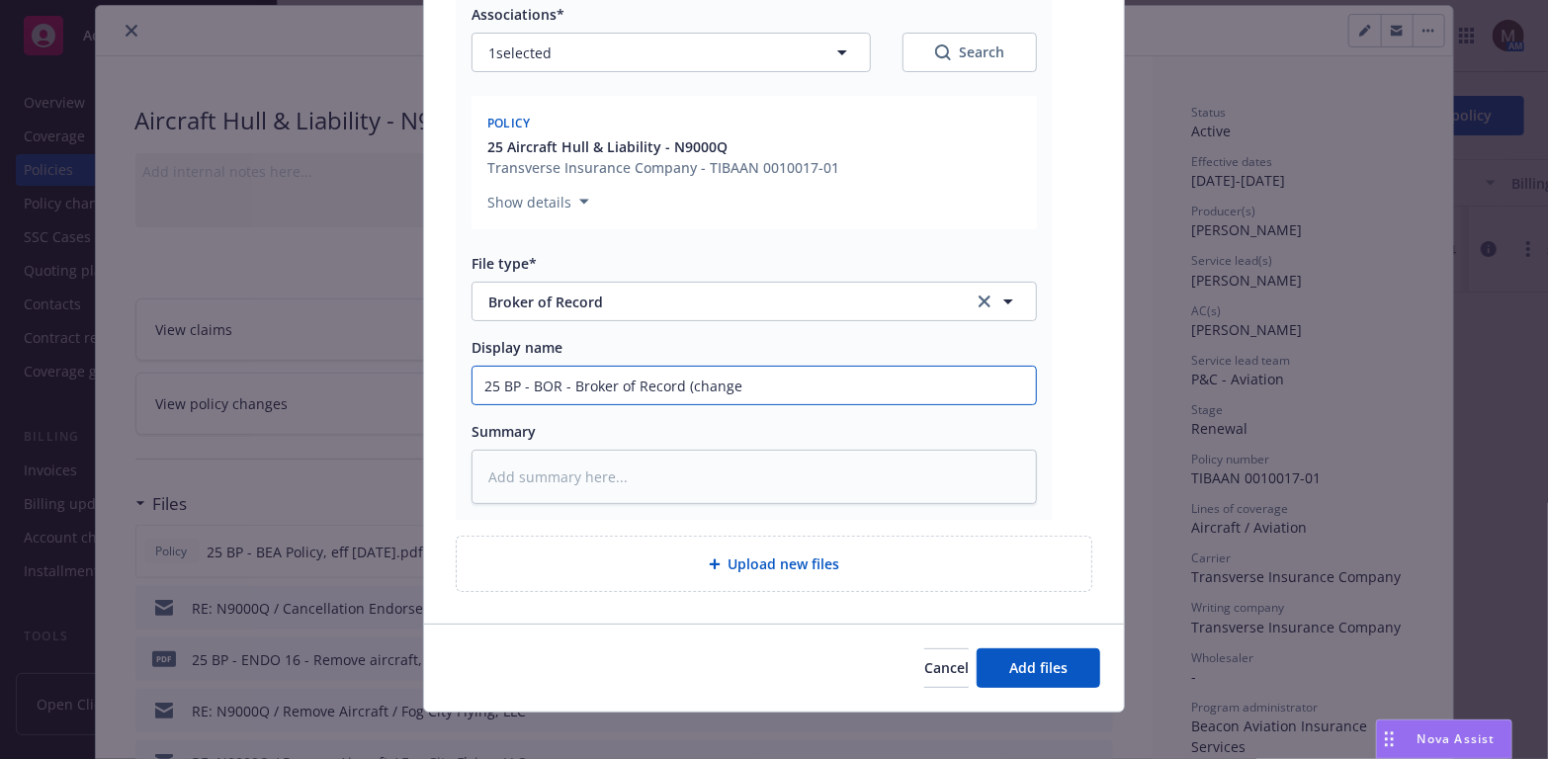
type textarea "x"
type input "25 BP - BOR - Broker of Record (change"
type textarea "x"
type input "25 BP - BOR - Broker of Record (change t"
type textarea "x"
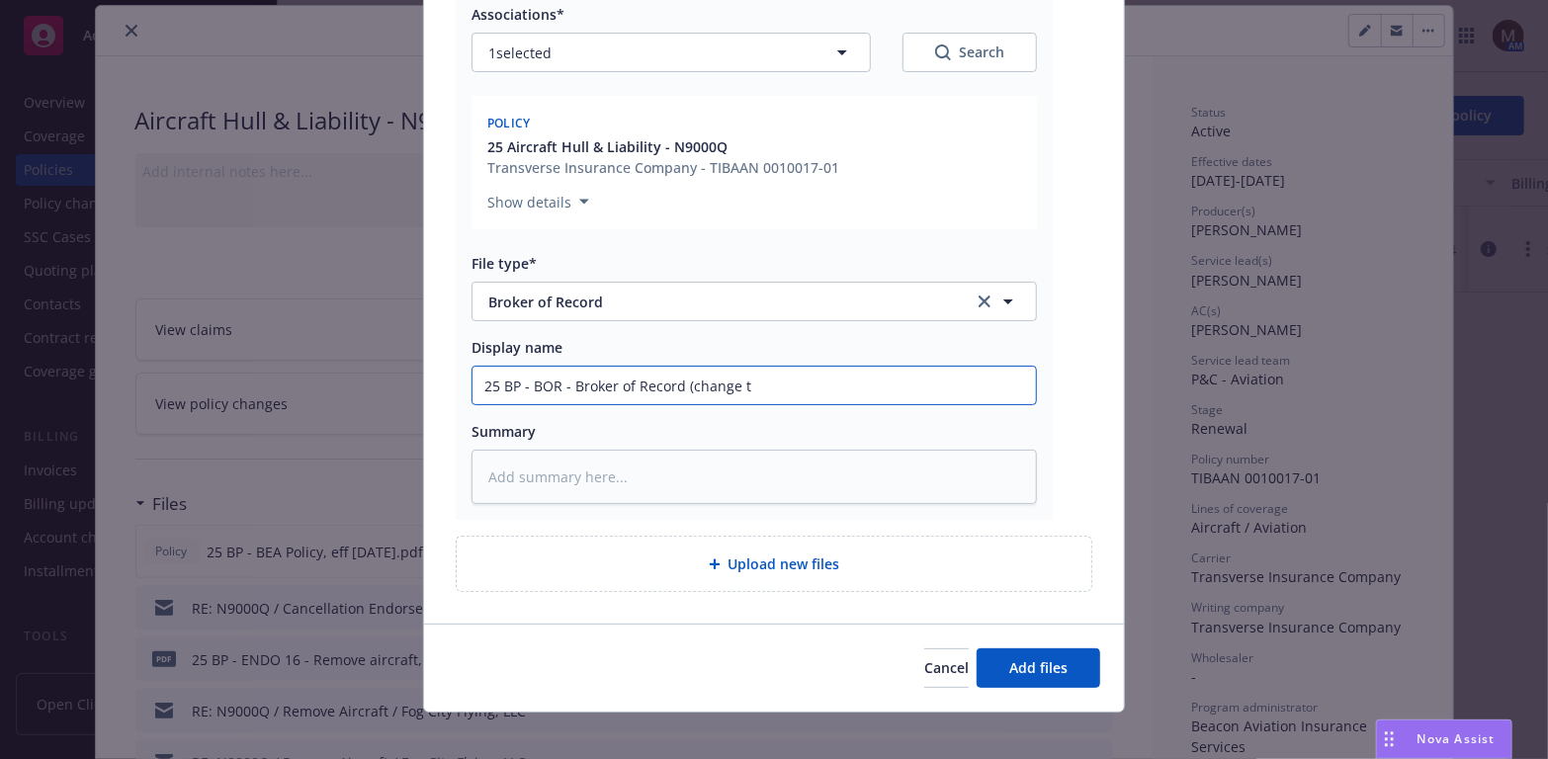
type input "25 BP - BOR - Broker of Record (change to"
type textarea "x"
type input "25 BP - BOR - Broker of Record (change to"
click at [755, 385] on input "25 BP - BOR - Broker of Record (change to" at bounding box center [754, 386] width 563 height 38
type textarea "x"
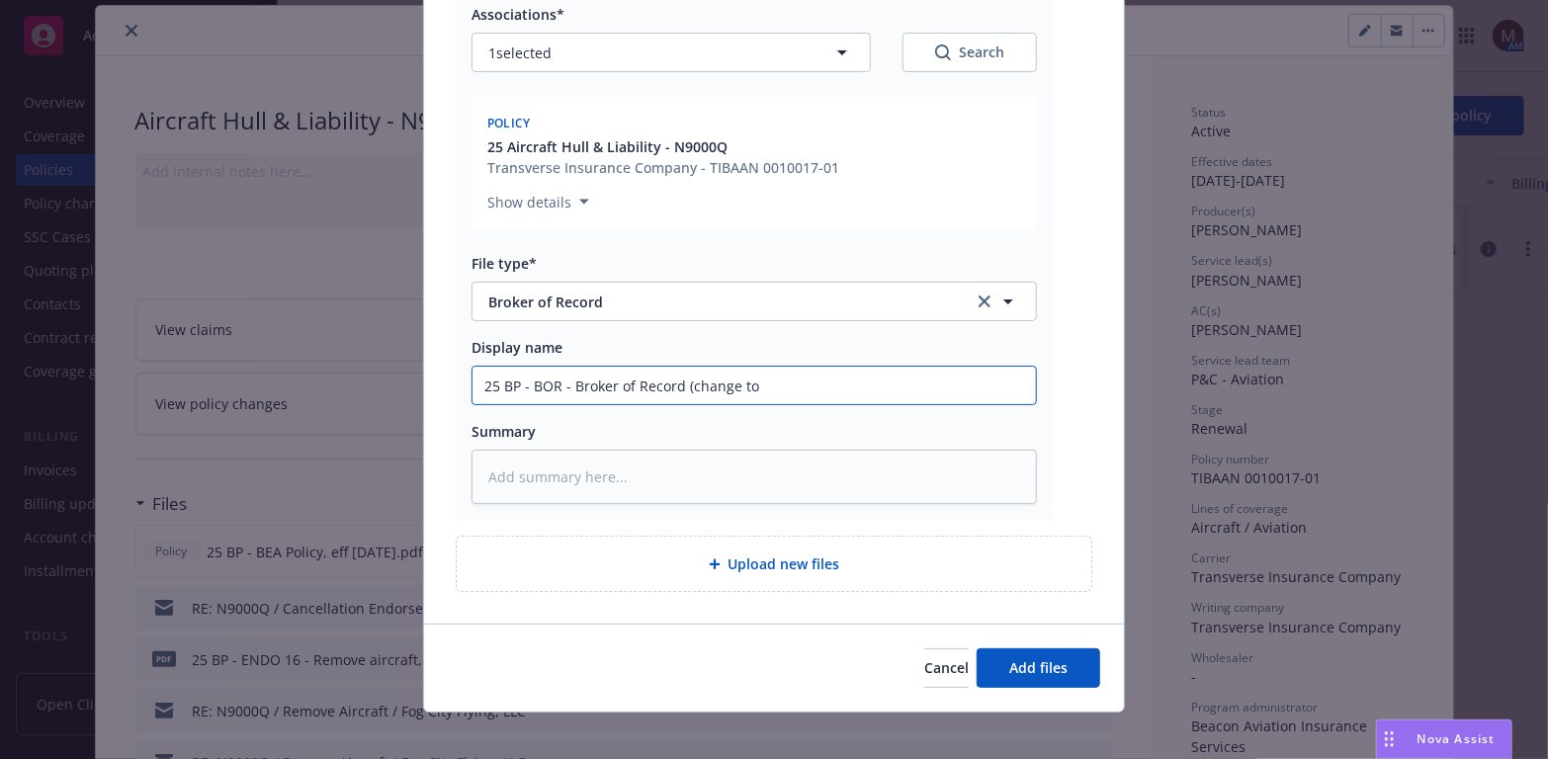
type input "25 BP - BOR - Broker of Record (change to S"
type textarea "x"
type input "25 BP - BOR - Broker of Record (change to Sc"
type textarea "x"
type input "25 BP - BOR - Broker of Record (change to Sch"
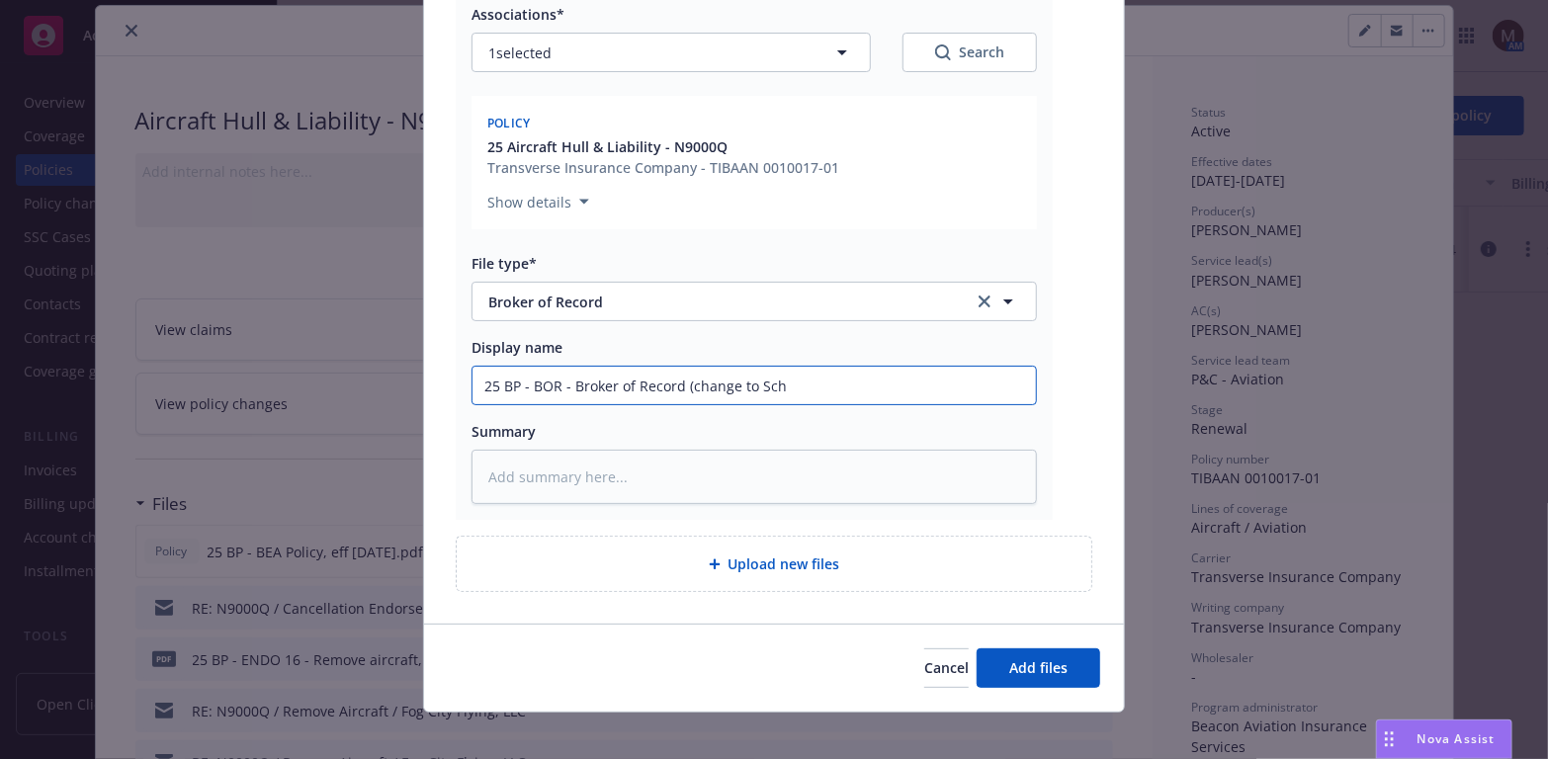
type textarea "x"
type input "25 BP - BOR - Broker of Record (change to Schr"
type textarea "x"
type input "25 BP - BOR - Broker of Record (change to Schra"
type textarea "x"
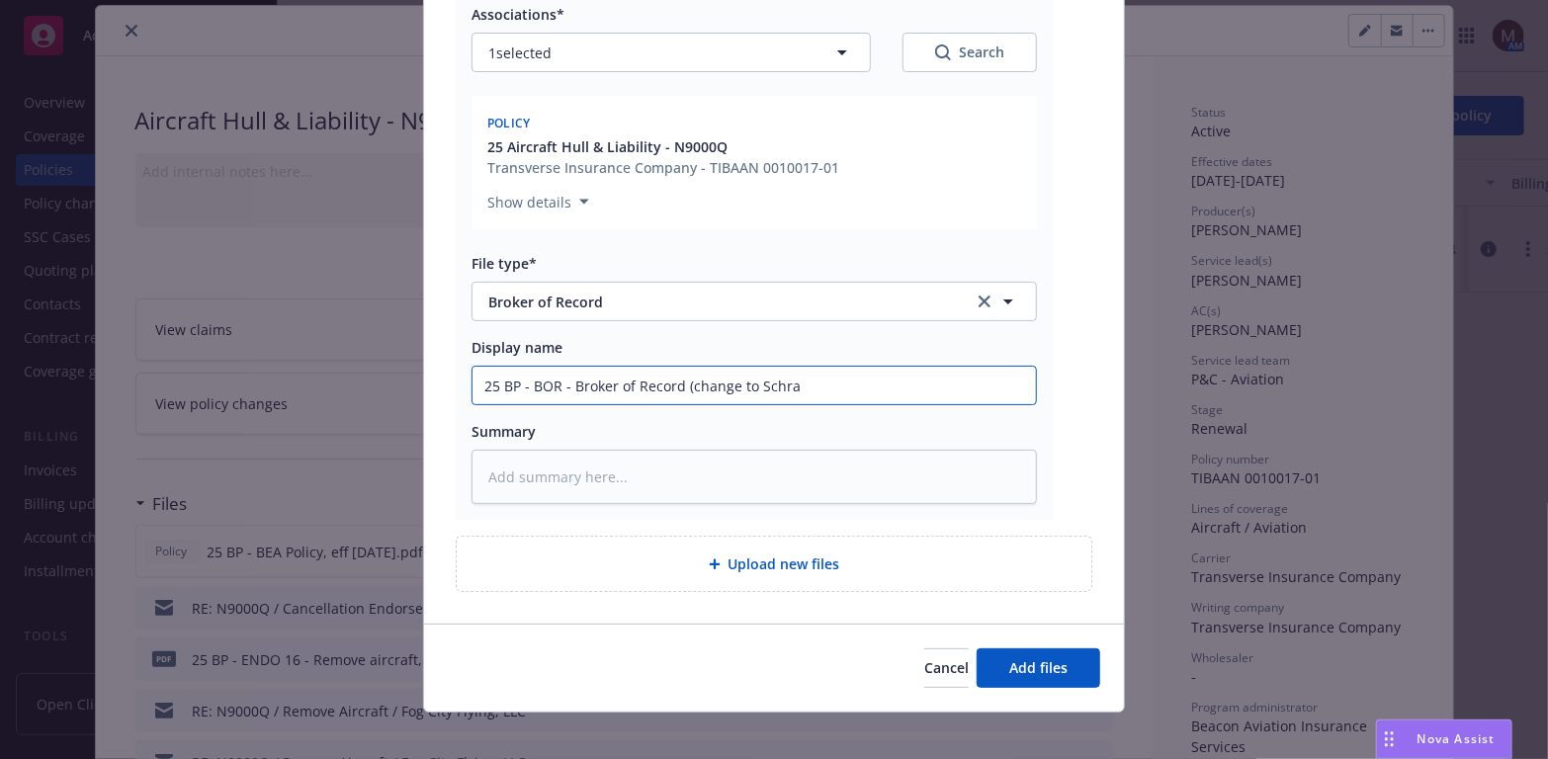
type input "25 BP - BOR - Broker of Record (change to [PERSON_NAME]"
type textarea "x"
type input "25 BP - BOR - Broker of Record (change to [PERSON_NAME]"
type textarea "x"
type input "25 BP - BOR - Broker of Record (change to [PERSON_NAME]"
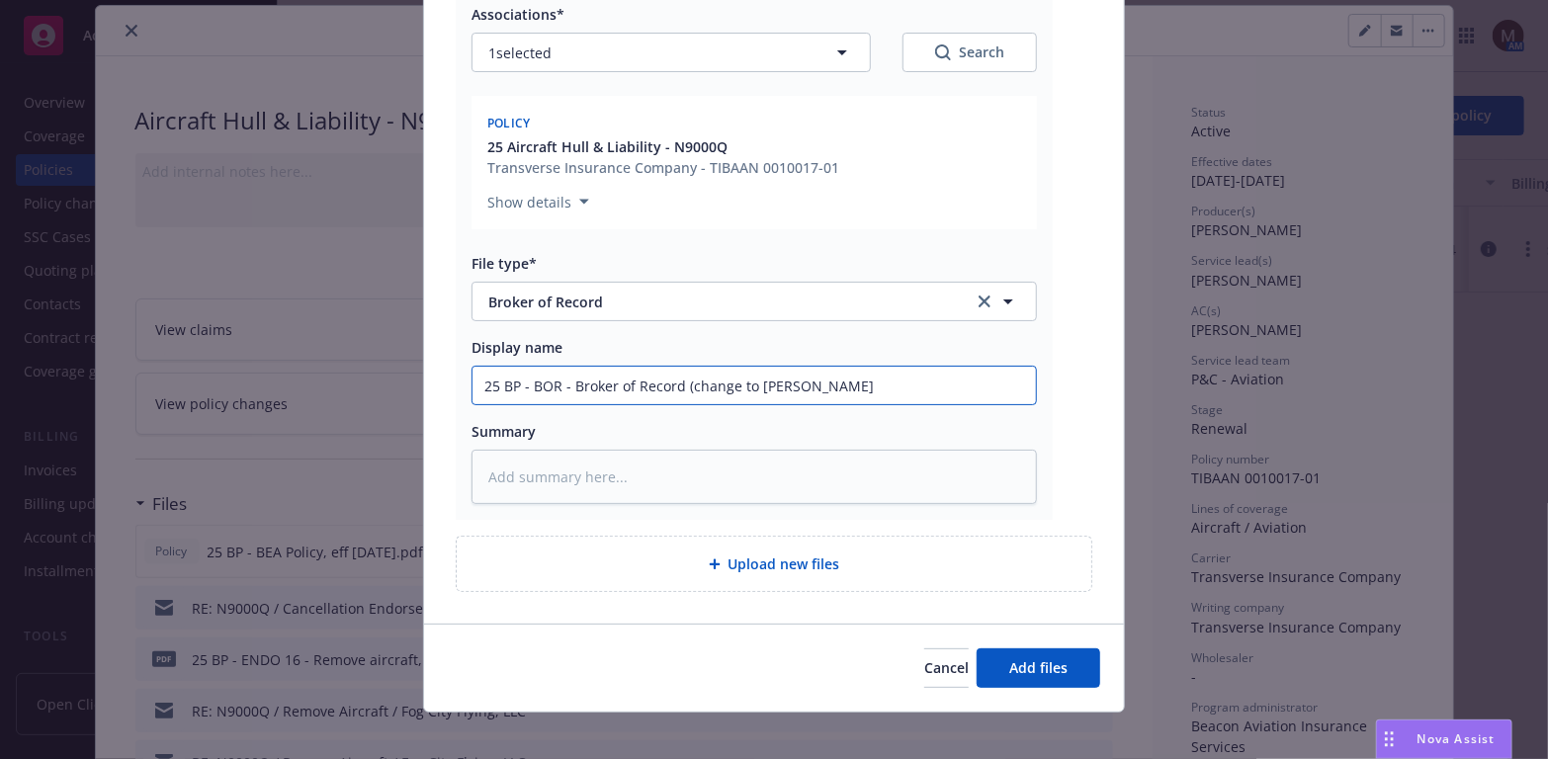
type textarea "x"
type input "25 BP - BOR - Broker of Record (change to [PERSON_NAME] H"
type textarea "x"
type input "25 BP - BOR - Broker of Record (change to [PERSON_NAME]"
type textarea "x"
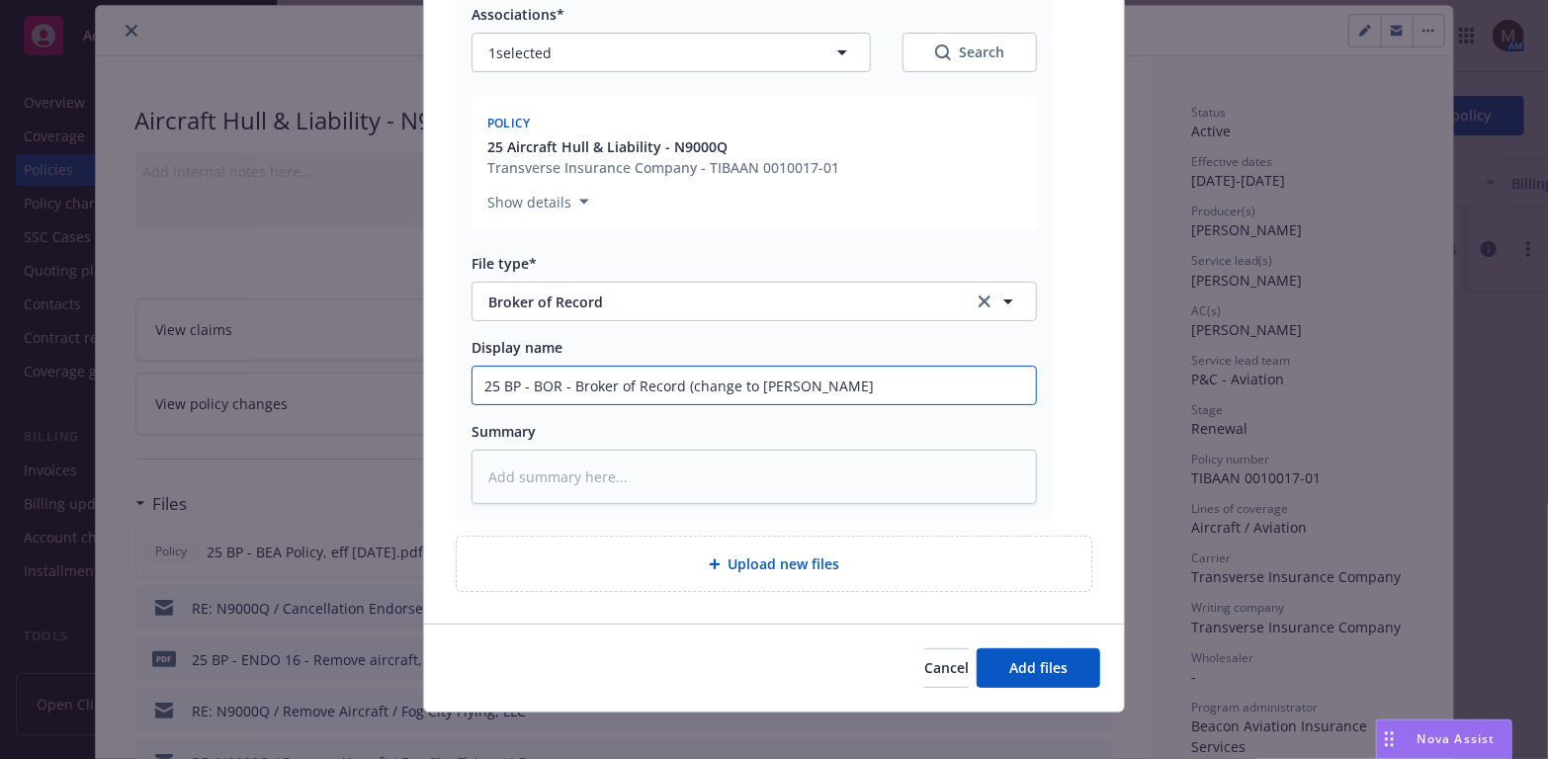
type input "25 BP - BOR - Broker of Record (change to [PERSON_NAME]"
type textarea "x"
type input "25 BP - BOR - Broker of Record (change to [PERSON_NAME]"
type textarea "x"
type input "25 BP - BOR - Broker of Record (change to [PERSON_NAME] Hamps"
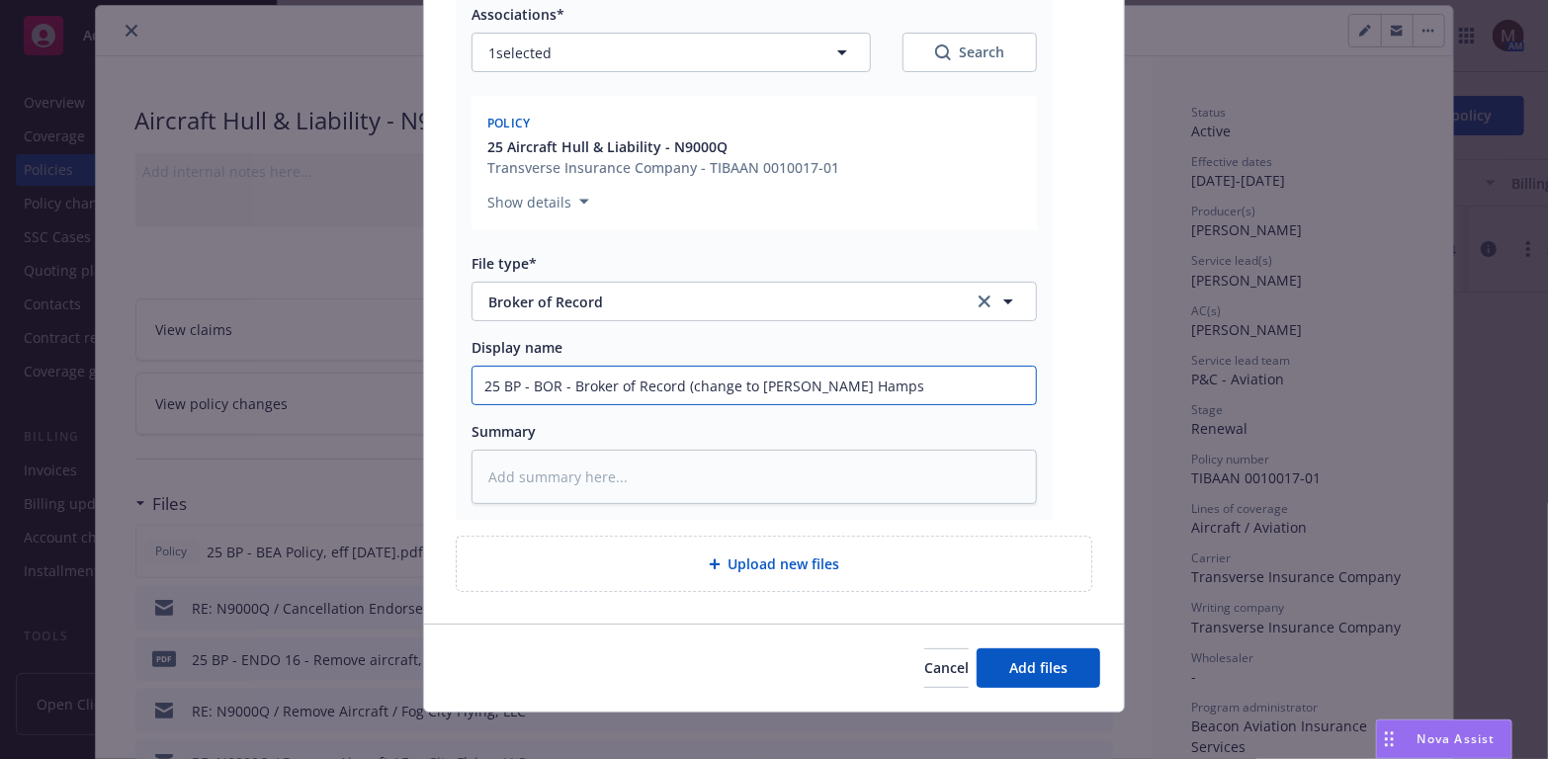
type textarea "x"
type input "25 BP - BOR - Broker of Record (change to [PERSON_NAME]"
type textarea "x"
type input "25 BP - BOR - Broker of Record (change to [PERSON_NAME] [PERSON_NAME]"
type textarea "x"
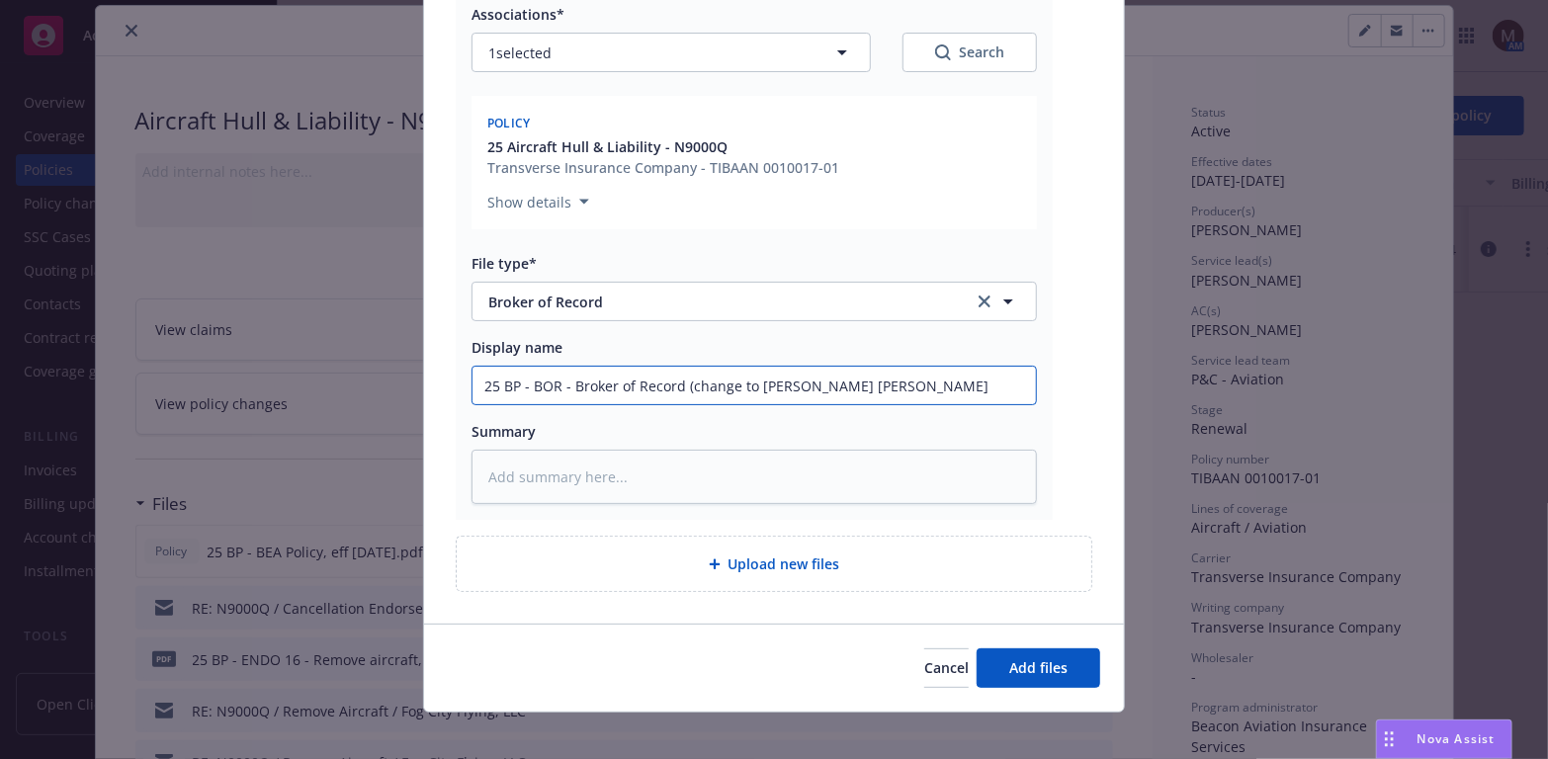
type input "25 BP - BOR - Broker of Record (change to [PERSON_NAME] [PERSON_NAME]"
type textarea "x"
type input "25 BP - BOR - Broker of Record (change to [PERSON_NAME] [PERSON_NAME] A"
type textarea "x"
type input "25 BP - BOR - Broker of Record (change to [PERSON_NAME] [PERSON_NAME]"
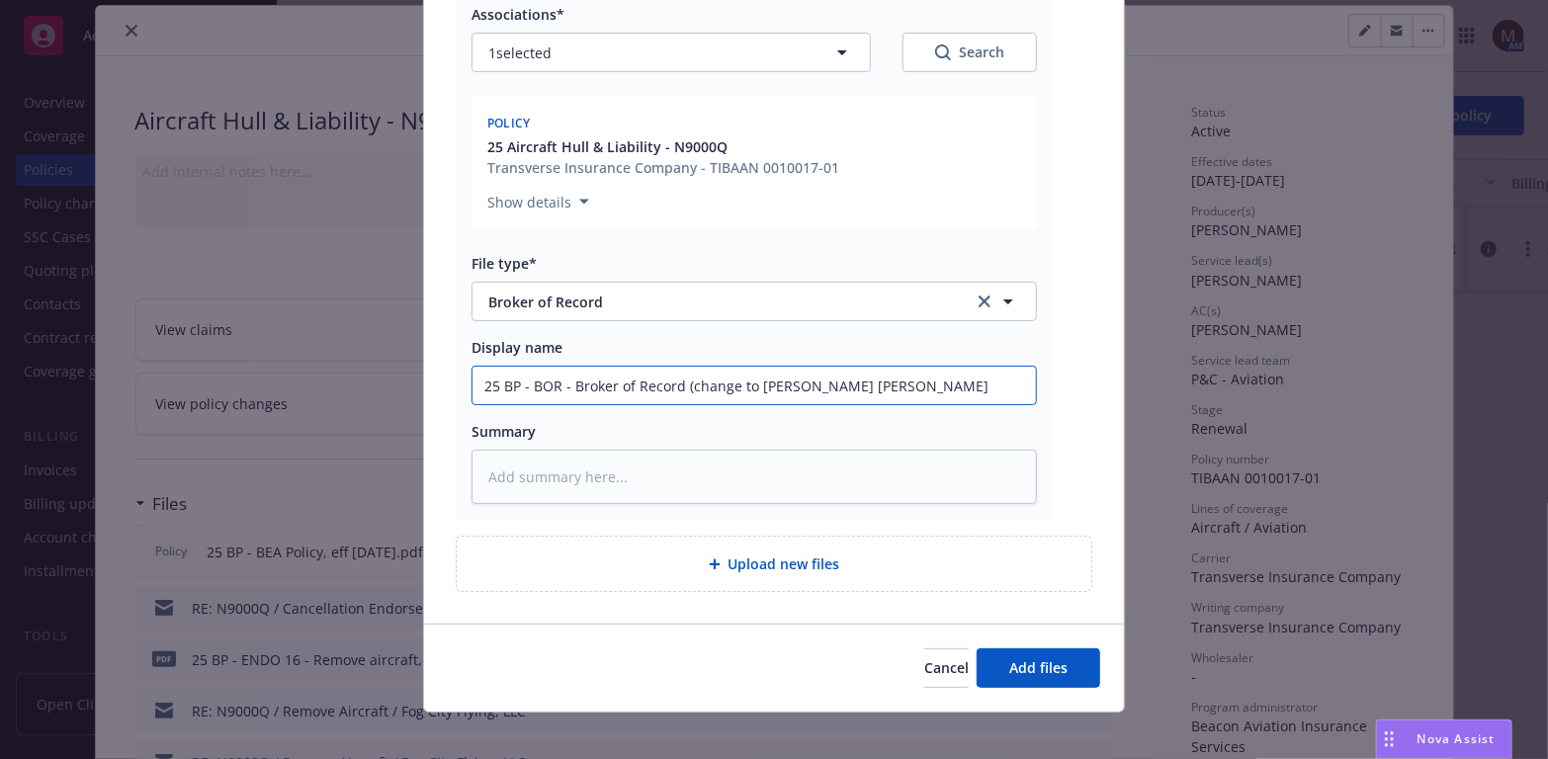
type textarea "x"
type input "25 BP - BOR - Broker of Record (change to [PERSON_NAME] [PERSON_NAME] Avi"
type textarea "x"
type input "25 BP - BOR - Broker of Record (change to [PERSON_NAME] [PERSON_NAME]"
type textarea "x"
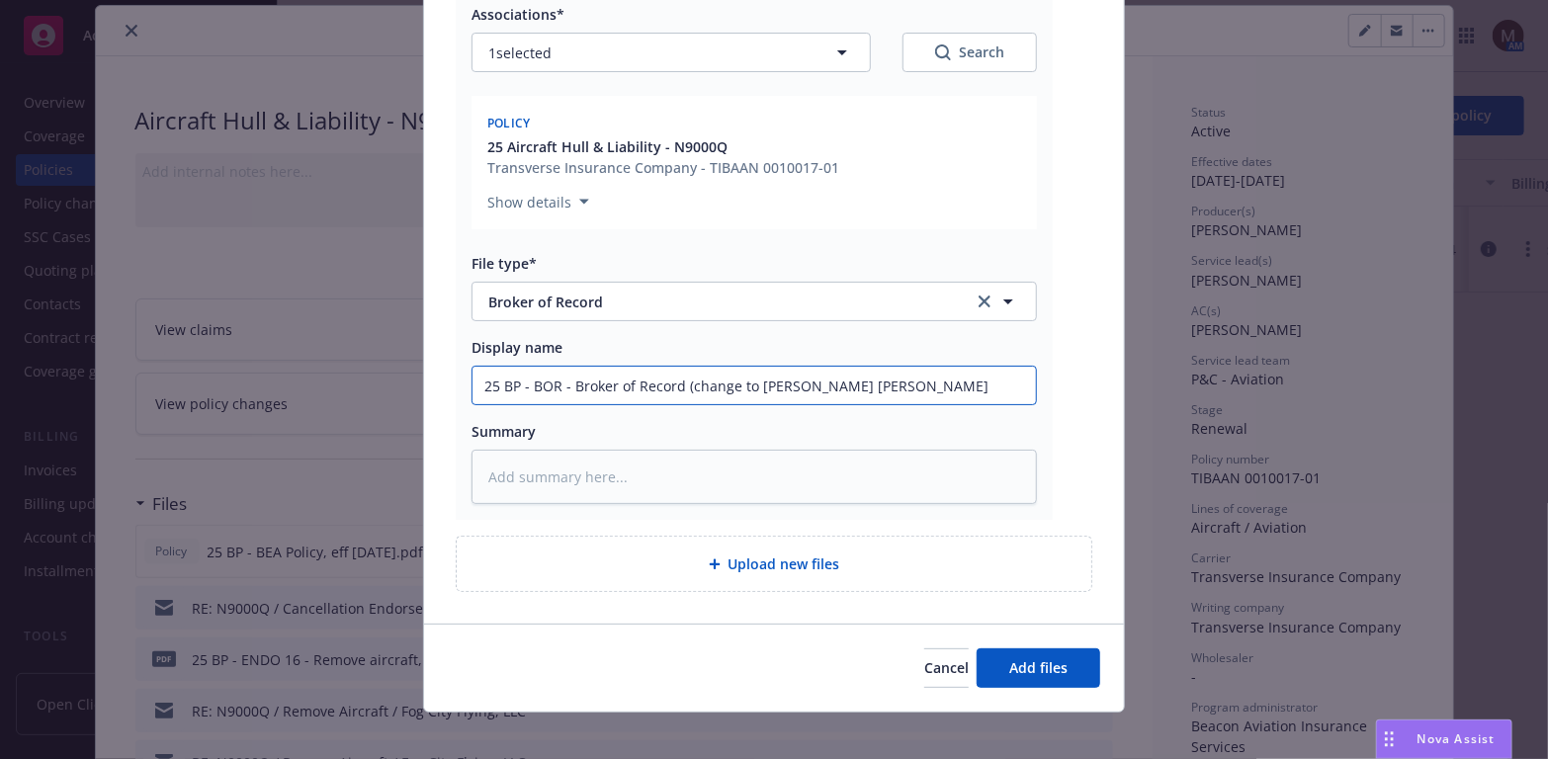
type input "25 BP - BOR - Broker of Record (change to [PERSON_NAME] [PERSON_NAME] Aviat"
type textarea "x"
type input "25 BP - BOR - Broker of Record (change to [PERSON_NAME] [PERSON_NAME] Aviati"
type textarea "x"
type input "25 BP - BOR - Broker of Record (change to [PERSON_NAME] [PERSON_NAME] Aviatio"
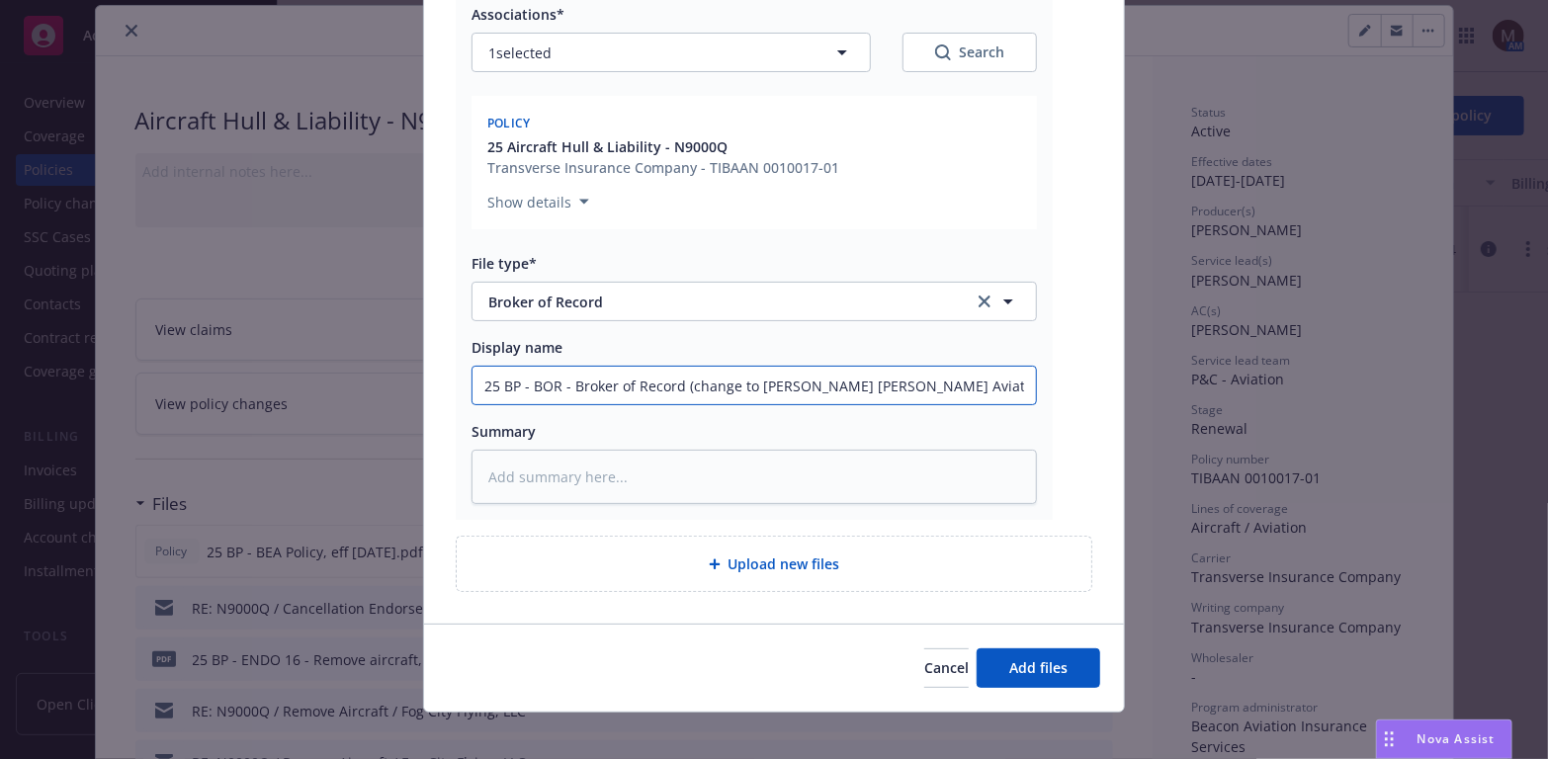
type textarea "x"
type input "25 BP - BOR - Broker of Record (change to [PERSON_NAME] [PERSON_NAME] Aviation"
type textarea "x"
drag, startPoint x: 985, startPoint y: 388, endPoint x: 365, endPoint y: 388, distance: 619.8
click at [369, 388] on div "Add files The uploaded files will be associated with 25 Aircraft Hull & Liabili…" at bounding box center [774, 379] width 1548 height 759
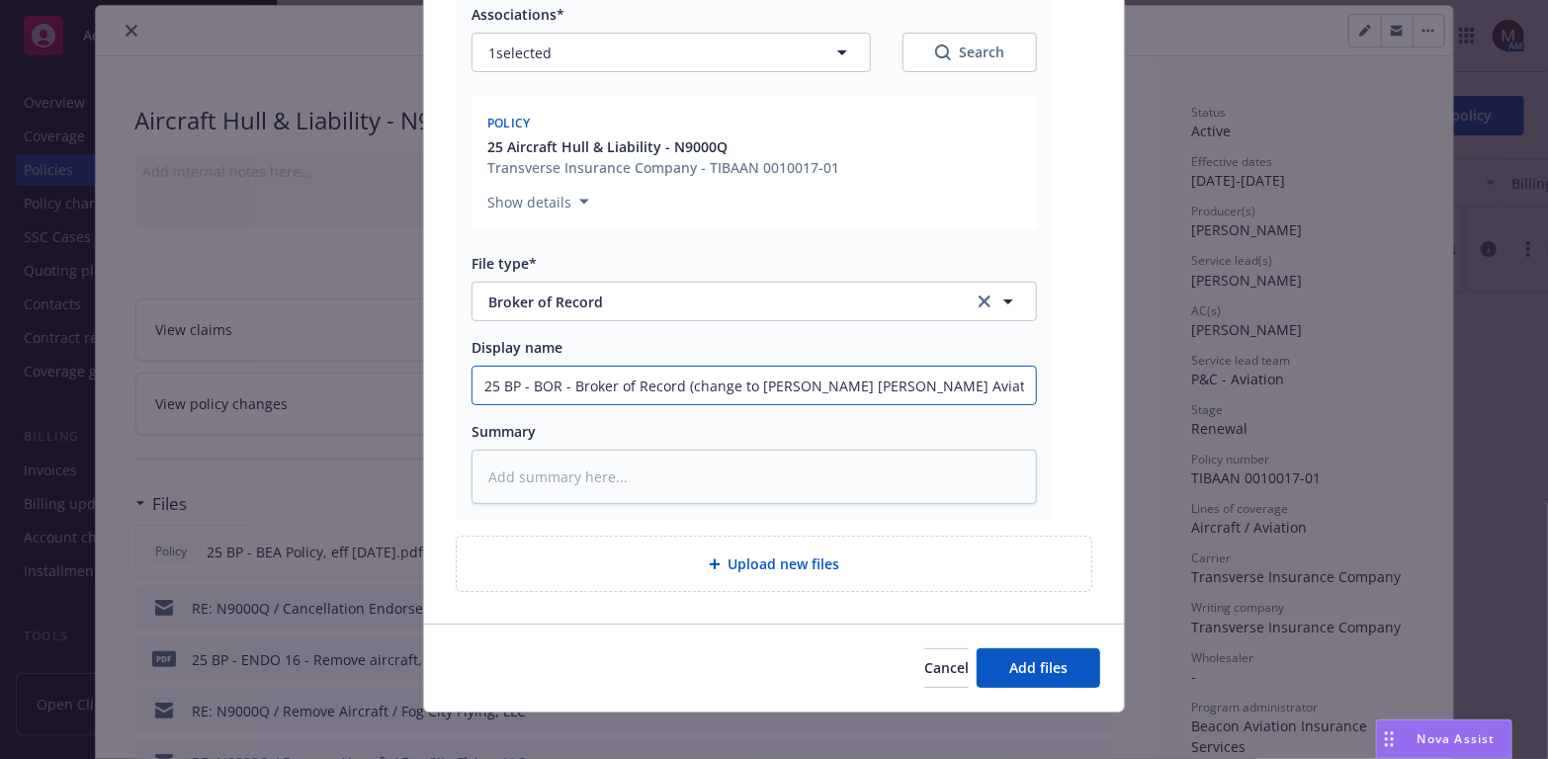
type input "25 BP - BOR - Broker of Record (change to [PERSON_NAME] [PERSON_NAME] Aviation)"
click at [491, 466] on textarea at bounding box center [754, 477] width 565 height 54
paste textarea "25 BP - BOR - Broker of Record (change to [PERSON_NAME] [PERSON_NAME] Aviation)"
type textarea "x"
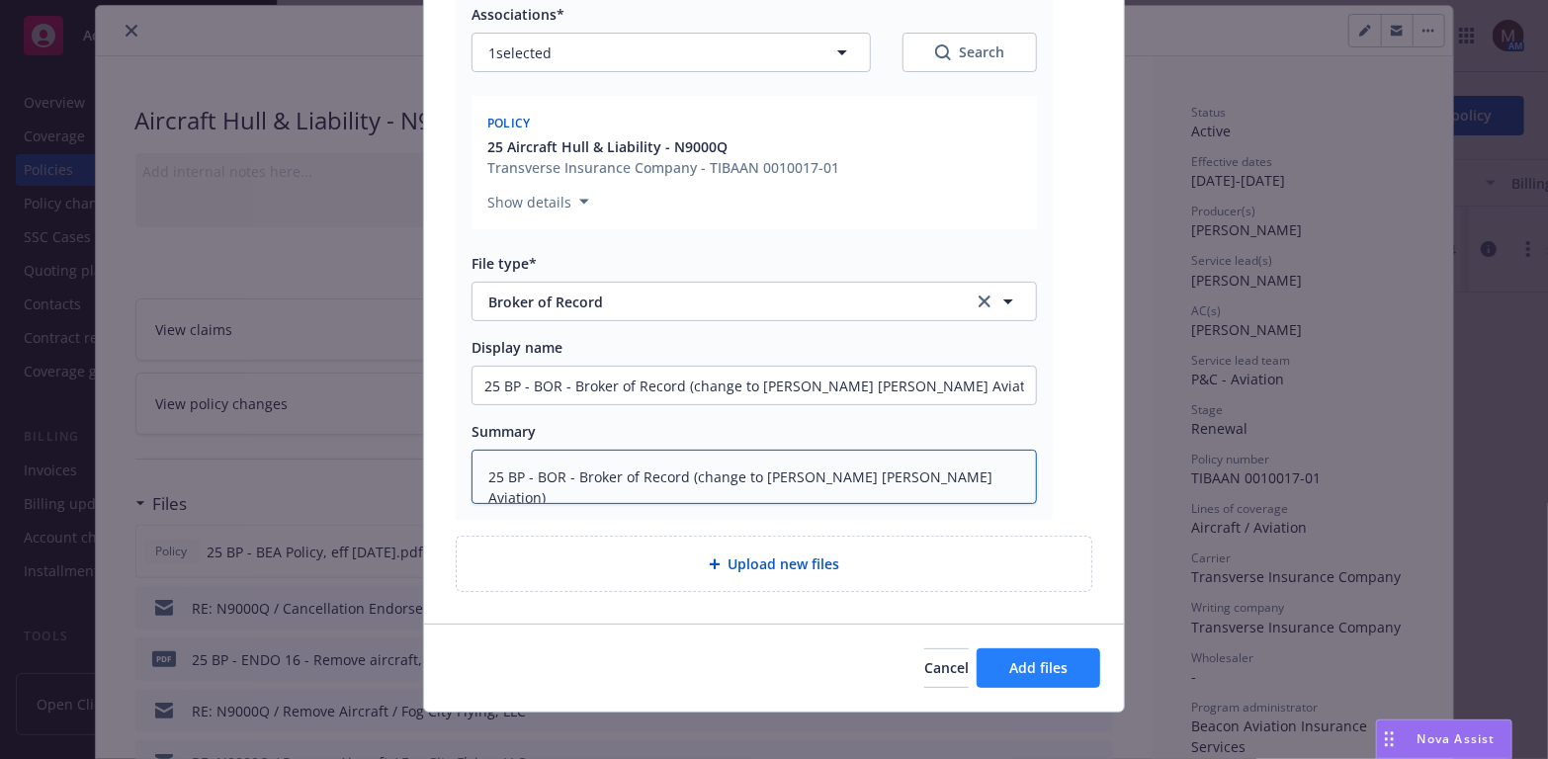
type textarea "25 BP - BOR - Broker of Record (change to [PERSON_NAME] [PERSON_NAME] Aviation)"
click at [1028, 658] on span "Add files" at bounding box center [1038, 667] width 58 height 19
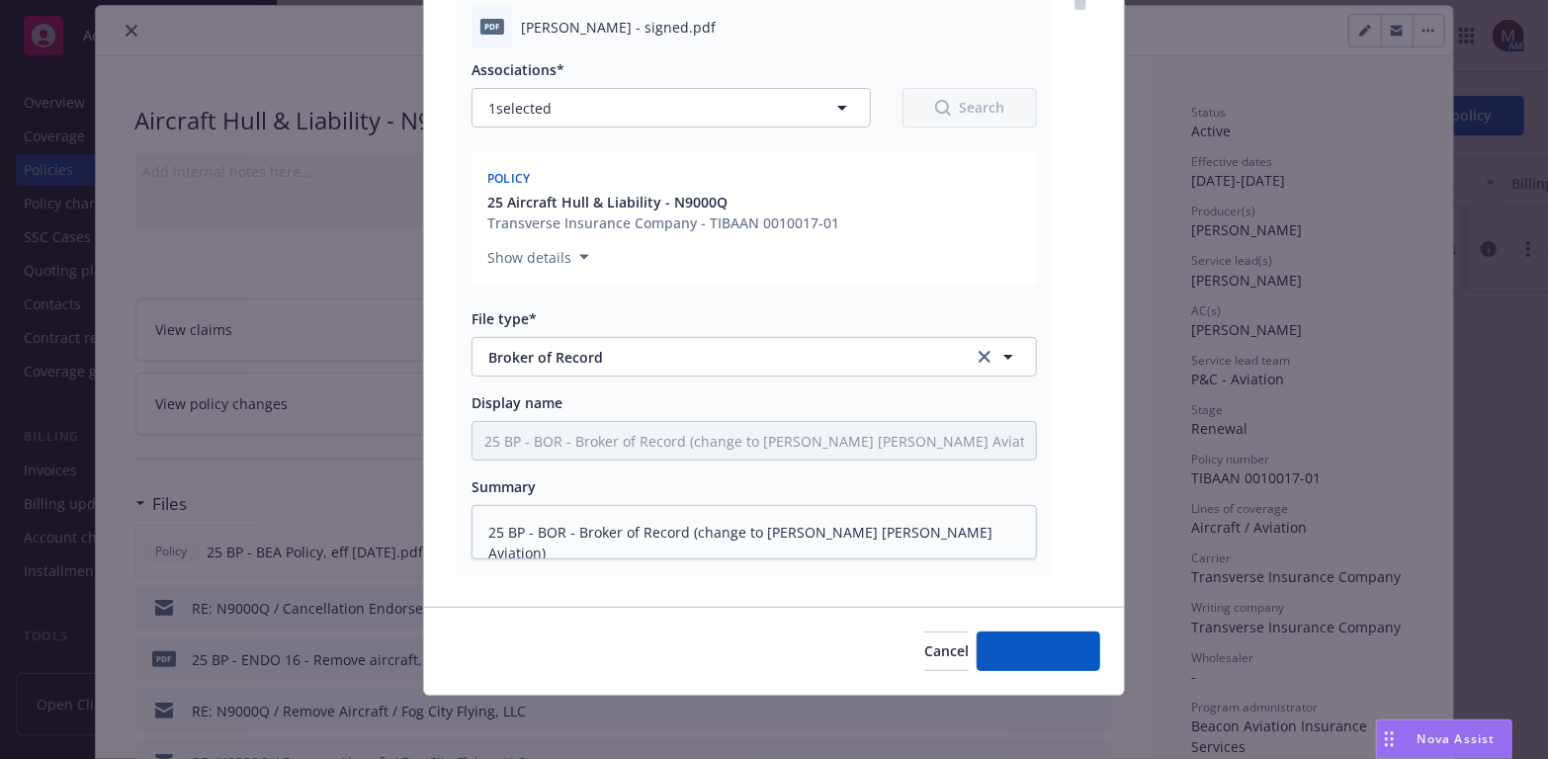
scroll to position [239, 0]
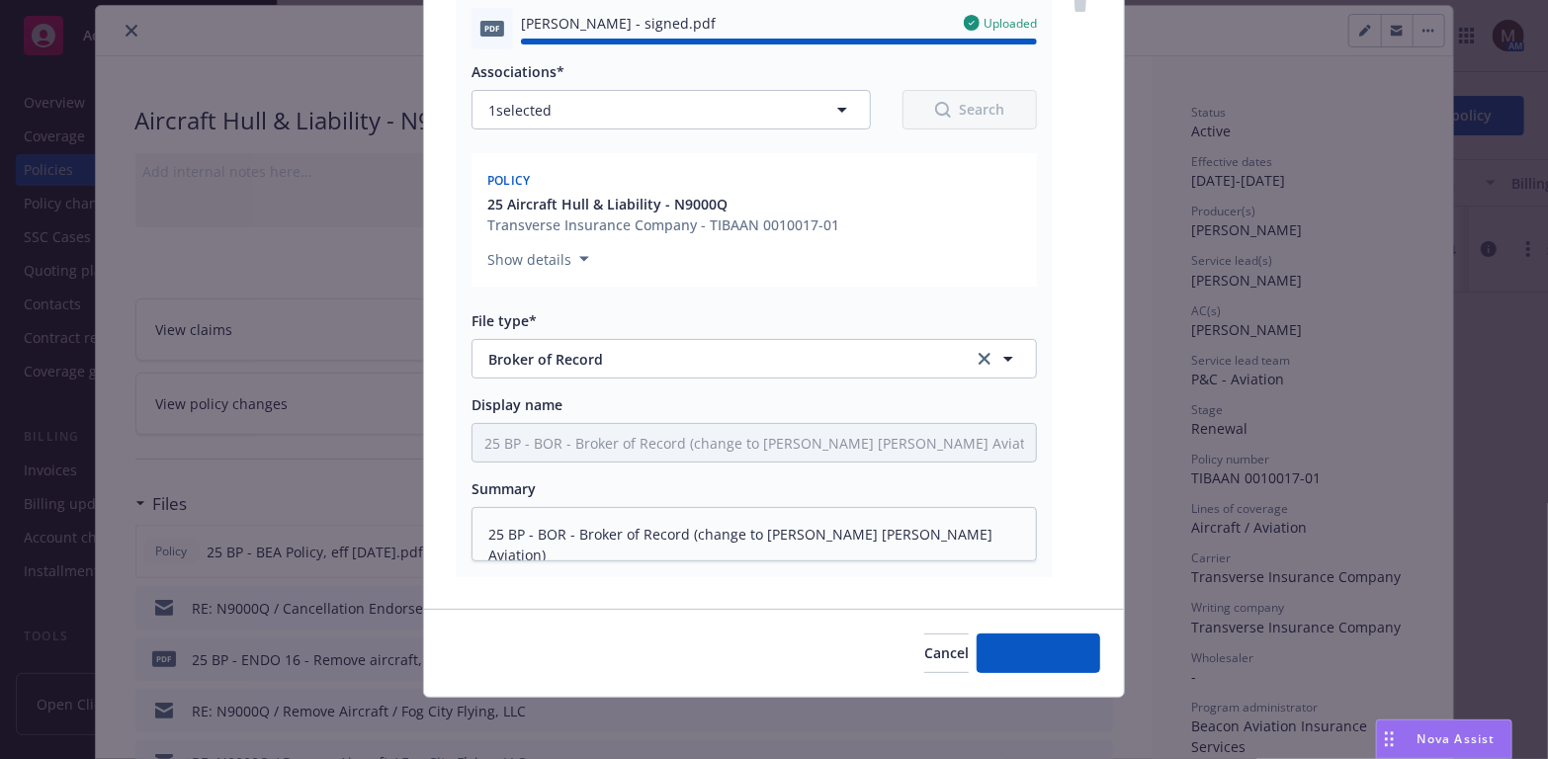
type textarea "x"
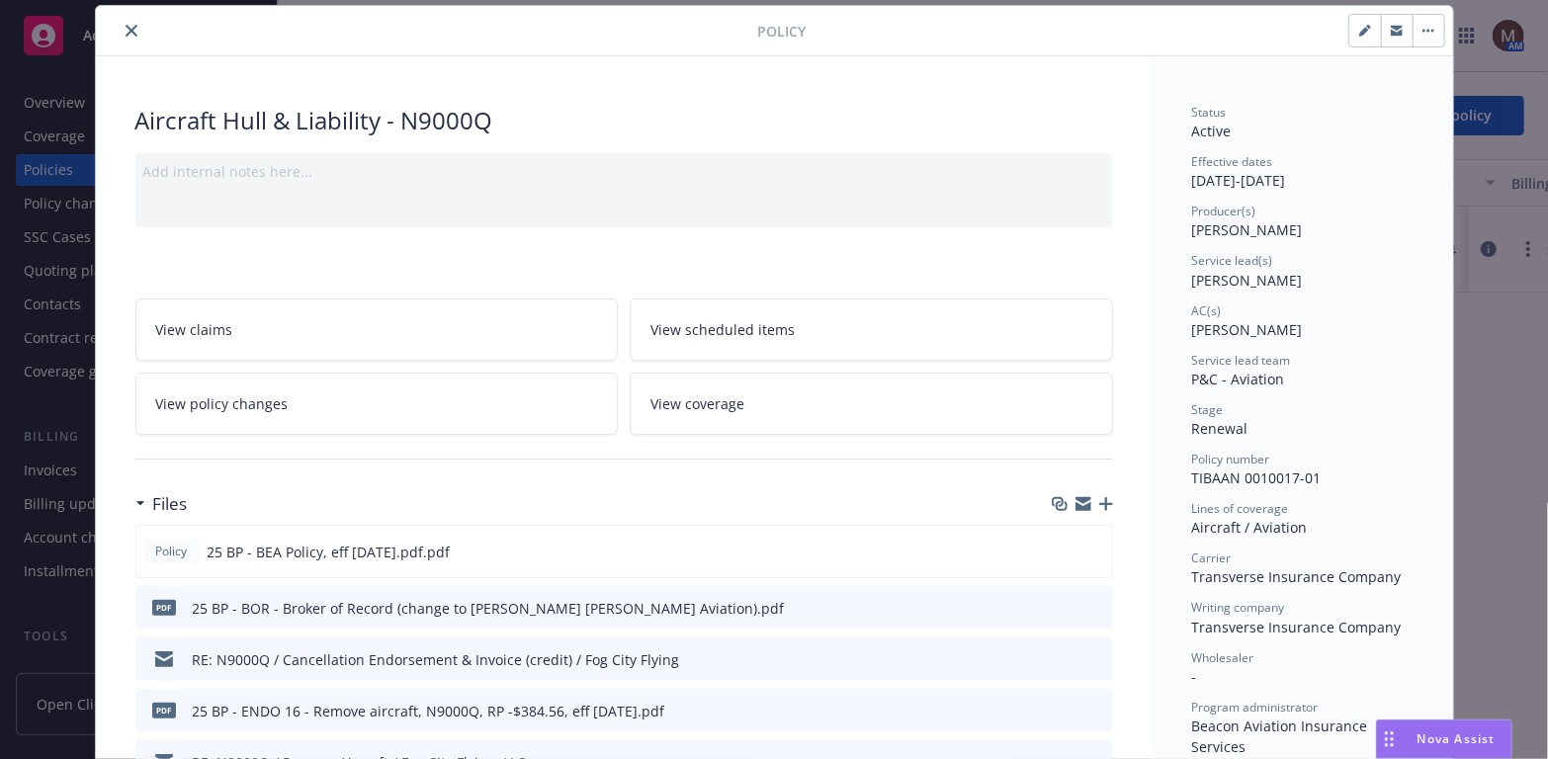
click at [129, 25] on icon "close" at bounding box center [132, 31] width 12 height 12
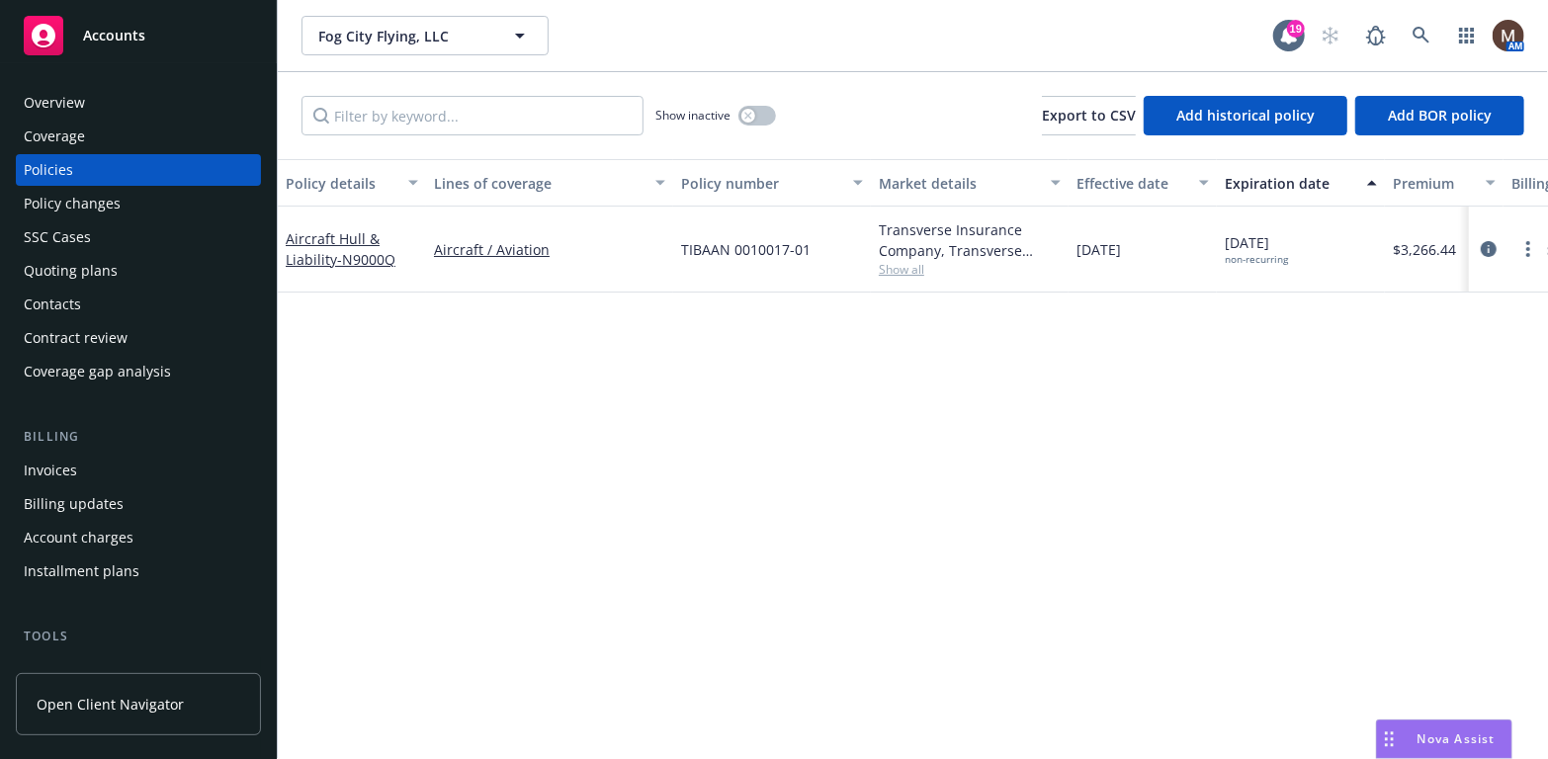
click at [747, 436] on div "Policy details Lines of coverage Policy number Market details Effective date Ex…" at bounding box center [913, 459] width 1270 height 600
click at [862, 398] on div "Policy details Lines of coverage Policy number Market details Effective date Ex…" at bounding box center [913, 459] width 1270 height 600
click at [799, 392] on div "Policy details Lines of coverage Policy number Market details Effective date Ex…" at bounding box center [913, 459] width 1270 height 600
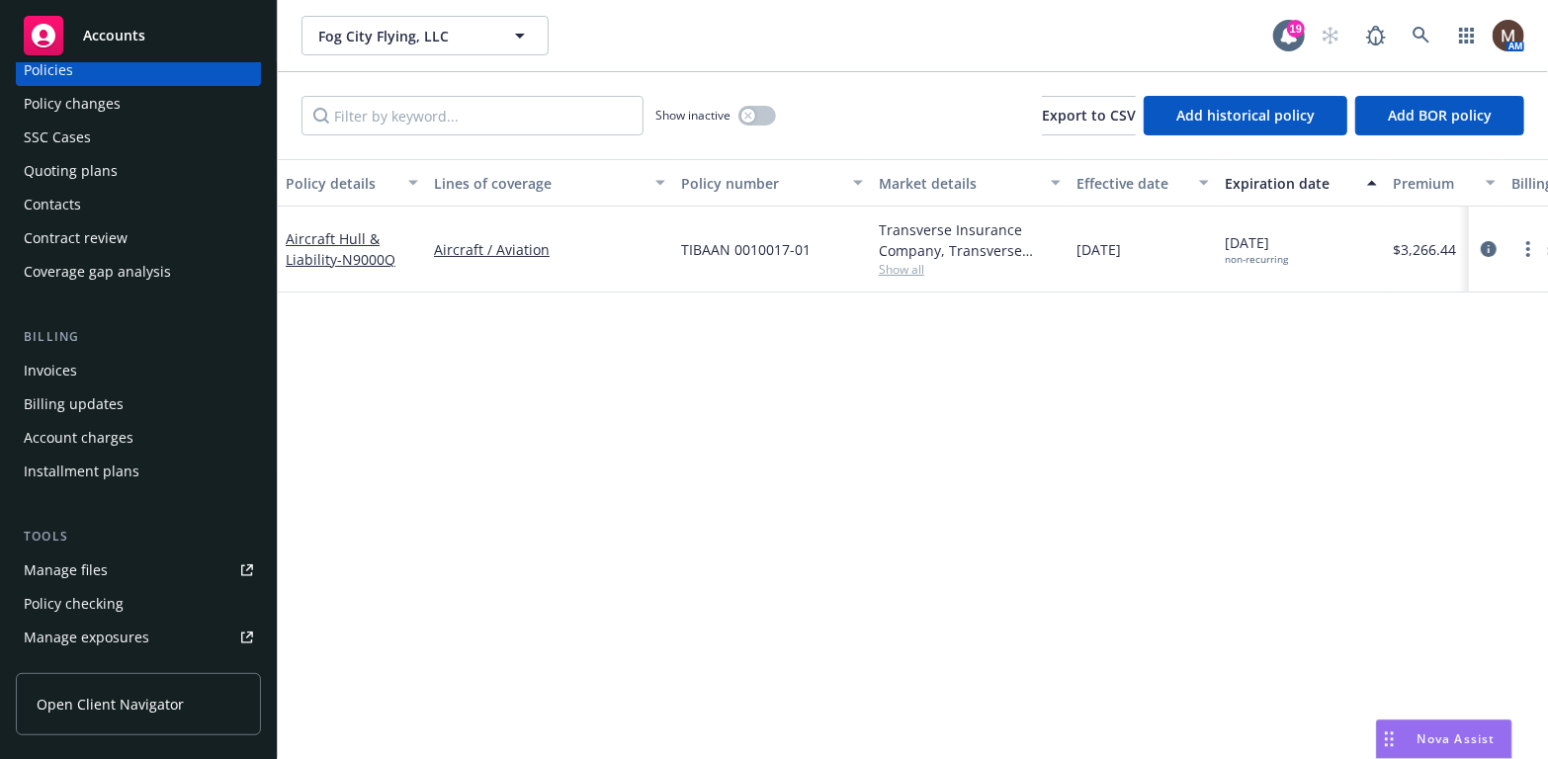
scroll to position [99, 0]
